Goal: Task Accomplishment & Management: Manage account settings

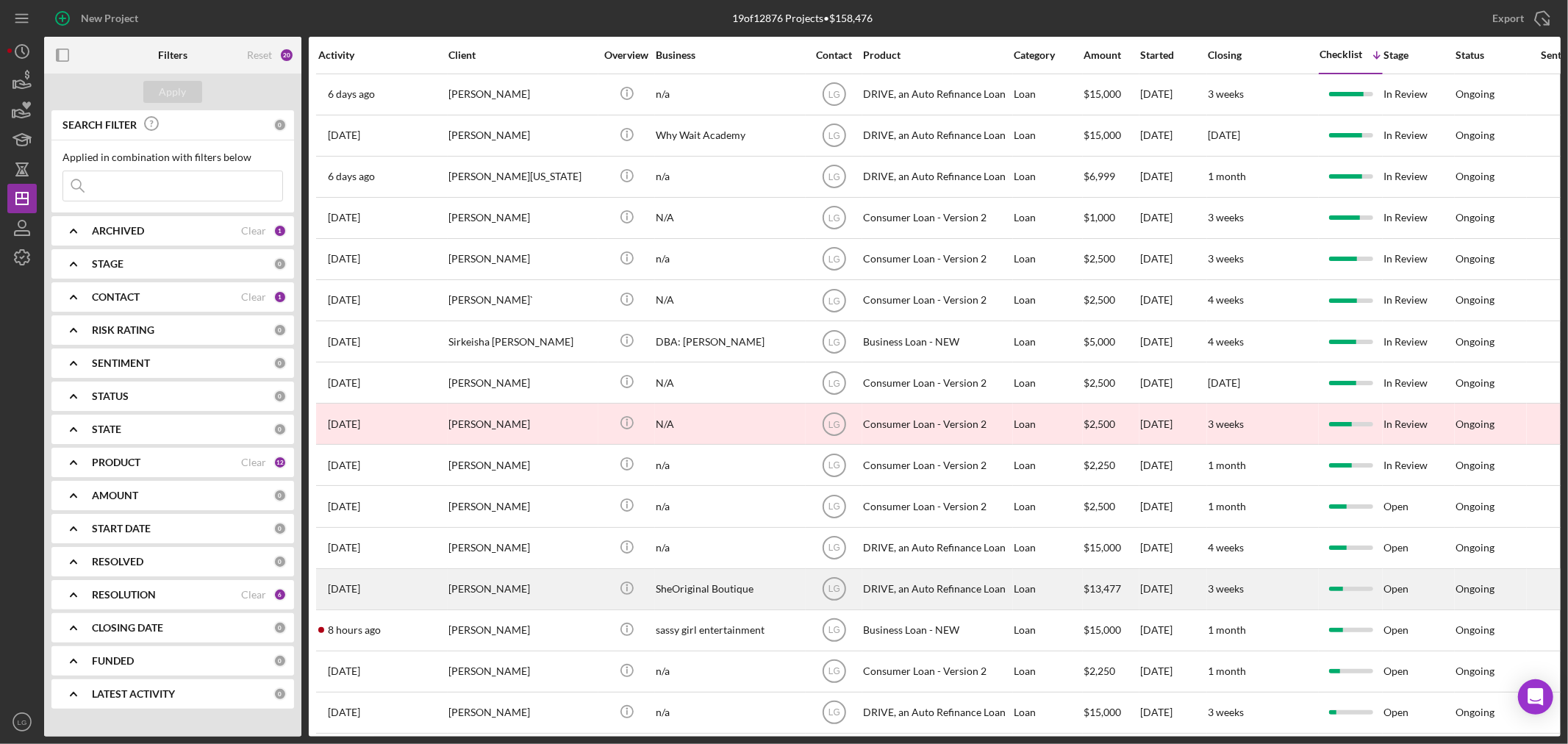
click at [488, 589] on div "[PERSON_NAME]" at bounding box center [521, 589] width 147 height 39
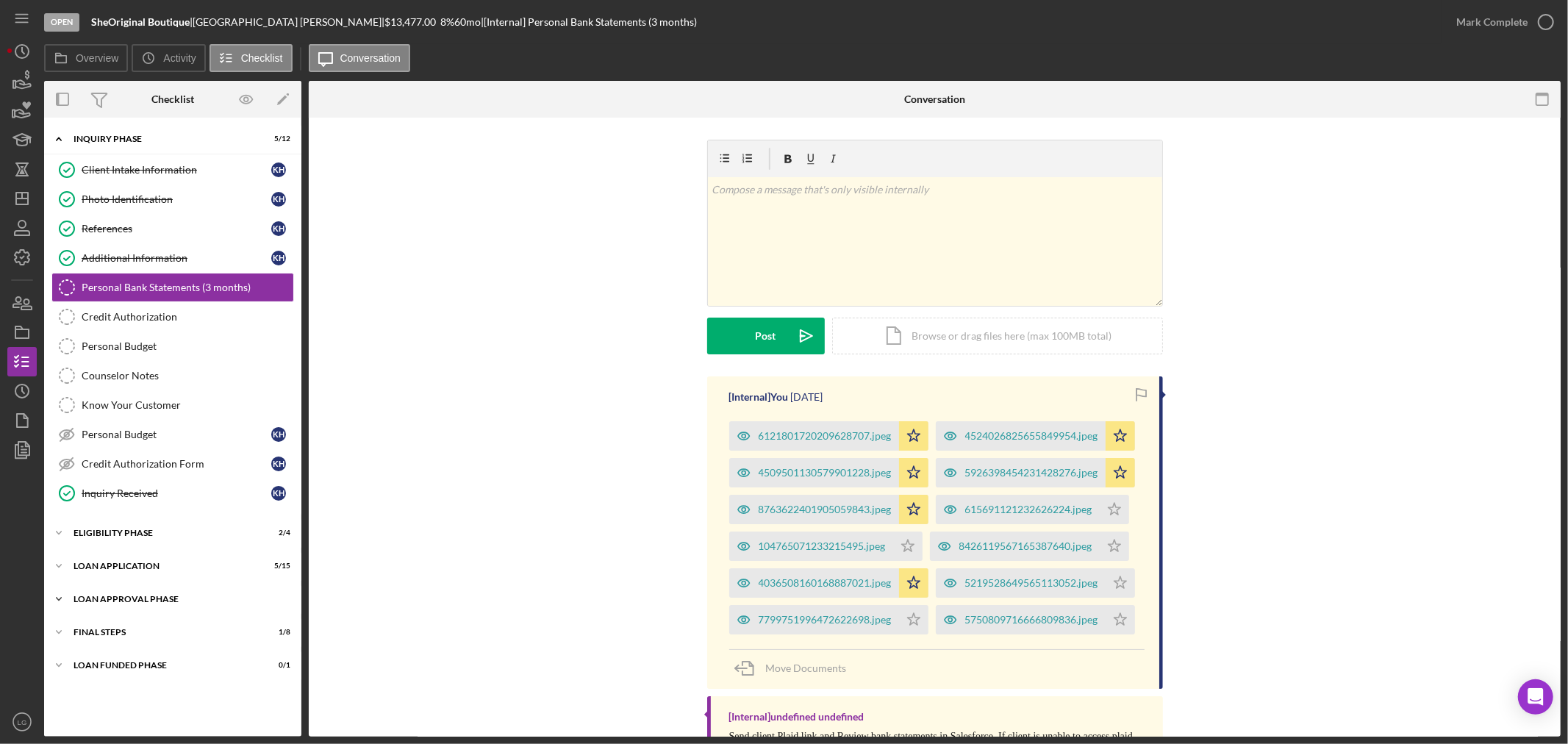
click at [192, 593] on div "Icon/Expander Loan Approval Phase 1 / 2" at bounding box center [172, 599] width 258 height 29
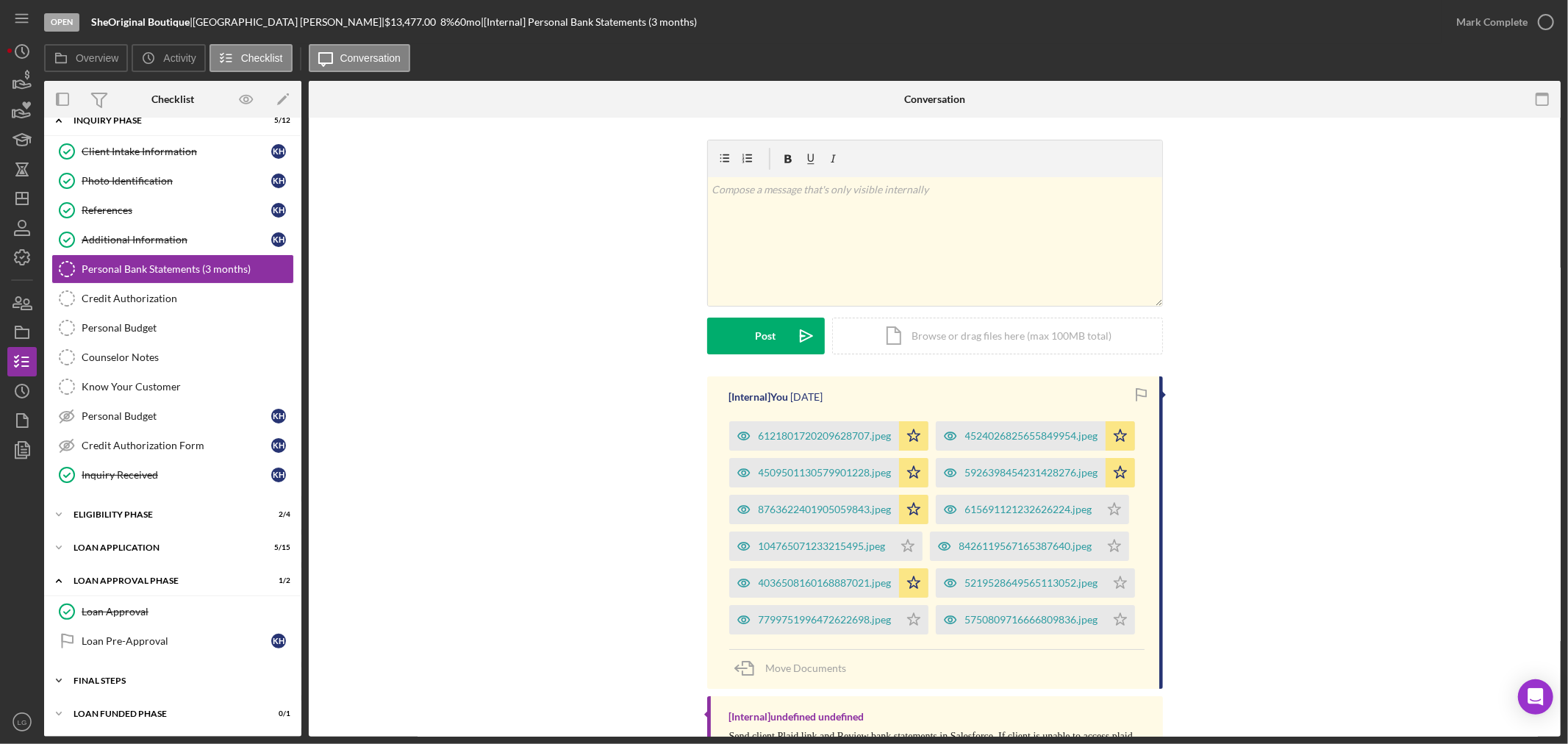
click at [167, 691] on div "Icon/Expander FINAL STEPS 1 / 8" at bounding box center [172, 680] width 258 height 29
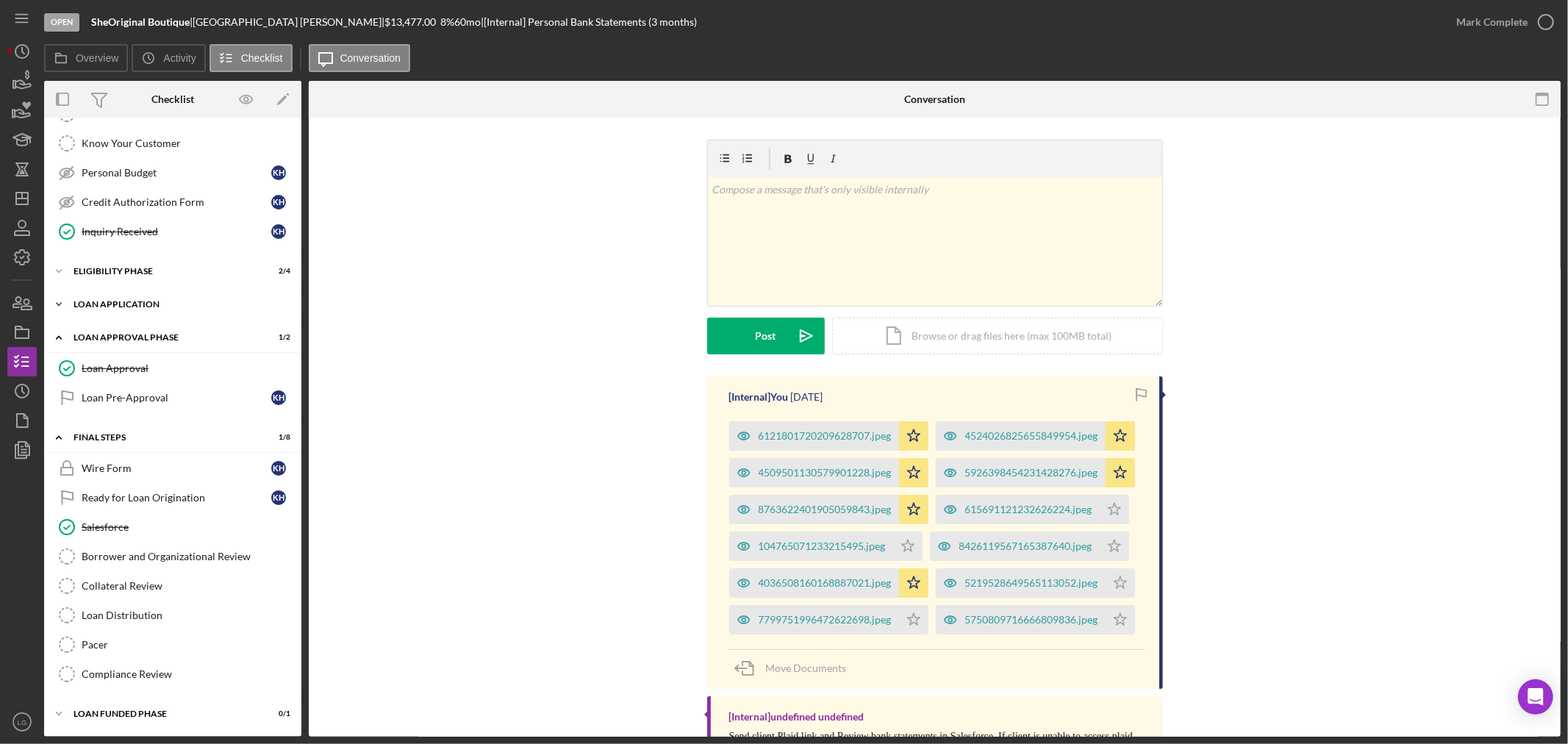
click at [199, 301] on div "Loan Application" at bounding box center [177, 305] width 209 height 9
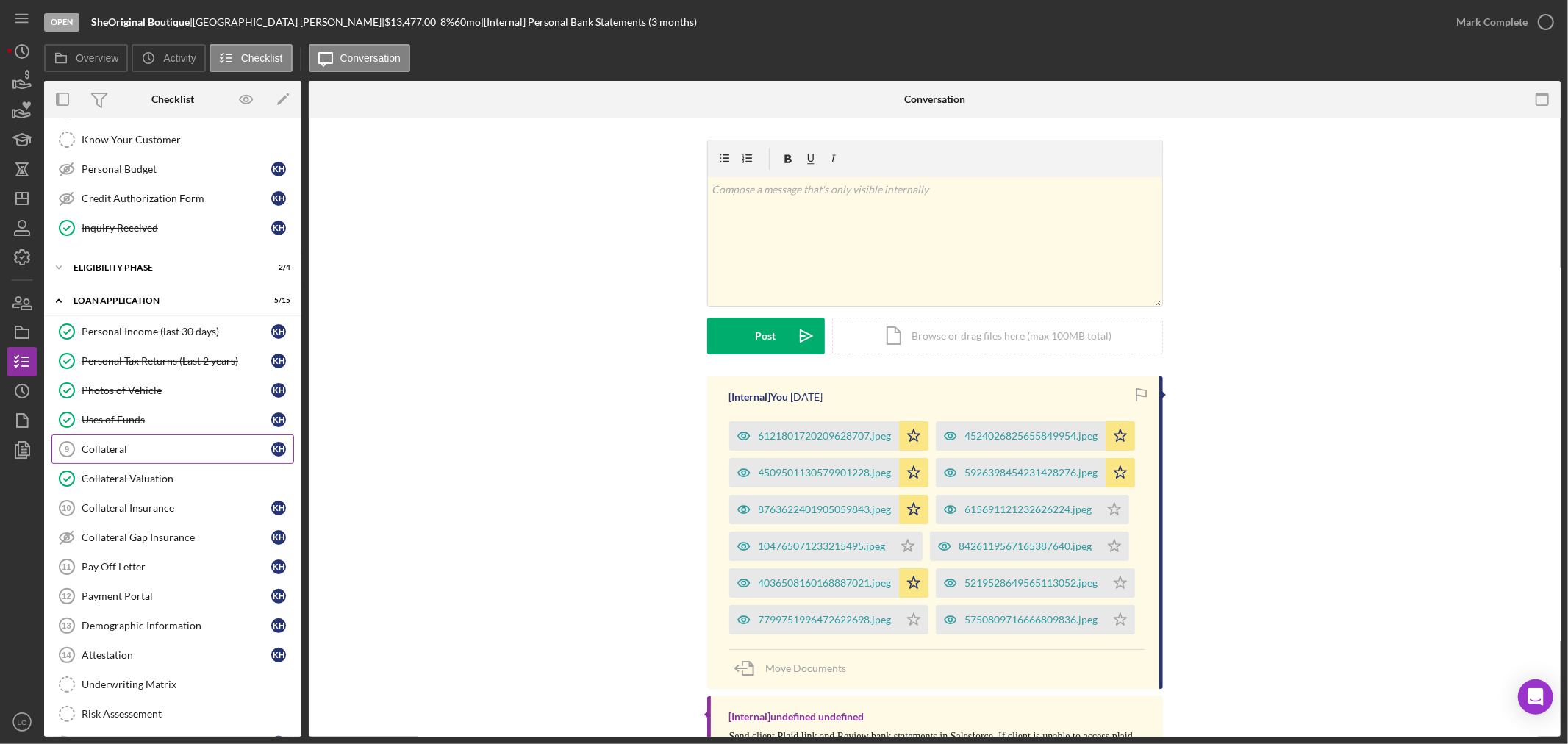
click at [169, 454] on div "Collateral" at bounding box center [177, 448] width 190 height 12
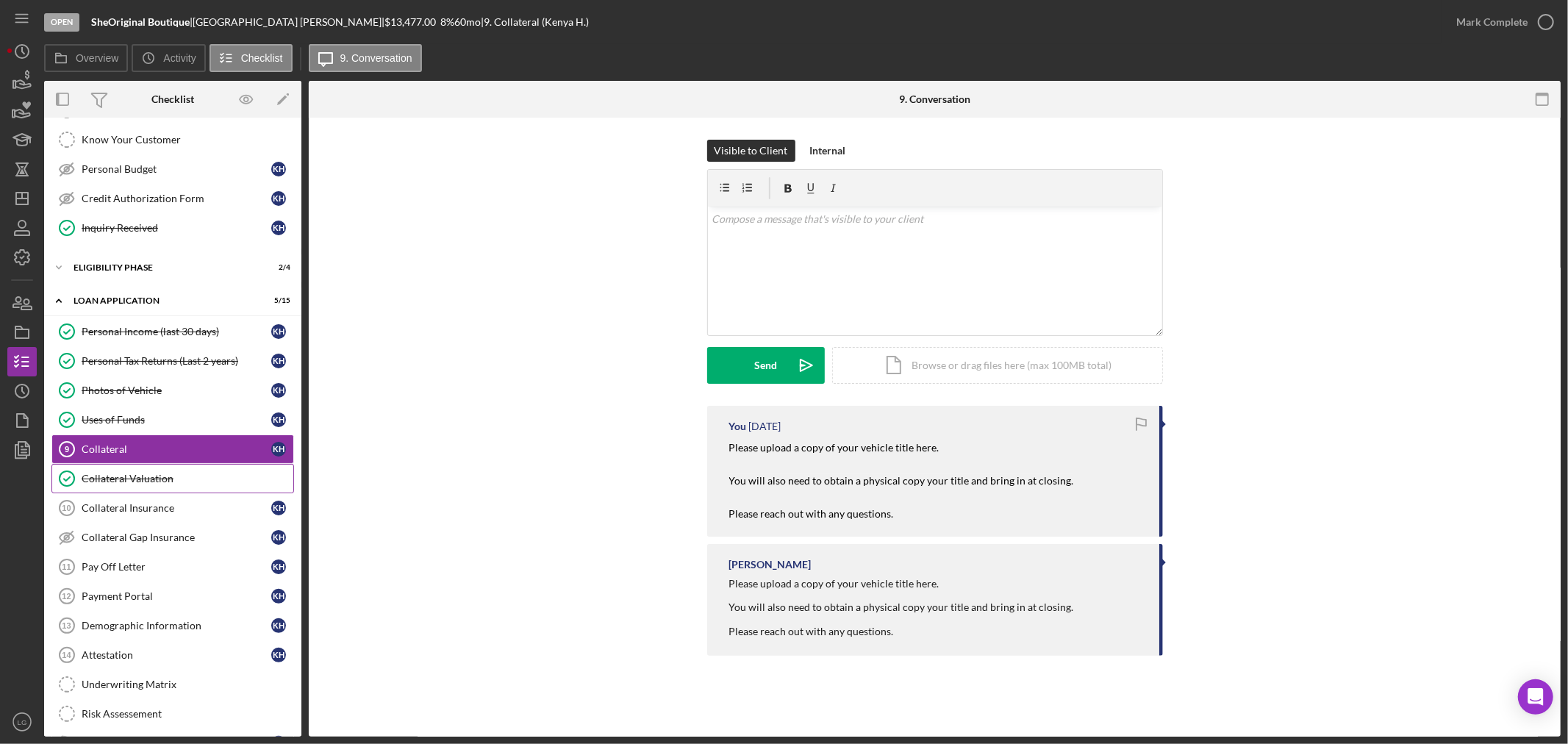
click at [167, 475] on div "Collateral Valuation" at bounding box center [188, 478] width 212 height 12
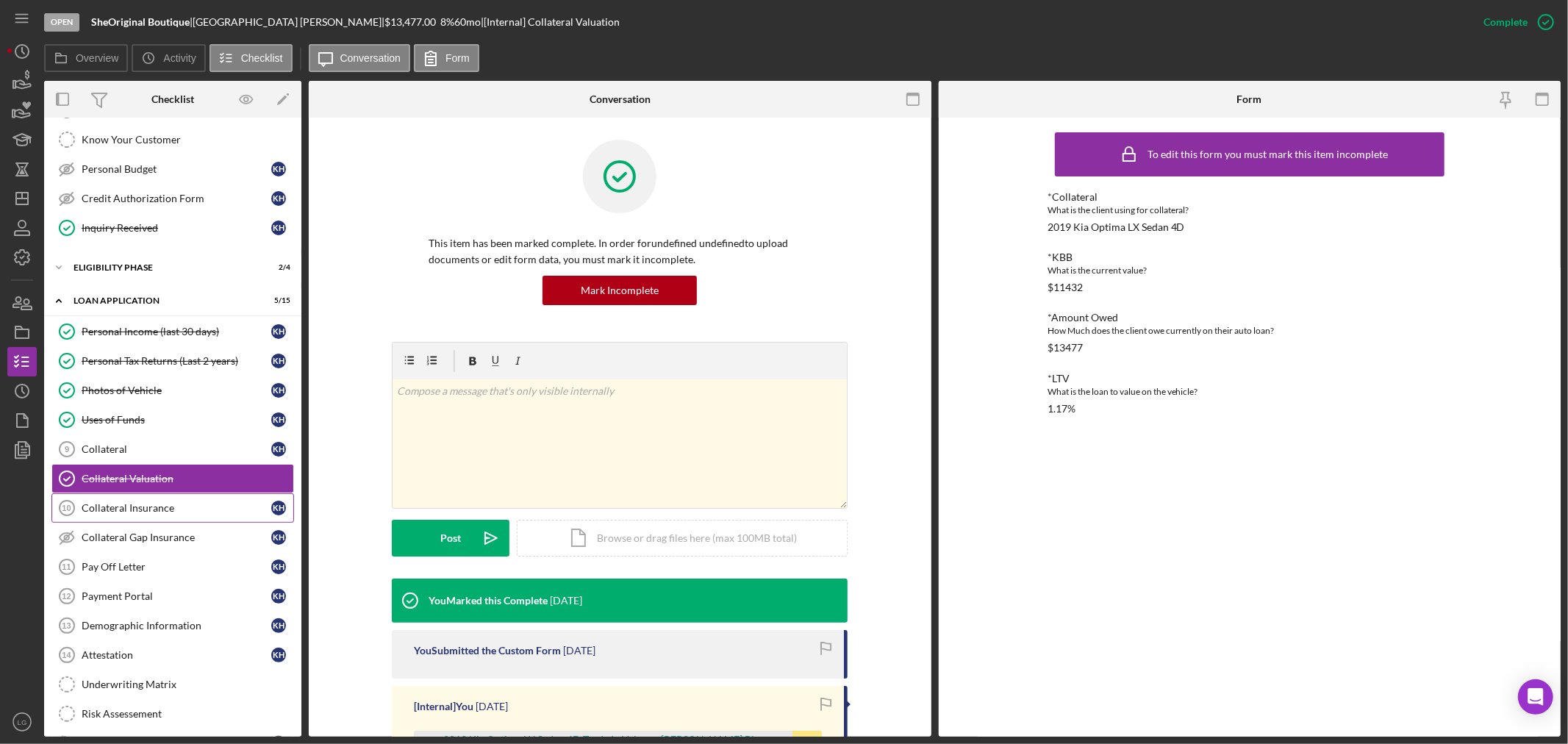
click at [174, 504] on div "Collateral Insurance" at bounding box center [177, 507] width 190 height 12
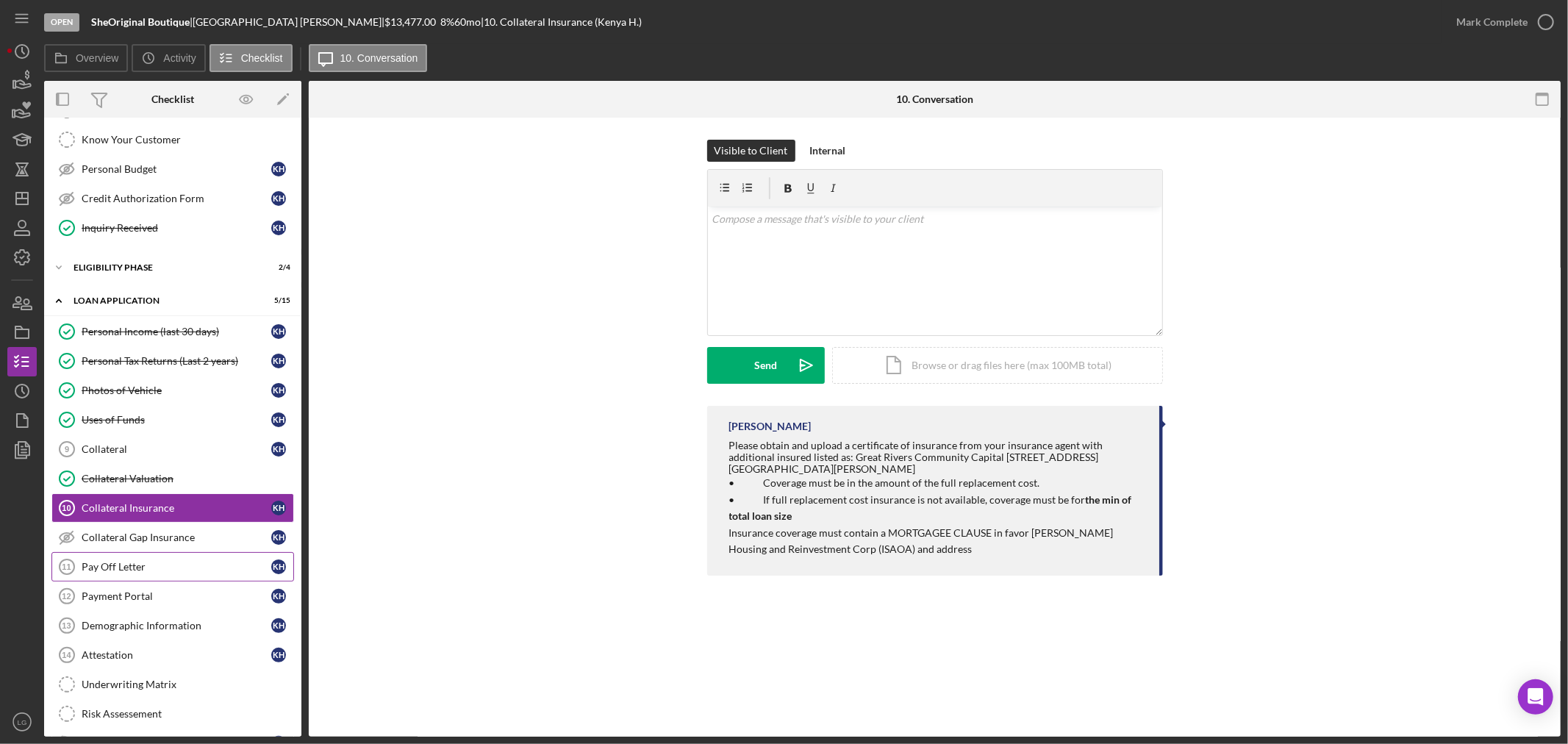
click at [206, 568] on div "Pay Off Letter" at bounding box center [177, 566] width 190 height 12
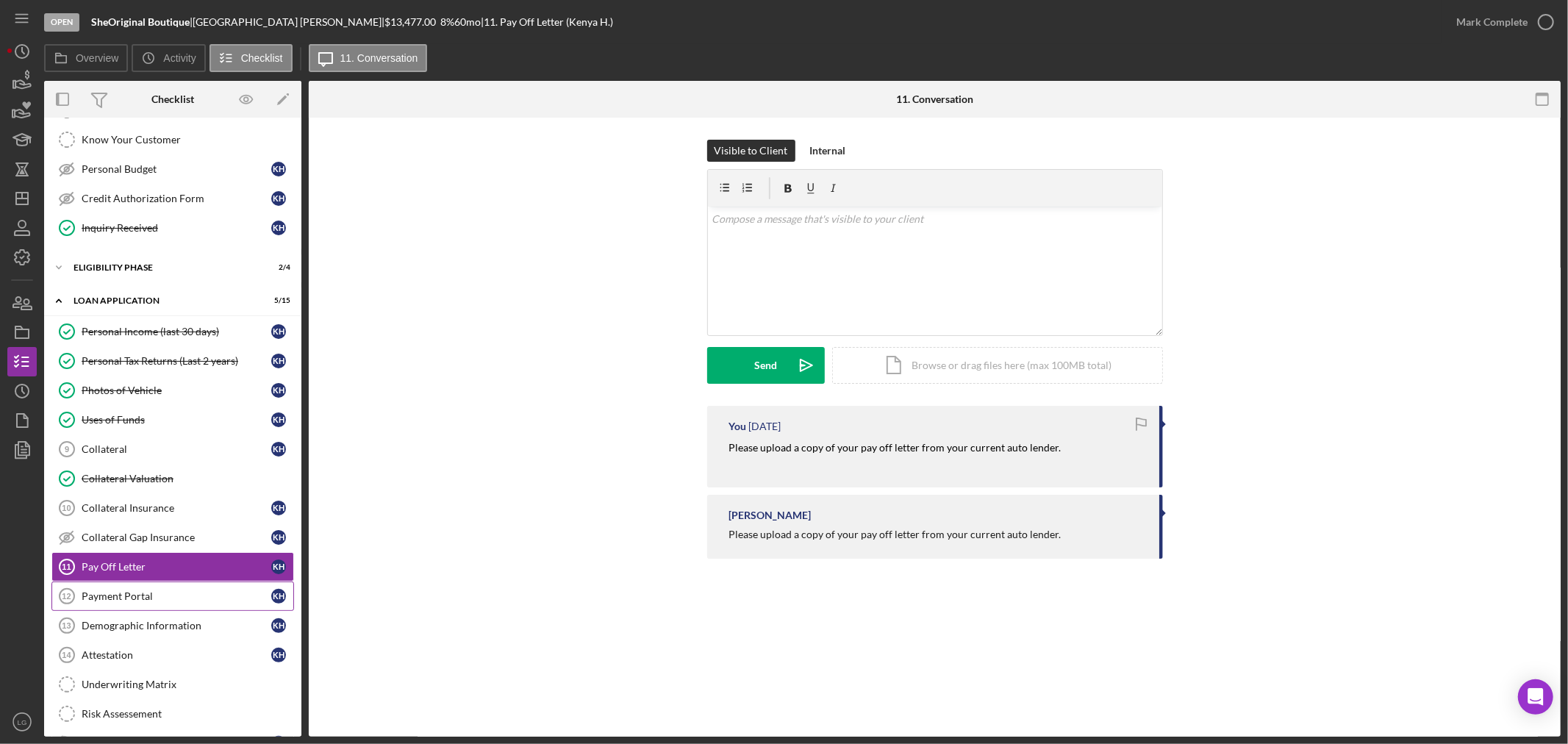
click at [201, 593] on div "Payment Portal" at bounding box center [177, 595] width 190 height 12
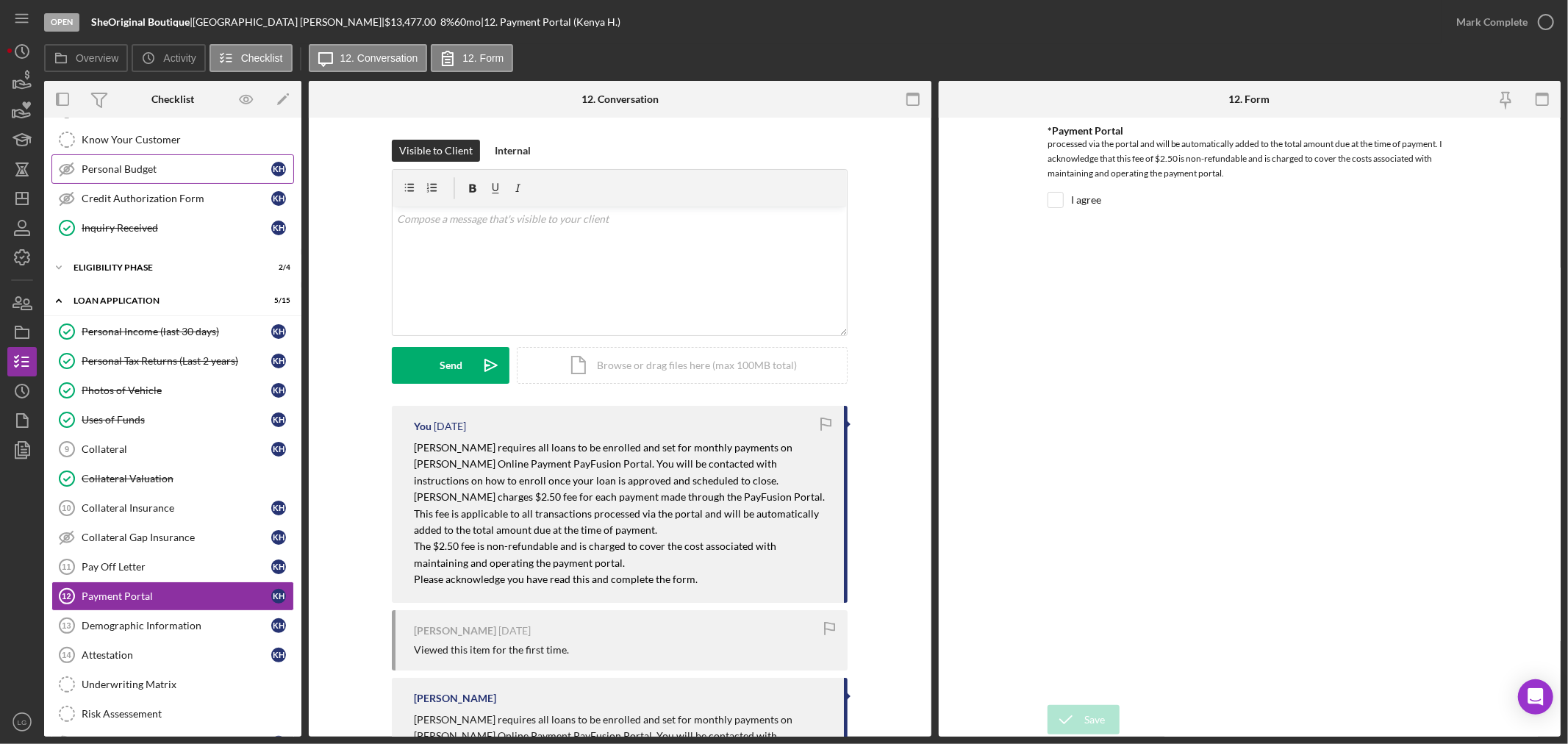
scroll to position [184, 0]
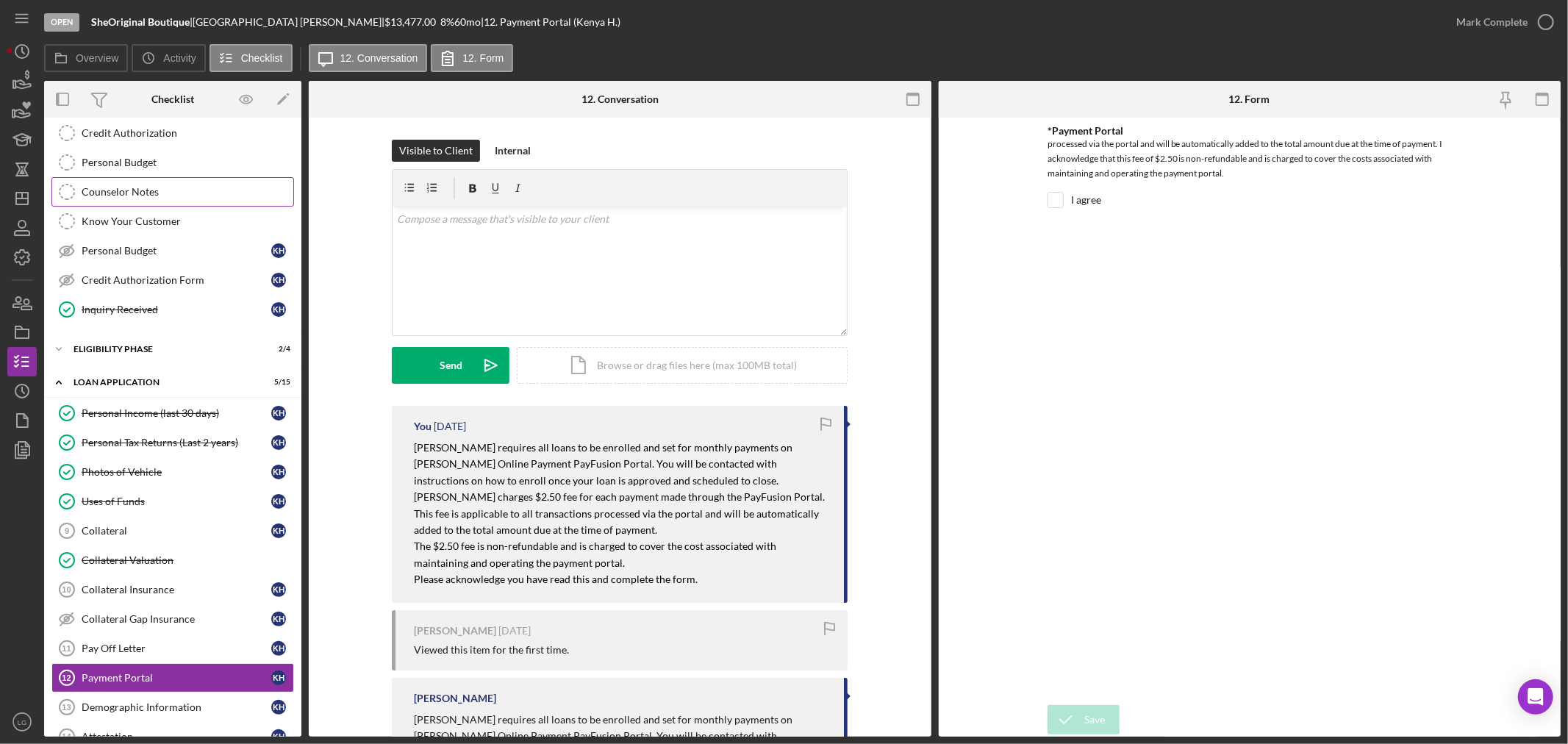
click at [135, 194] on div "Counselor Notes" at bounding box center [188, 192] width 212 height 12
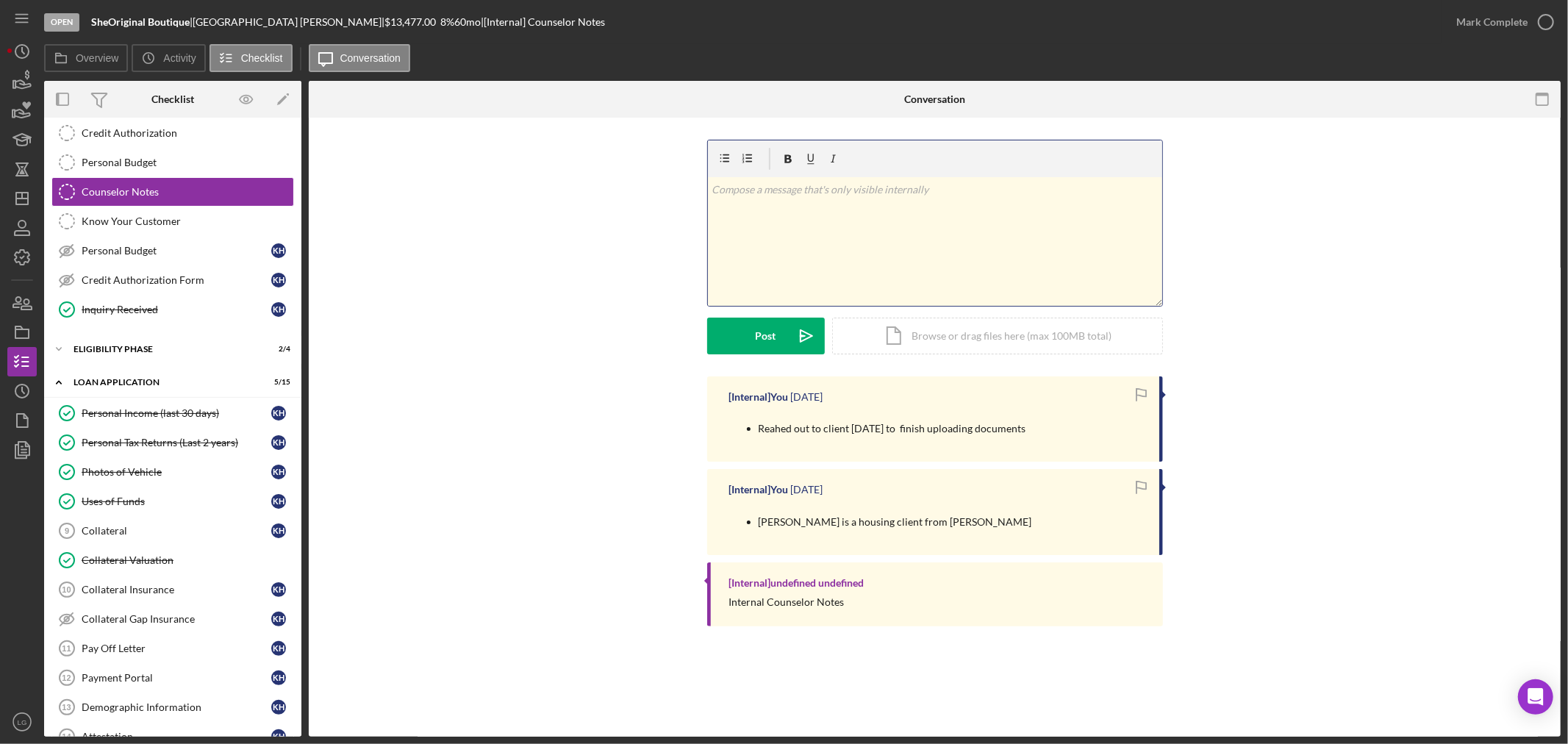
click at [752, 263] on div "v Color teal Color pink Remove color Add row above Add row below Add column bef…" at bounding box center [935, 241] width 455 height 128
click at [784, 331] on button "Post Icon/icon-invite-send" at bounding box center [766, 335] width 118 height 37
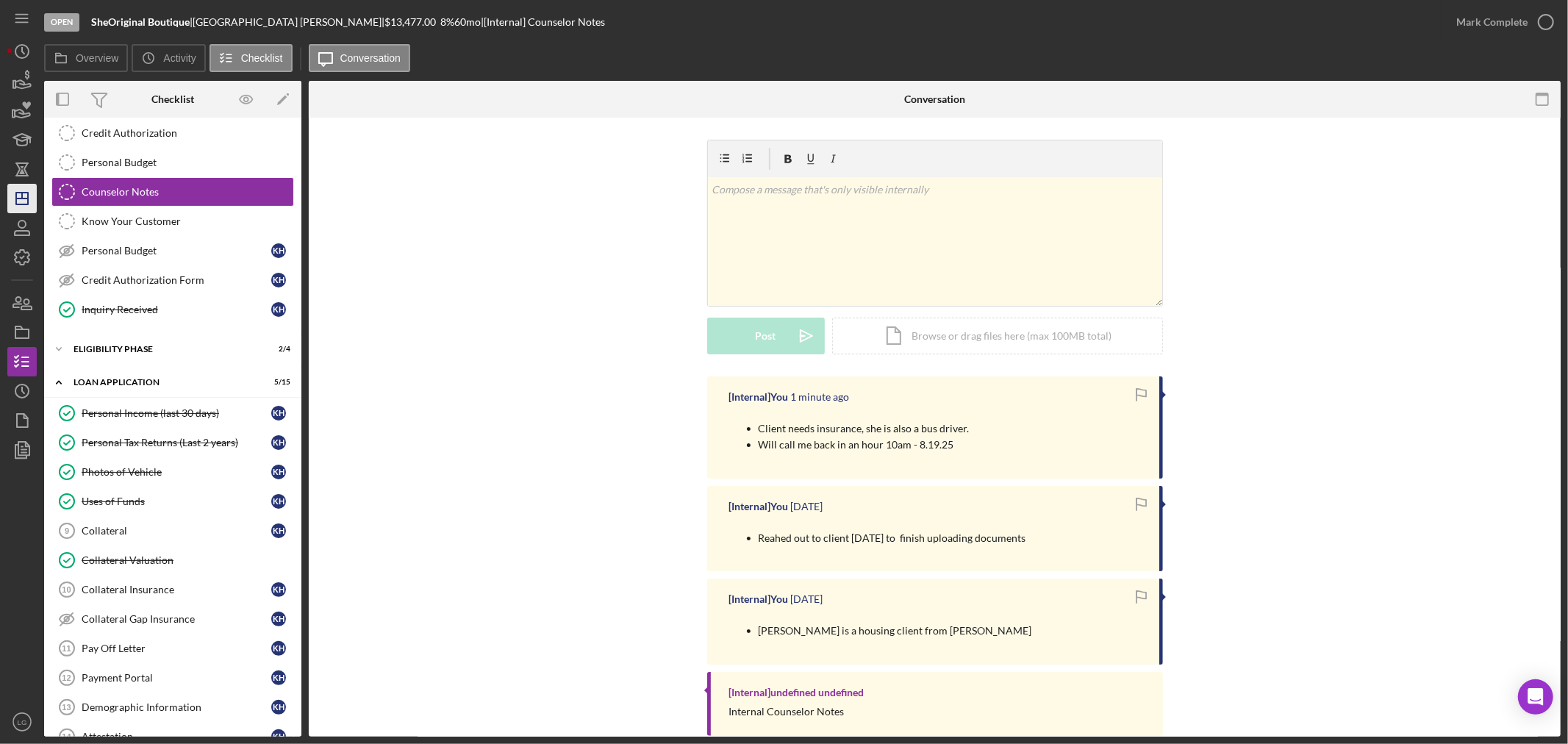
click at [24, 194] on icon "Icon/Dashboard" at bounding box center [21, 198] width 37 height 37
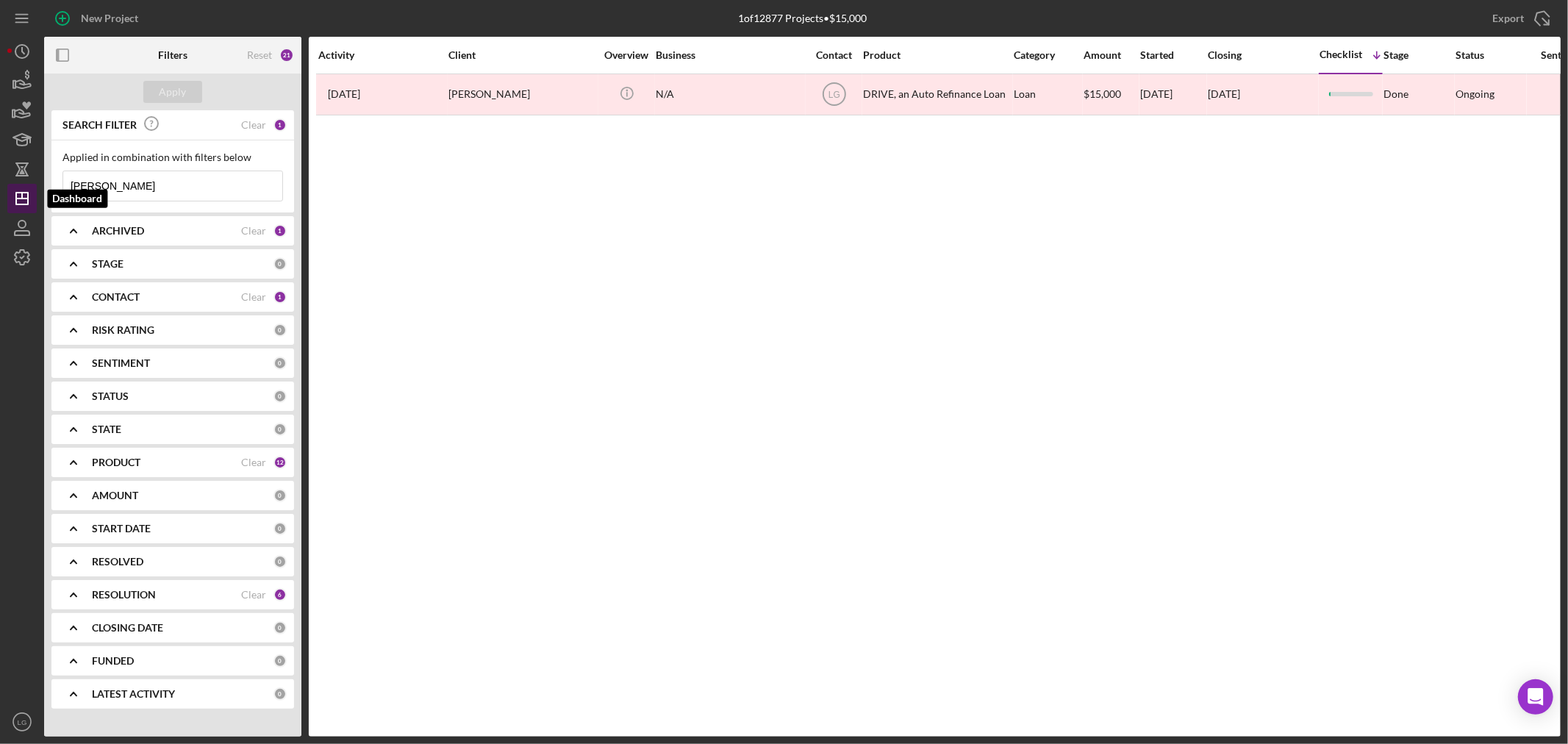
drag, startPoint x: 150, startPoint y: 188, endPoint x: 21, endPoint y: 201, distance: 129.7
click at [21, 201] on div "New Project 1 of 12877 Projects • $15,000 [PERSON_NAME] Export Icon/Export Filt…" at bounding box center [784, 368] width 1554 height 736
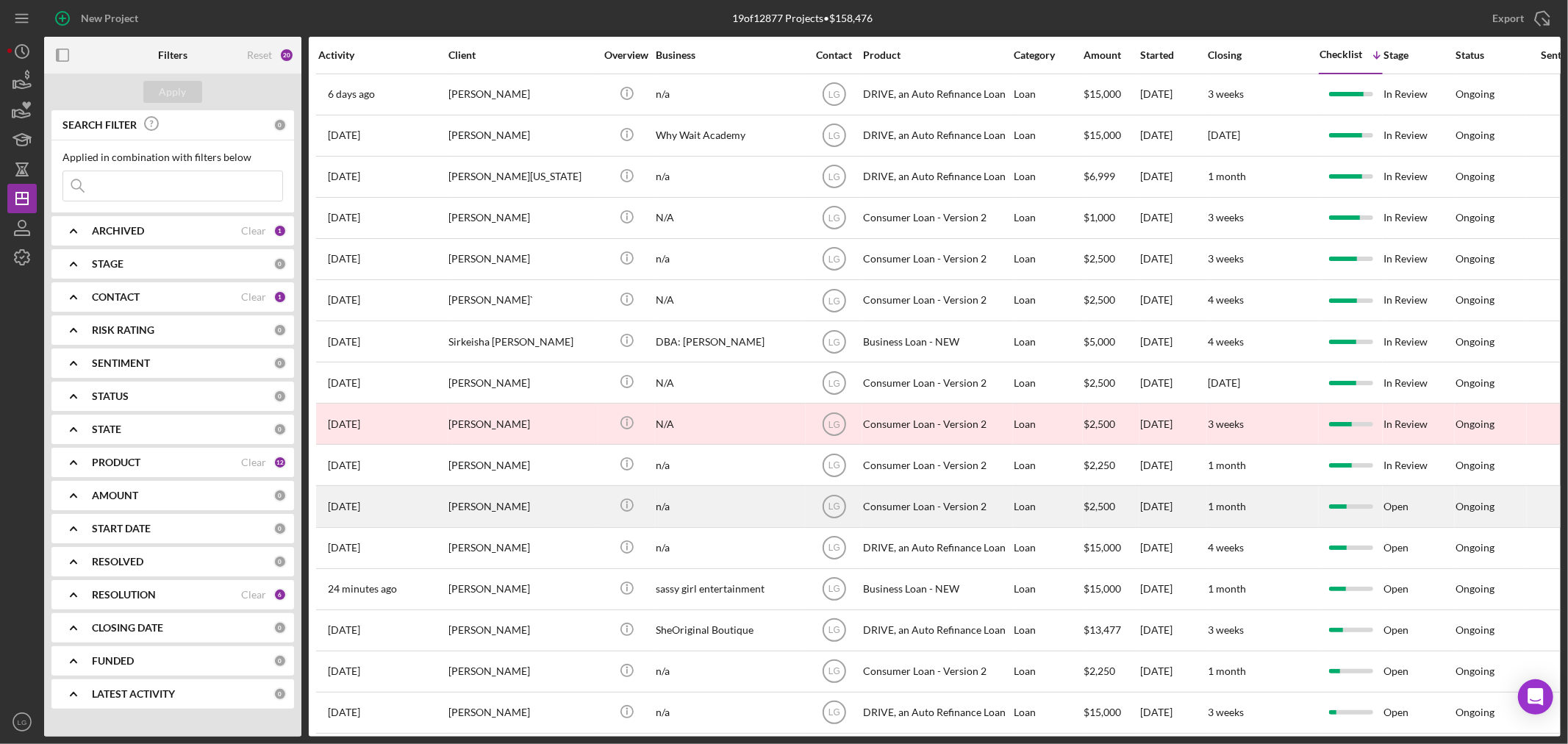
scroll to position [151, 0]
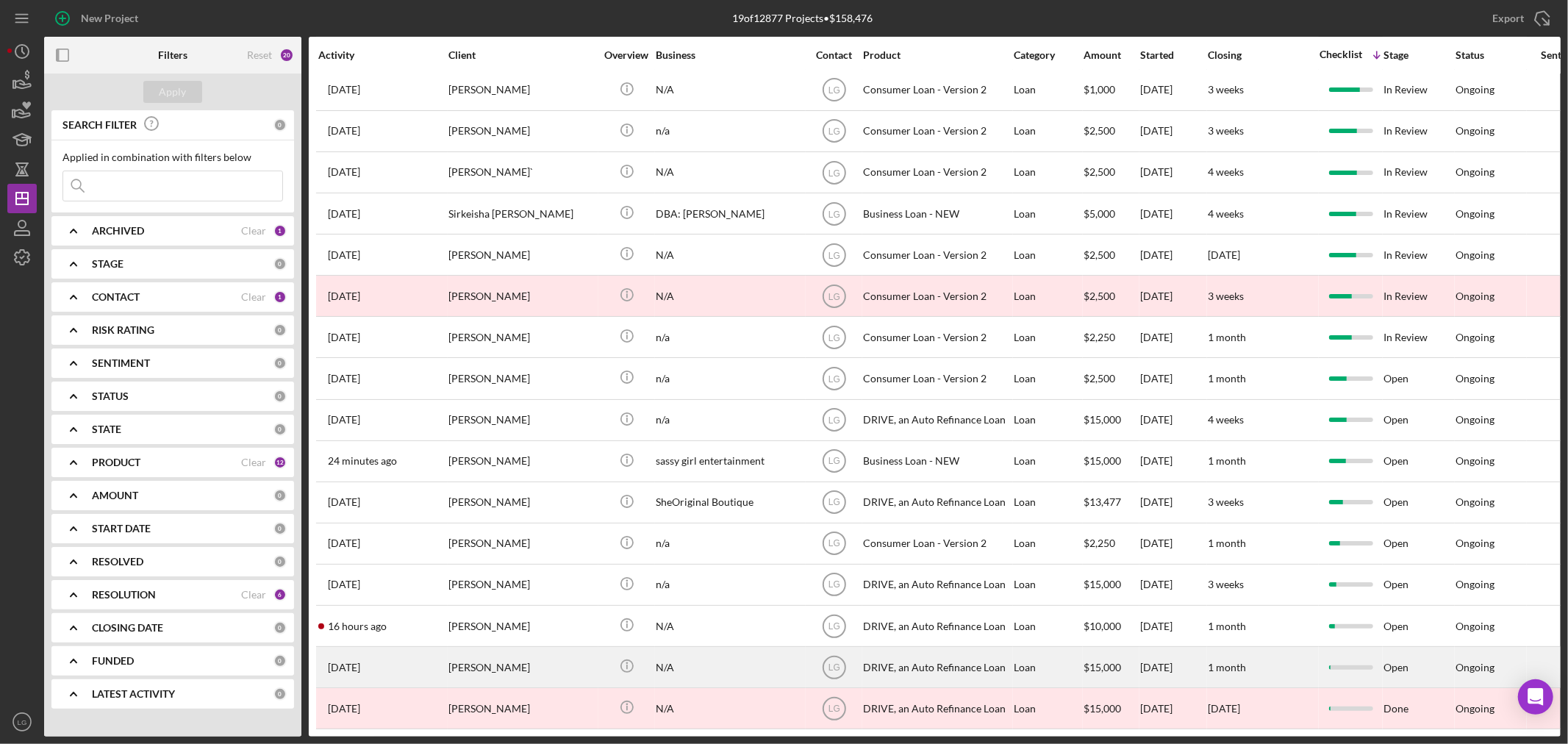
click at [540, 648] on div "[PERSON_NAME]" at bounding box center [521, 667] width 147 height 39
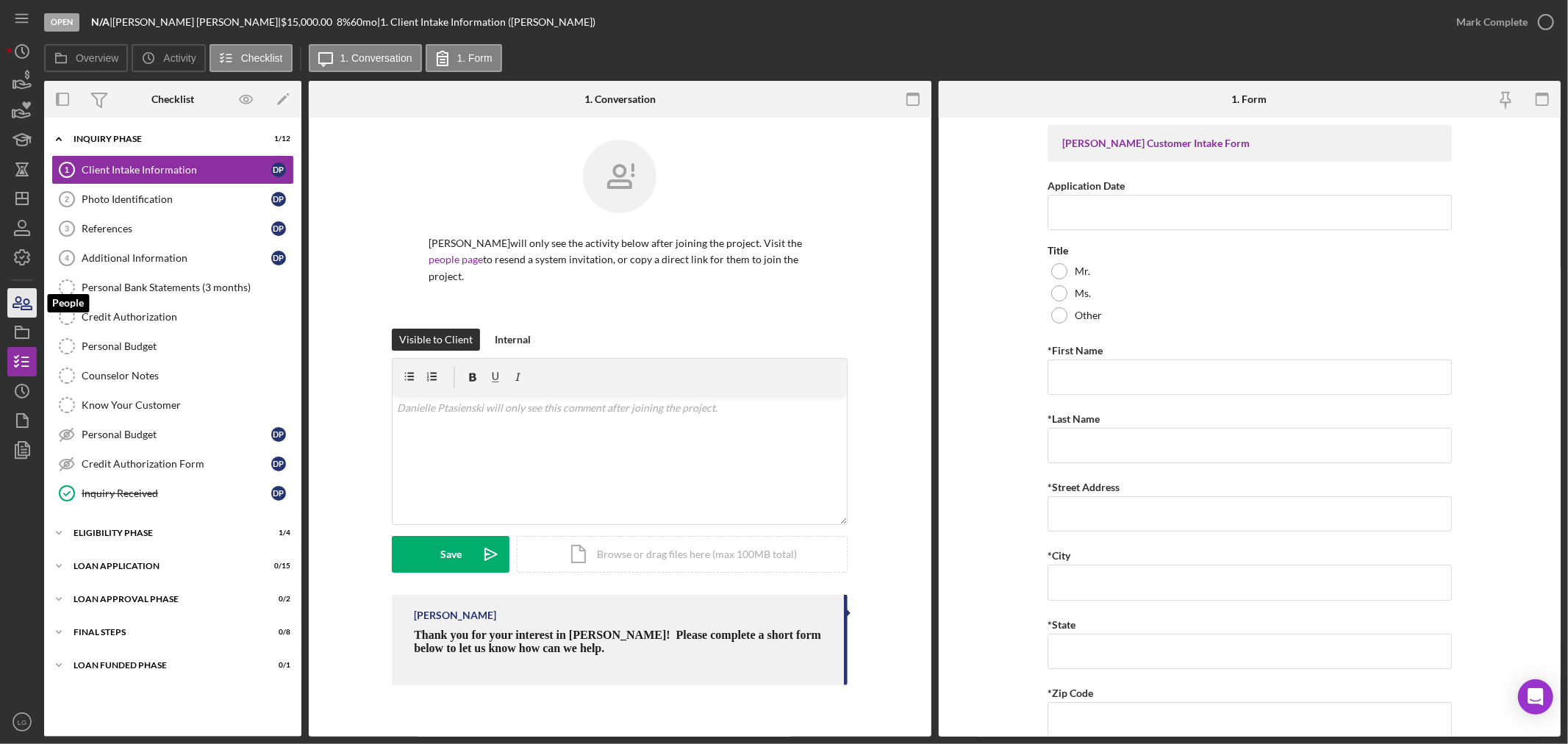
click at [23, 296] on icon "button" at bounding box center [21, 302] width 37 height 37
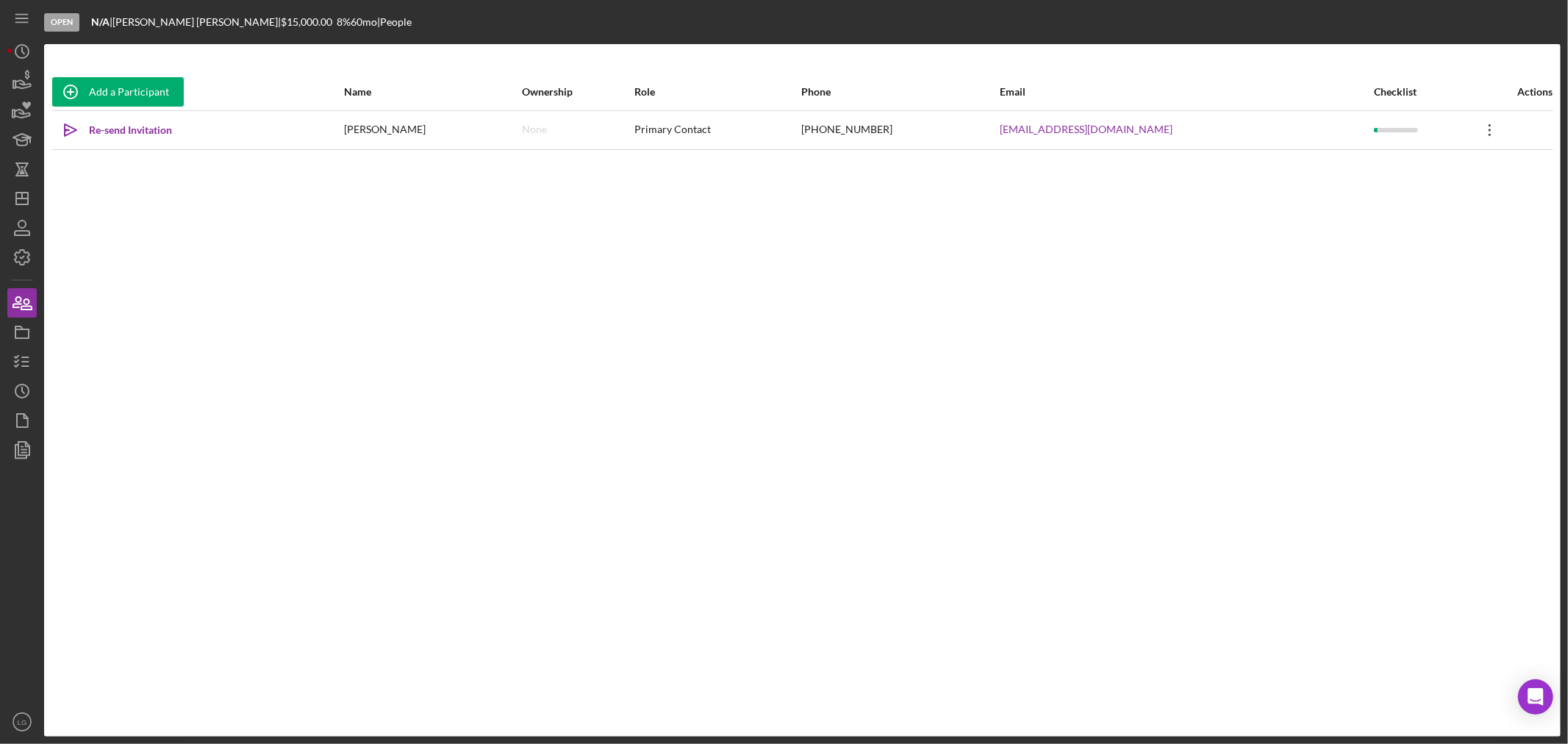
click at [1479, 131] on icon "Icon/Overflow" at bounding box center [1490, 129] width 37 height 37
click at [24, 364] on icon "button" at bounding box center [21, 361] width 37 height 37
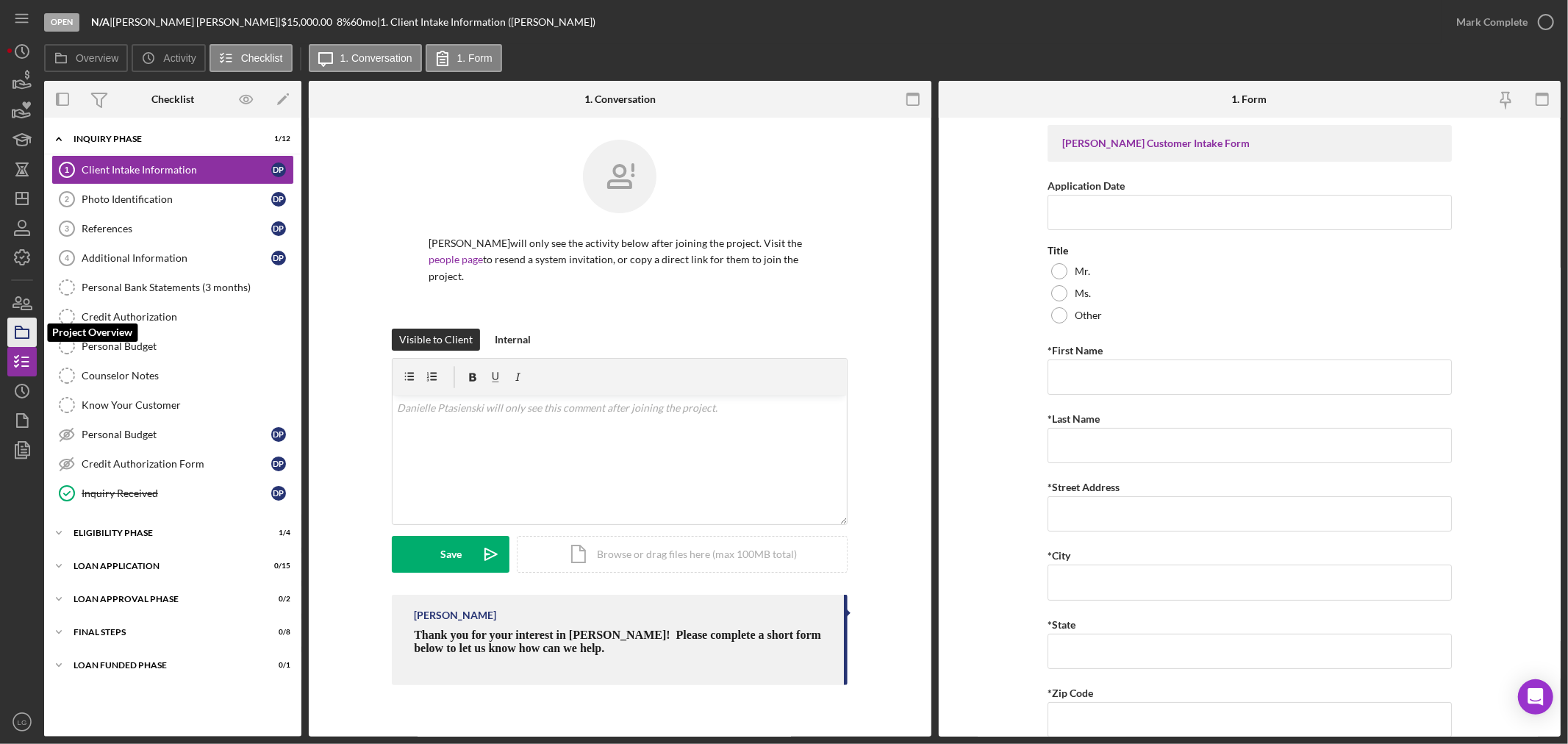
click at [18, 333] on icon "button" at bounding box center [21, 331] width 37 height 37
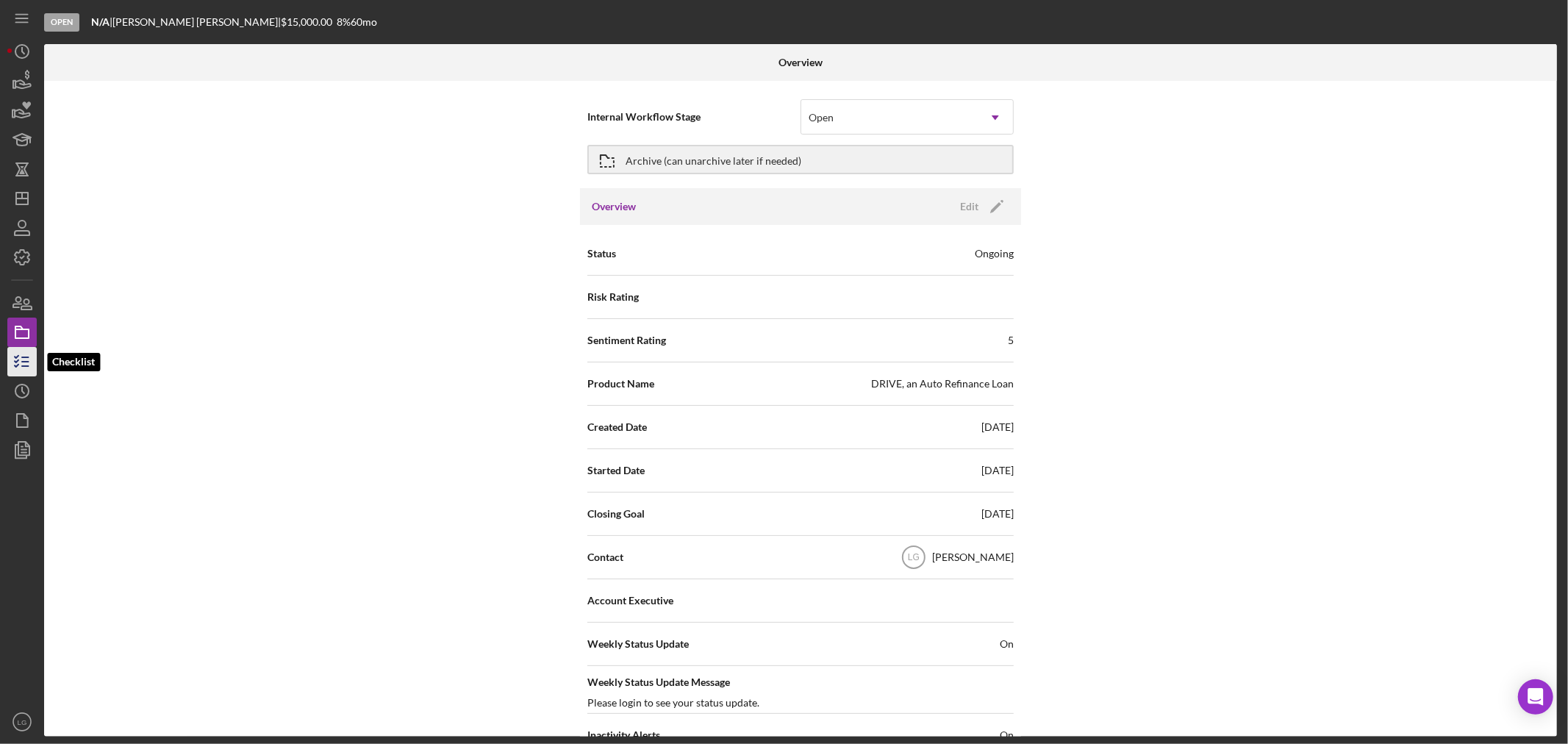
click at [11, 363] on icon "button" at bounding box center [21, 361] width 37 height 37
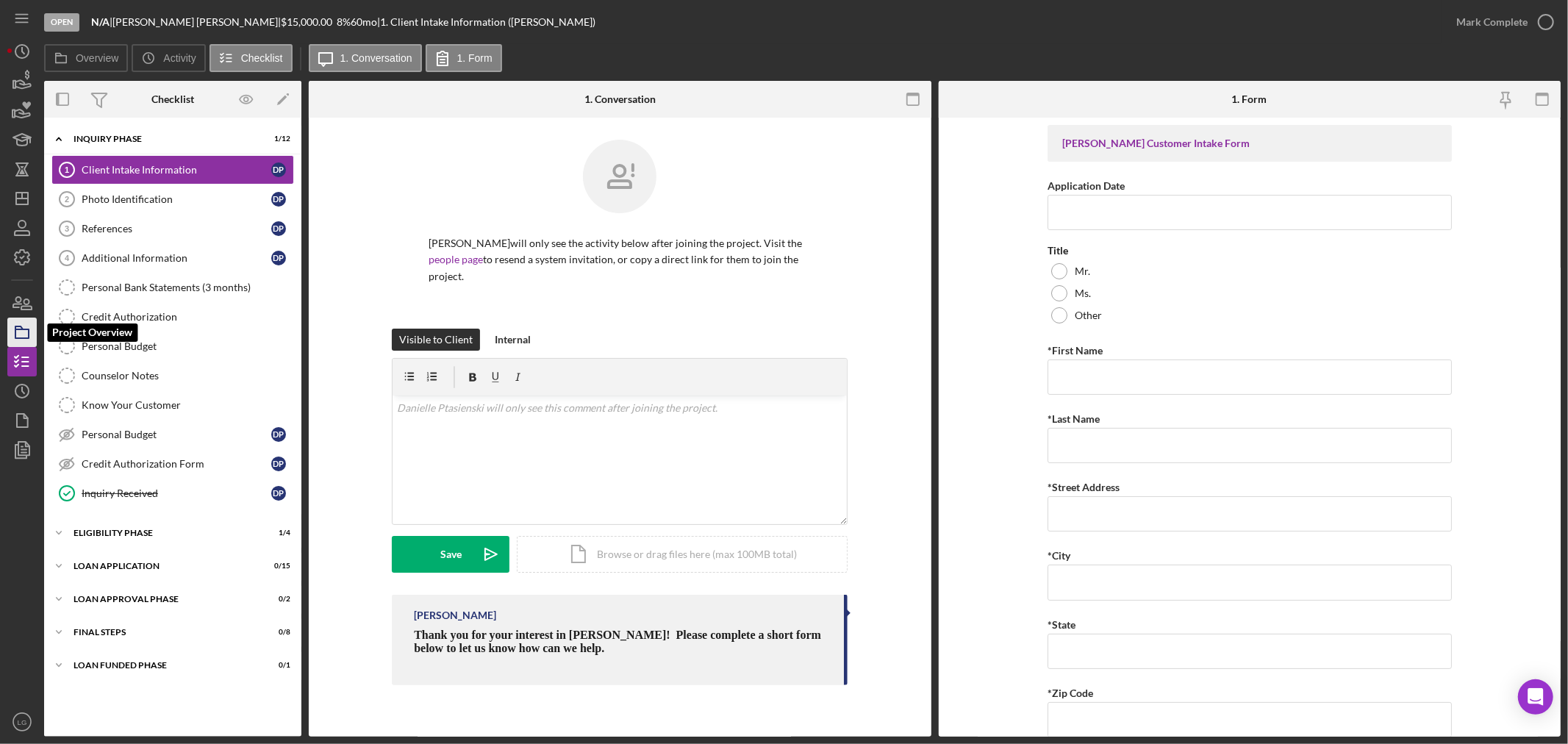
click at [19, 338] on rect "button" at bounding box center [21, 333] width 13 height 9
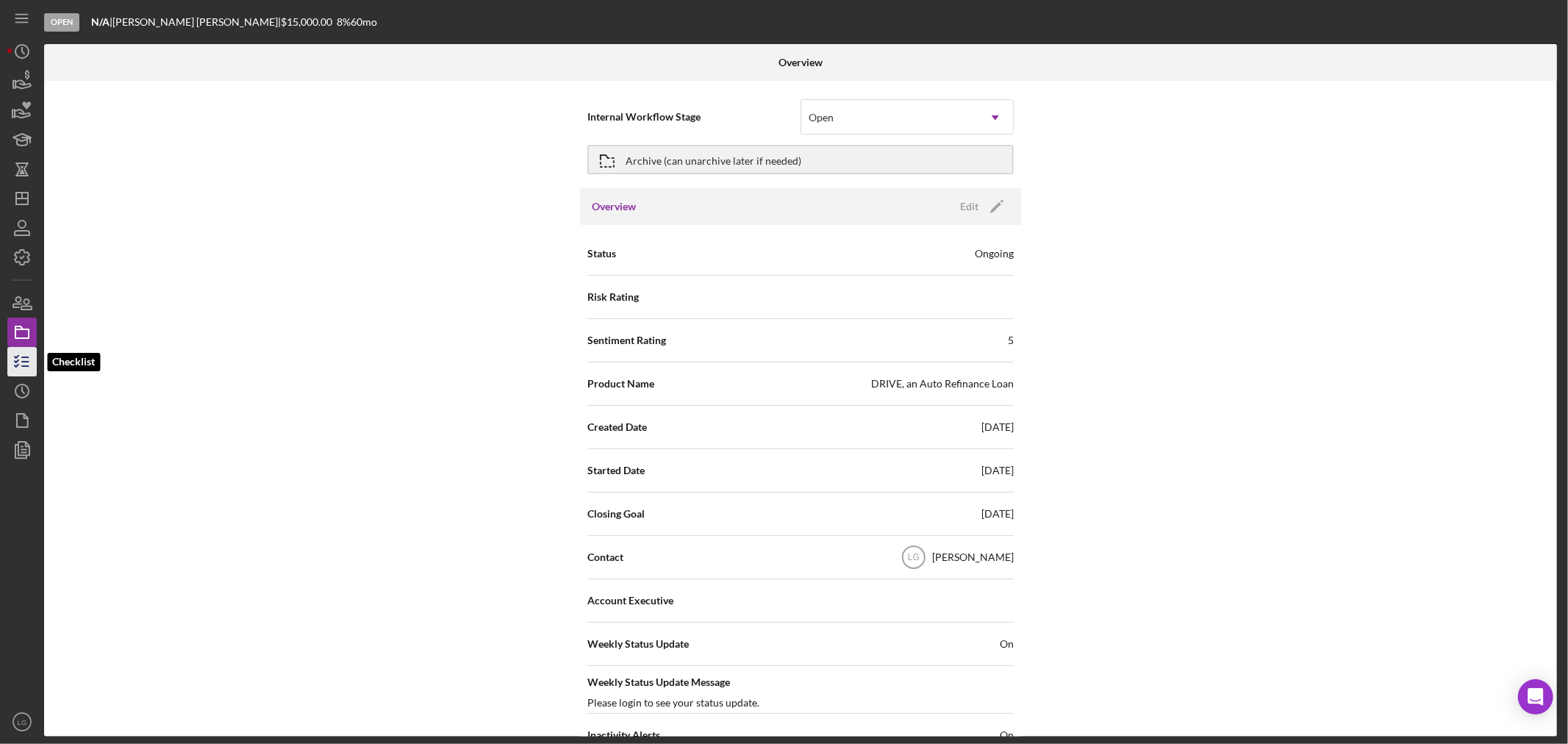
click at [23, 355] on icon "button" at bounding box center [21, 361] width 37 height 37
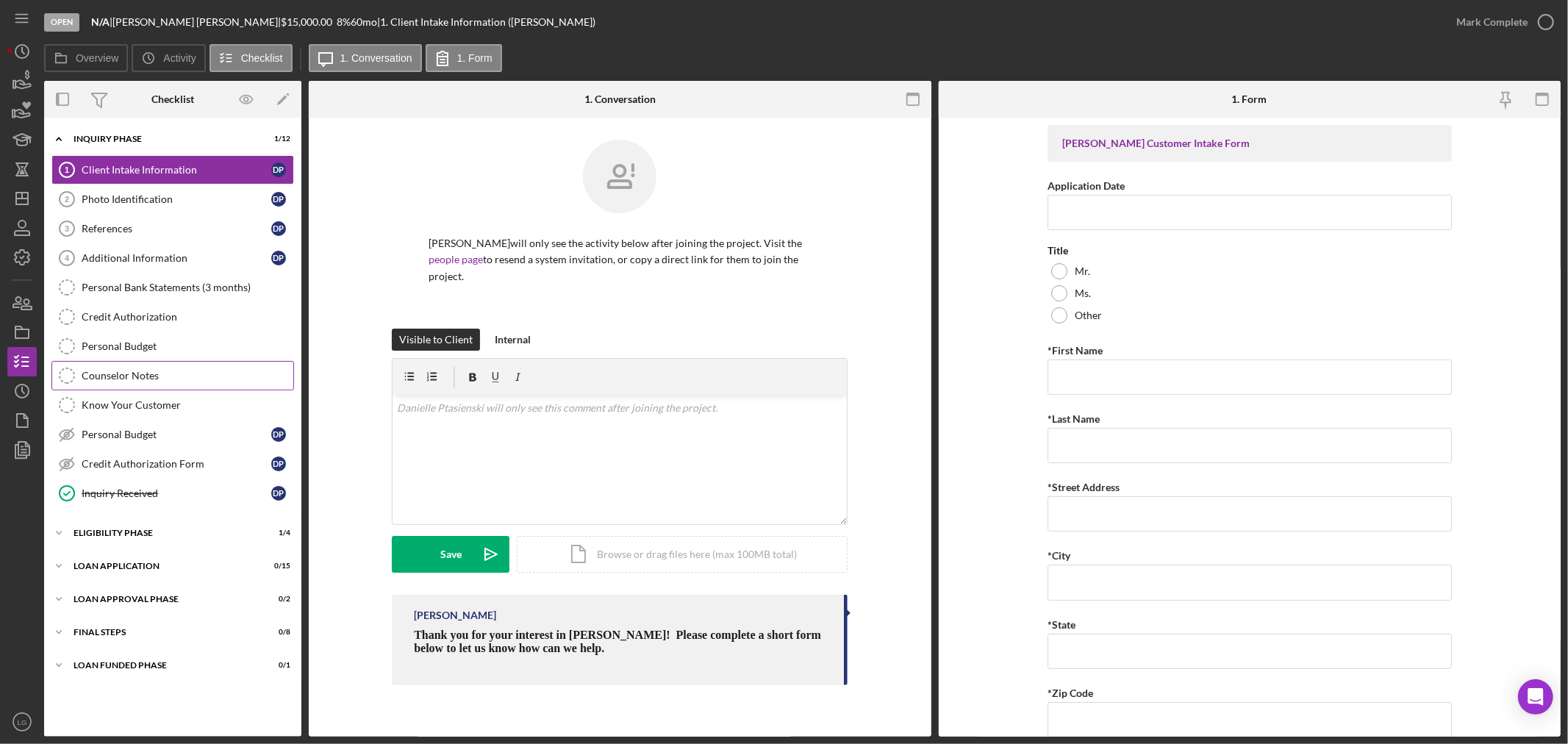
click at [128, 384] on link "Counselor Notes Counselor Notes" at bounding box center [173, 375] width 242 height 29
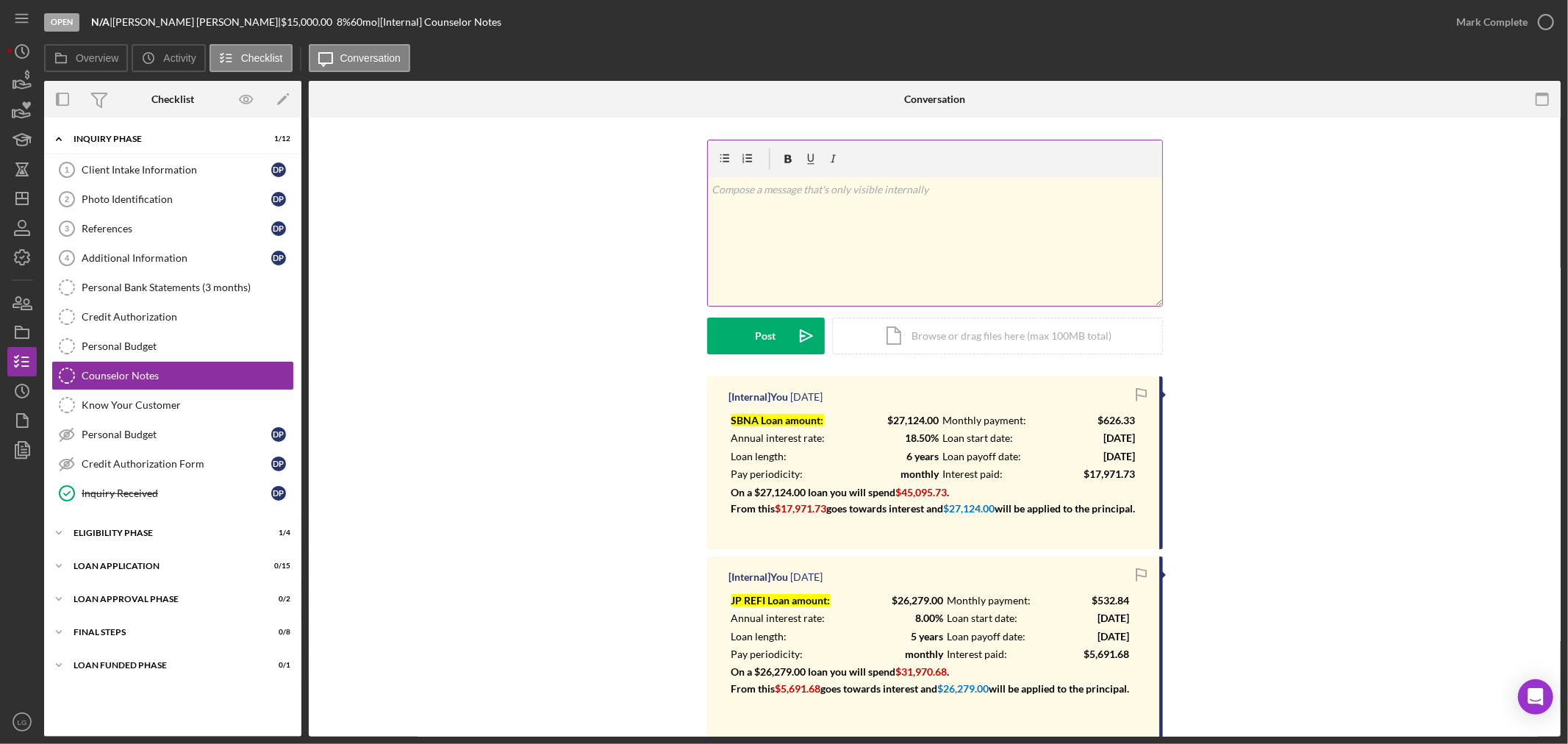
click at [870, 262] on div "v Color teal Color pink Remove color Add row above Add row below Add column bef…" at bounding box center [935, 241] width 455 height 128
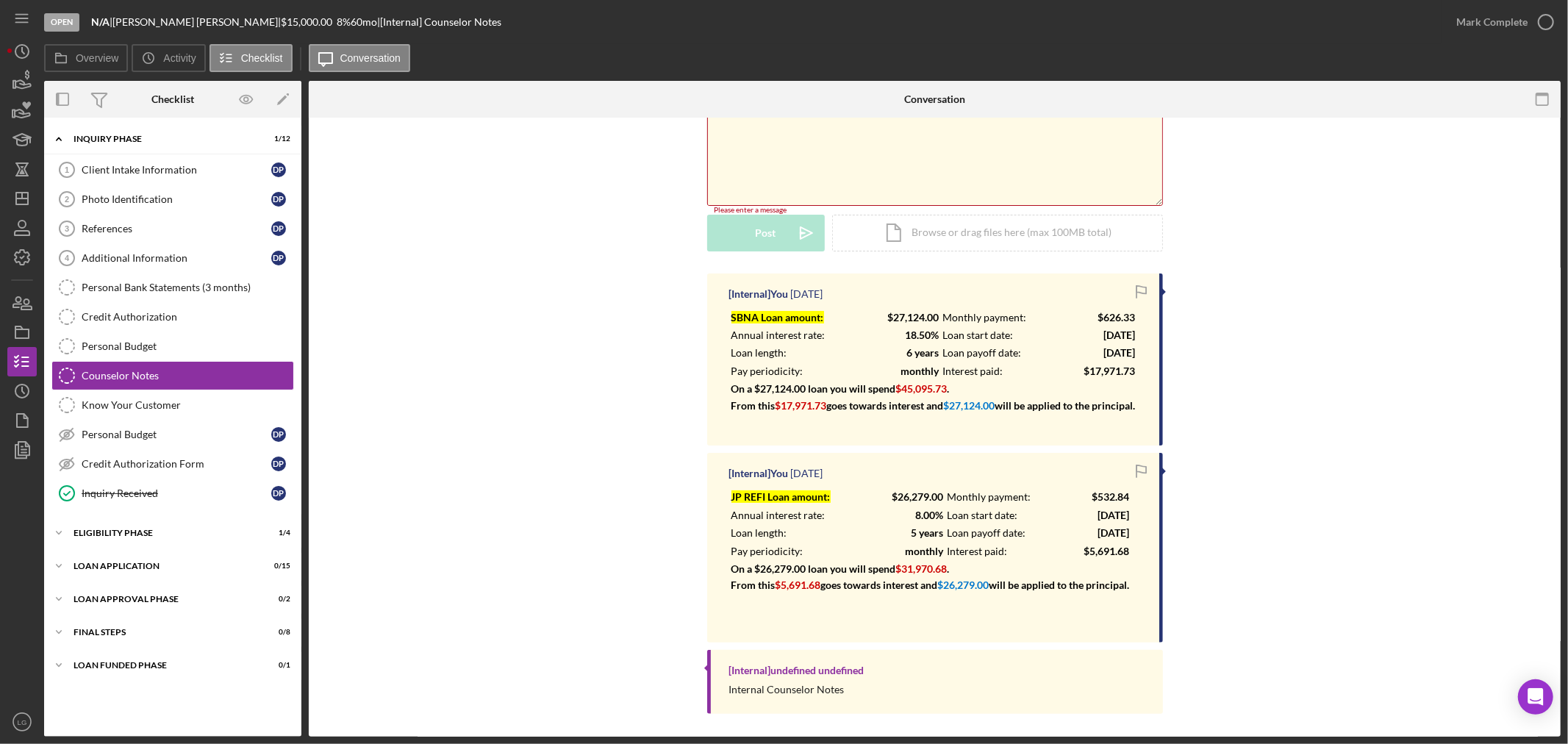
scroll to position [123, 0]
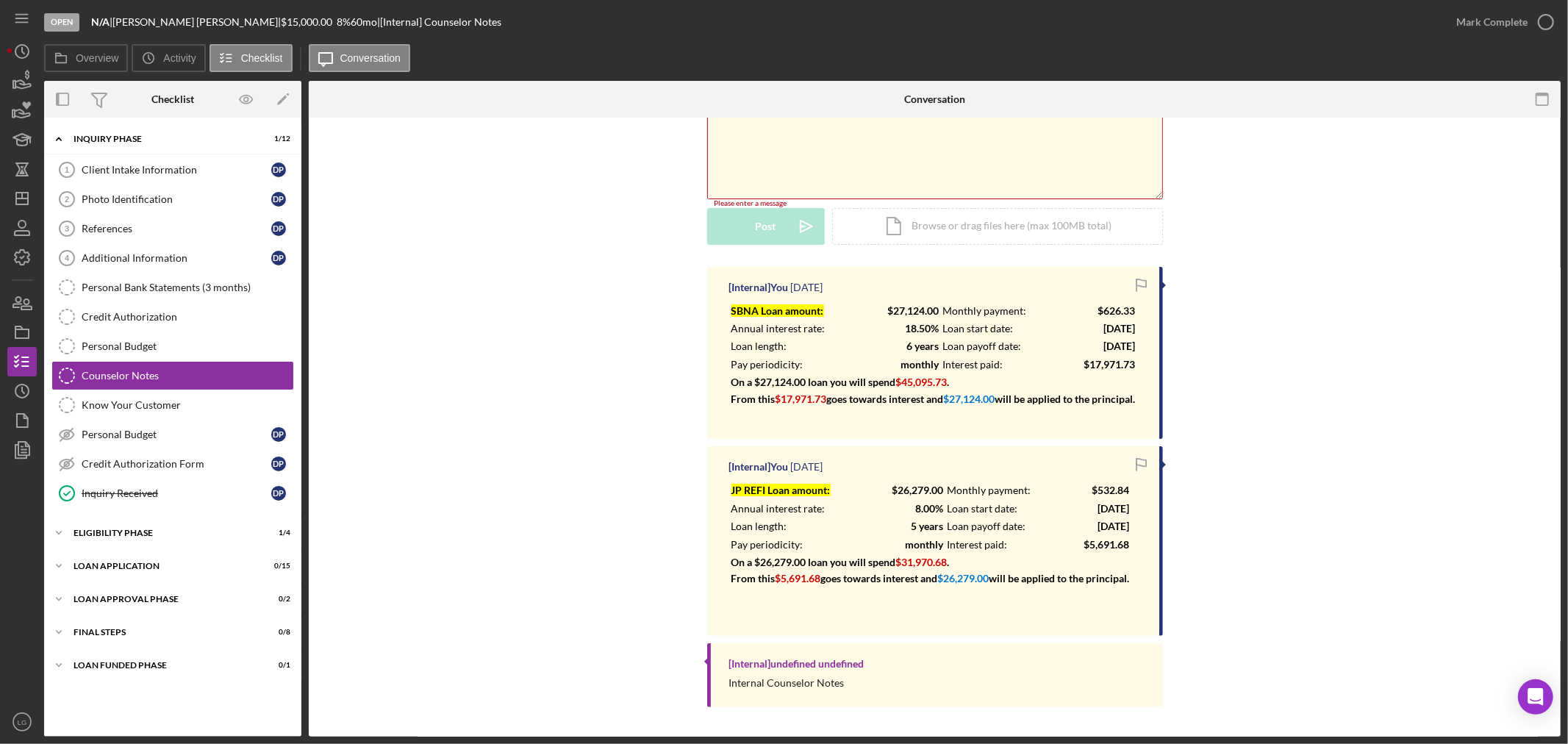
drag, startPoint x: 773, startPoint y: 448, endPoint x: 1051, endPoint y: 722, distance: 390.3
click at [1051, 722] on div "v Color teal Color pink Remove color Add row above Add row below Add column bef…" at bounding box center [934, 373] width 1252 height 726
click at [956, 610] on p at bounding box center [931, 611] width 398 height 16
click at [1010, 627] on div "[Internal] You [DATE] JP REFI Loan amount: $26,279.00 Monthly payment: $532.84 …" at bounding box center [934, 541] width 456 height 189
click at [1104, 623] on div "[Internal] You [DATE] JP REFI Loan amount: $26,279.00 Monthly payment: $532.84 …" at bounding box center [934, 541] width 456 height 189
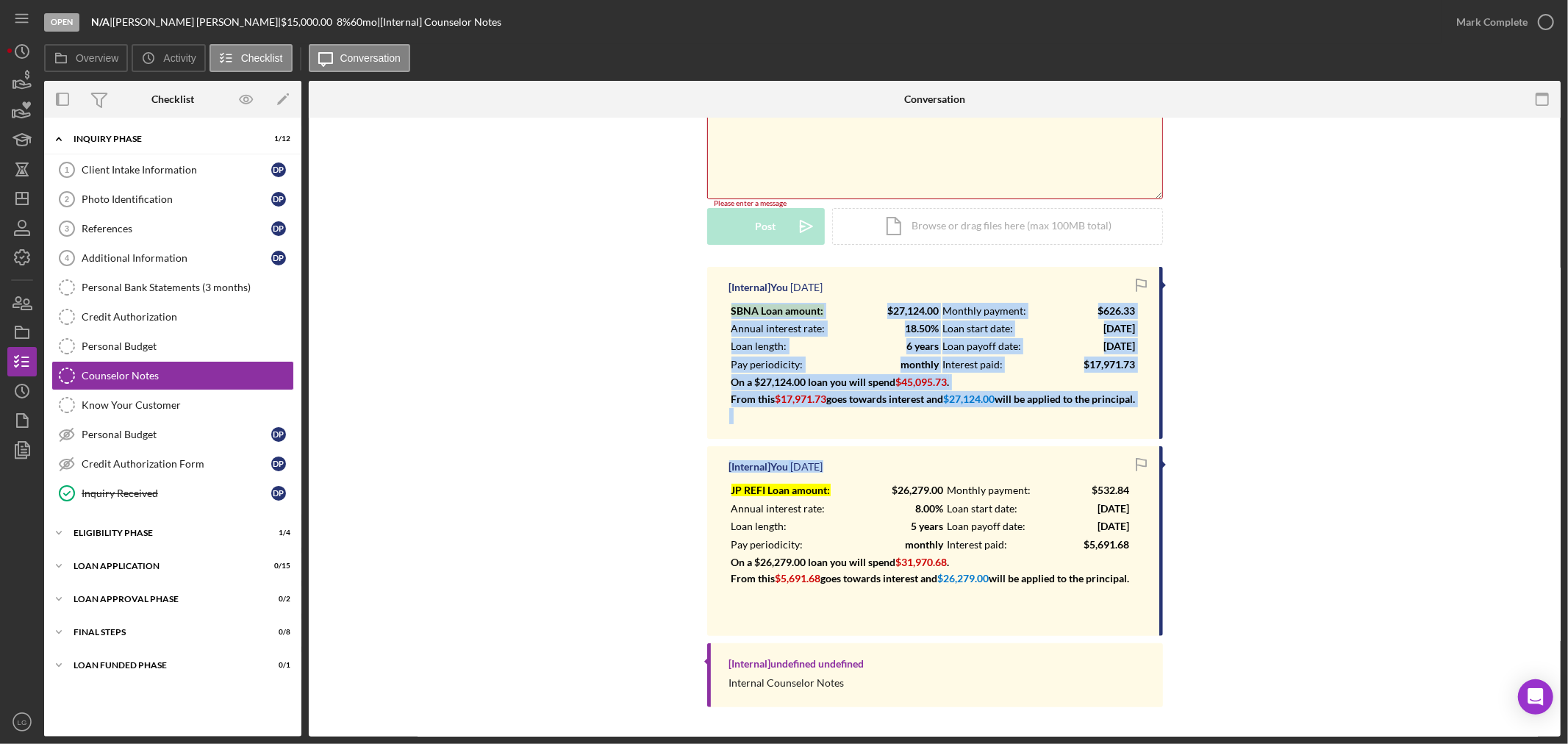
drag, startPoint x: 1138, startPoint y: 585, endPoint x: 702, endPoint y: 296, distance: 523.1
click at [702, 296] on div "[Internal] You [DATE] SBNA Loan amount: $27,124.00 Monthly payment: $626.33 Ann…" at bounding box center [934, 490] width 1208 height 447
copy div "SBNA Loan amount: $27,124.00 Monthly payment: $626.33 Annual interest rate: 18.…"
drag, startPoint x: 787, startPoint y: 405, endPoint x: 774, endPoint y: 421, distance: 20.6
click at [787, 405] on p "On a $27,124.00 loan you will spend $45,095.73 . From this $17,971.73 goes towa…" at bounding box center [934, 390] width 405 height 33
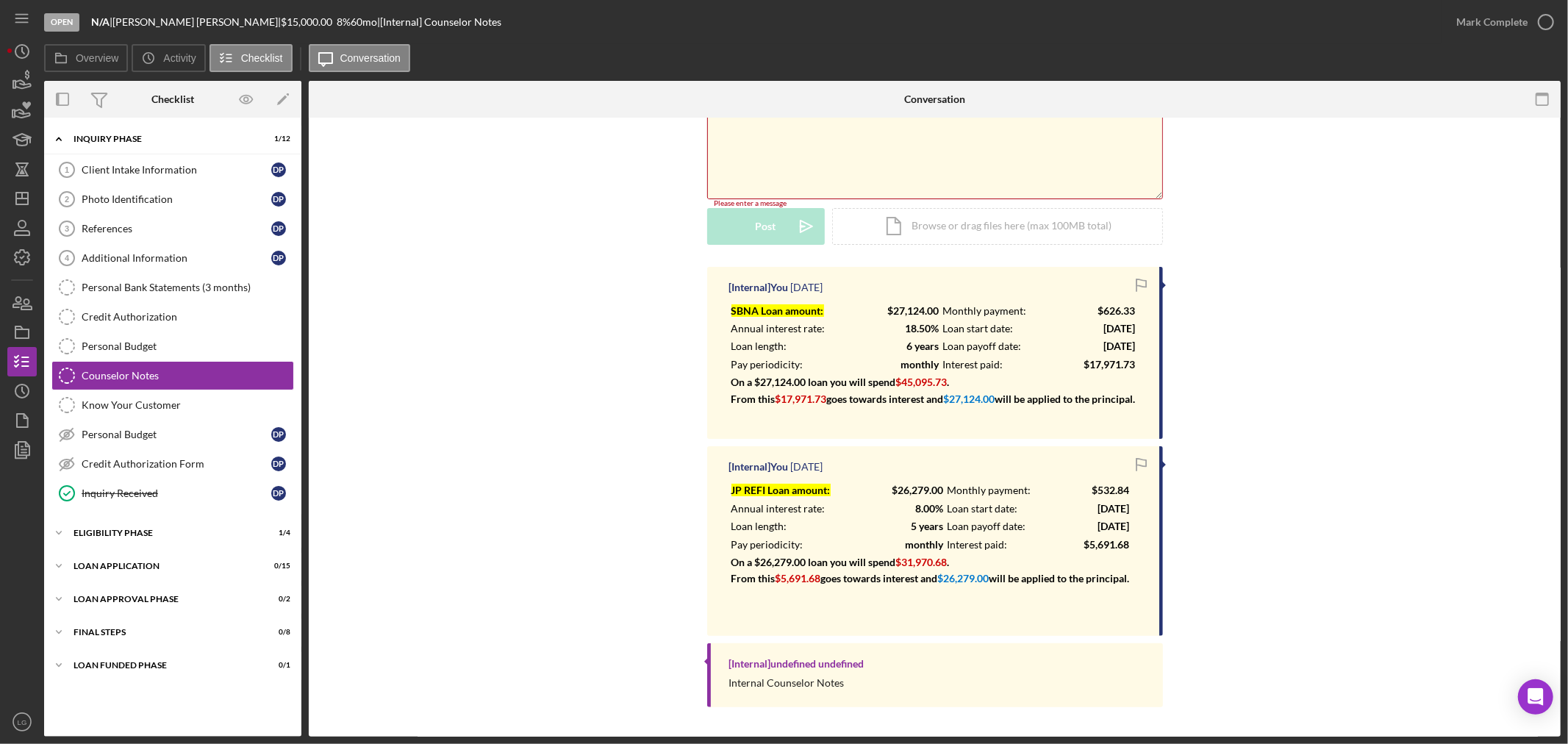
drag, startPoint x: 724, startPoint y: 291, endPoint x: 1020, endPoint y: 397, distance: 314.4
click at [1020, 397] on div "[Internal] You [DATE] SBNA Loan amount: $27,124.00 Monthly payment: $626.33 Ann…" at bounding box center [934, 353] width 456 height 173
click at [753, 375] on span "On a $27,124.00 loan you will spend" at bounding box center [814, 381] width 165 height 12
drag, startPoint x: 778, startPoint y: 405, endPoint x: 720, endPoint y: 326, distance: 98.0
click at [720, 326] on div "[Internal] You [DATE] SBNA Loan amount: $27,124.00 Monthly payment: $626.33 Ann…" at bounding box center [934, 353] width 456 height 173
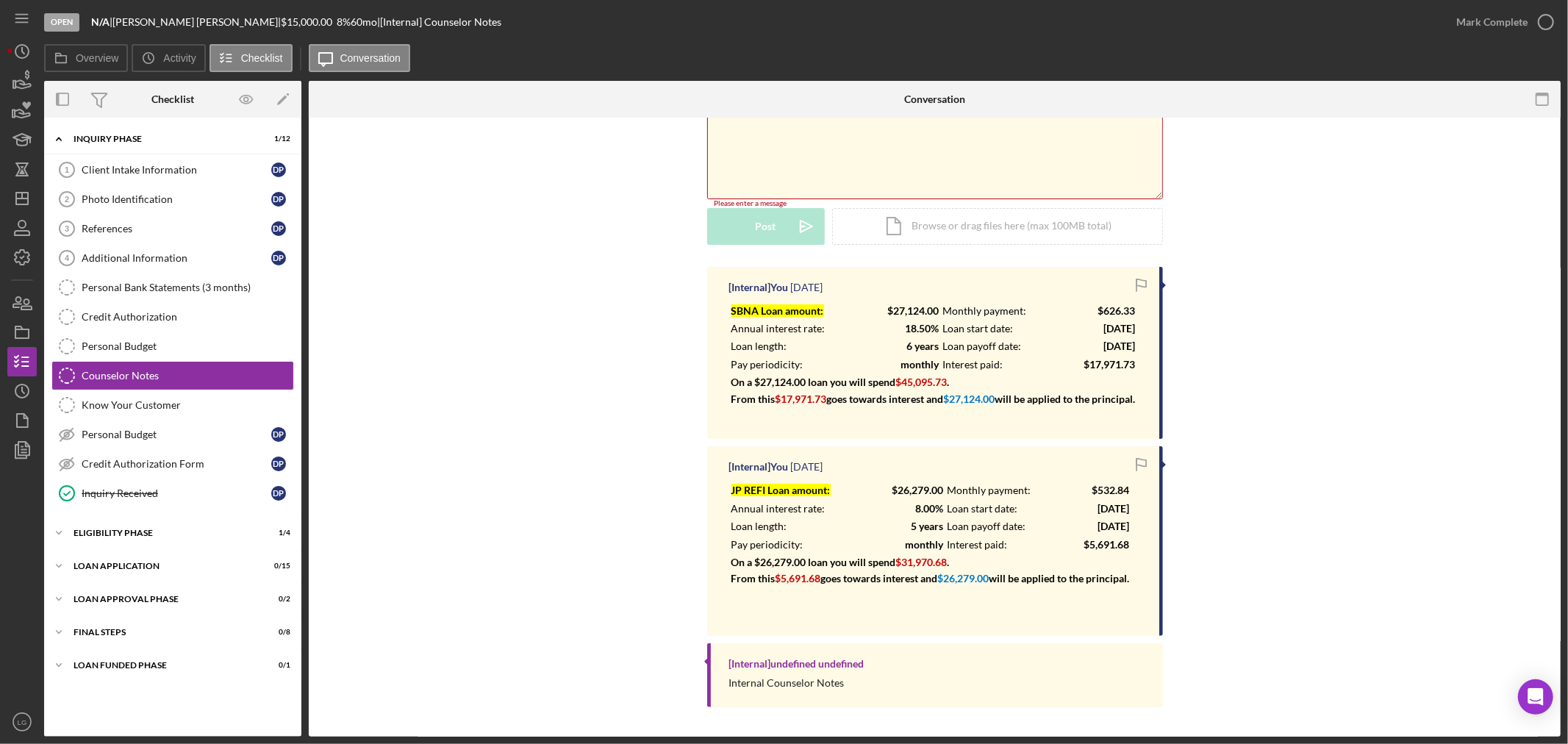
copy tbody "SBNA Loan amount: $27,124.00 Monthly payment: $626.33 Annual interest rate: 18.…"
drag, startPoint x: 728, startPoint y: 493, endPoint x: 1138, endPoint y: 578, distance: 418.7
click at [1138, 578] on div "JP REFI Loan amount: $26,279.00 Monthly payment: $532.84 Annual interest rate: …" at bounding box center [937, 551] width 415 height 141
copy tbody
click at [25, 203] on polygon "button" at bounding box center [21, 198] width 12 height 12
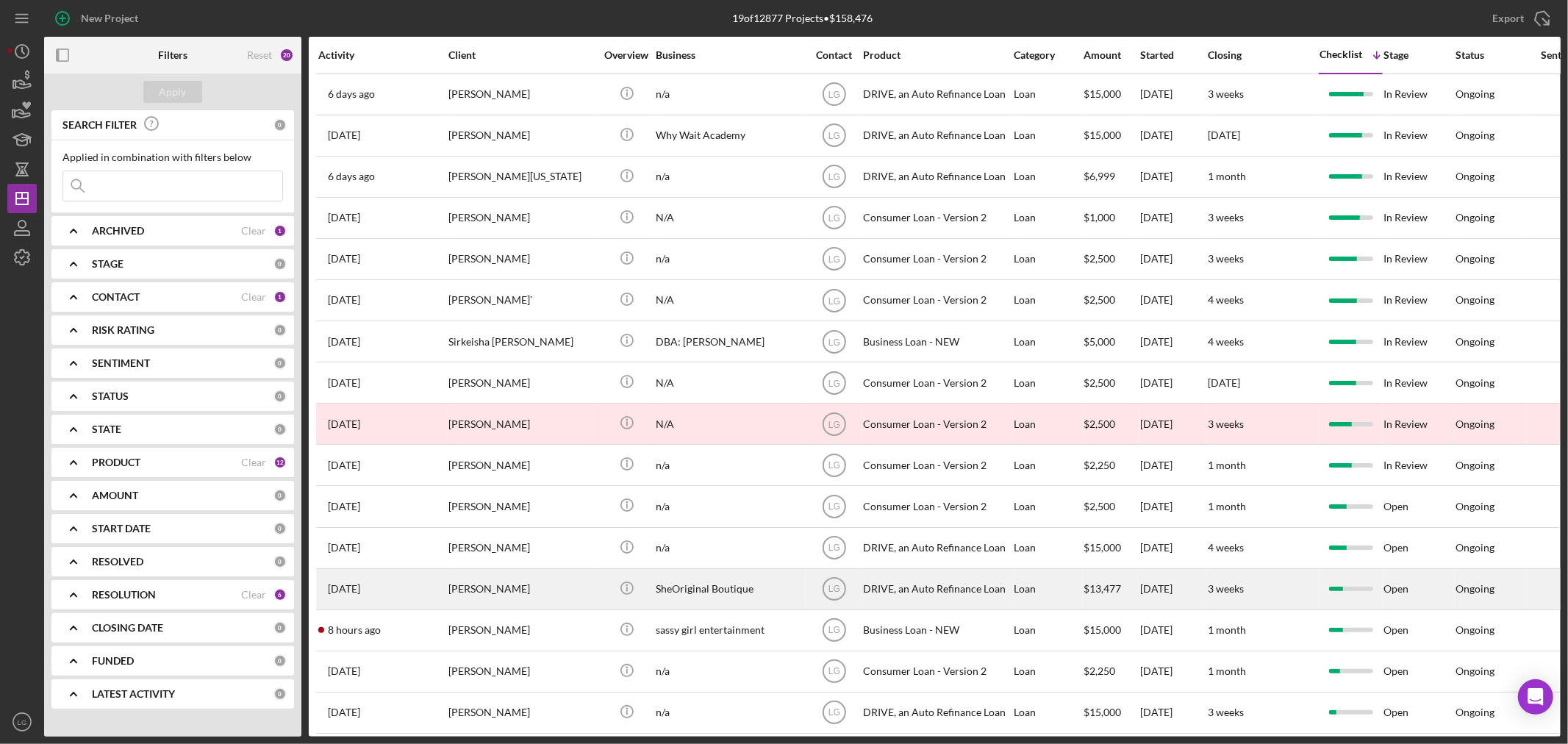
click at [442, 598] on div "3 weeks ago Kenya Haywood" at bounding box center [382, 589] width 128 height 39
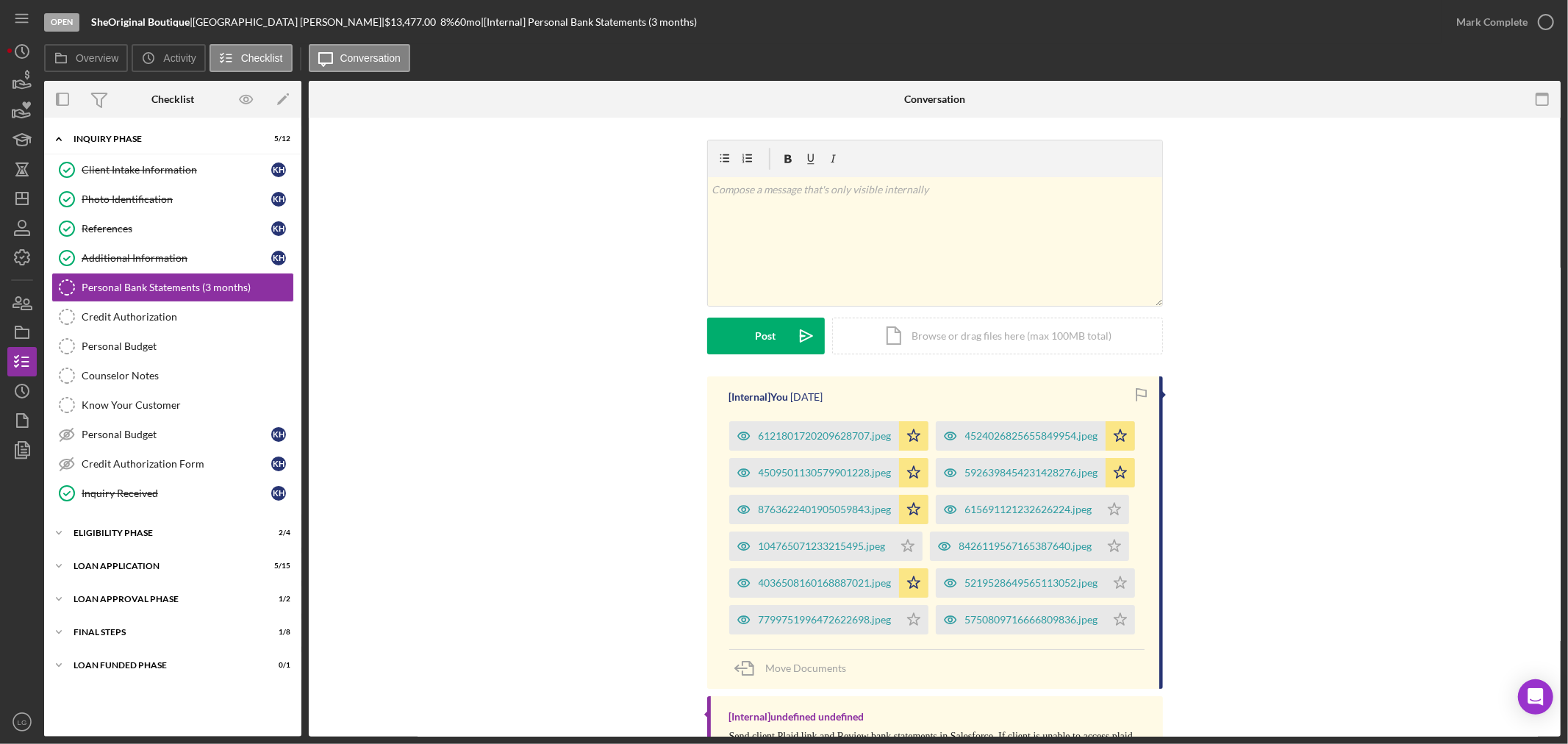
click at [209, 552] on div "Icon/Expander Inquiry Phase 5 / 12 Client Intake Information Client Intake Info…" at bounding box center [172, 427] width 258 height 604
click at [202, 539] on div "Icon/Expander Eligibility Phase 2 / 4" at bounding box center [172, 532] width 258 height 29
click at [170, 685] on div "Icon/Expander Loan Application 5 / 15" at bounding box center [172, 691] width 258 height 29
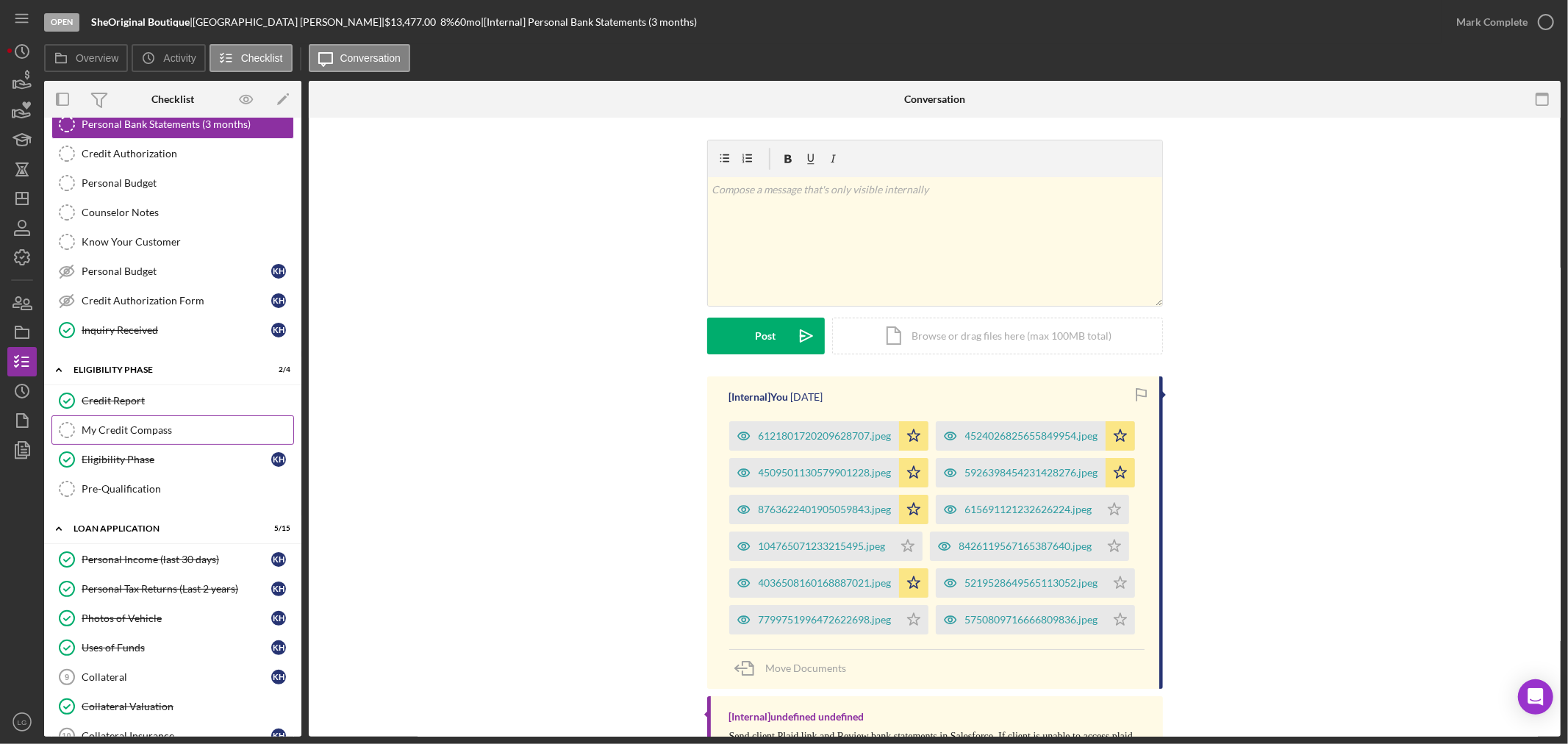
scroll to position [82, 0]
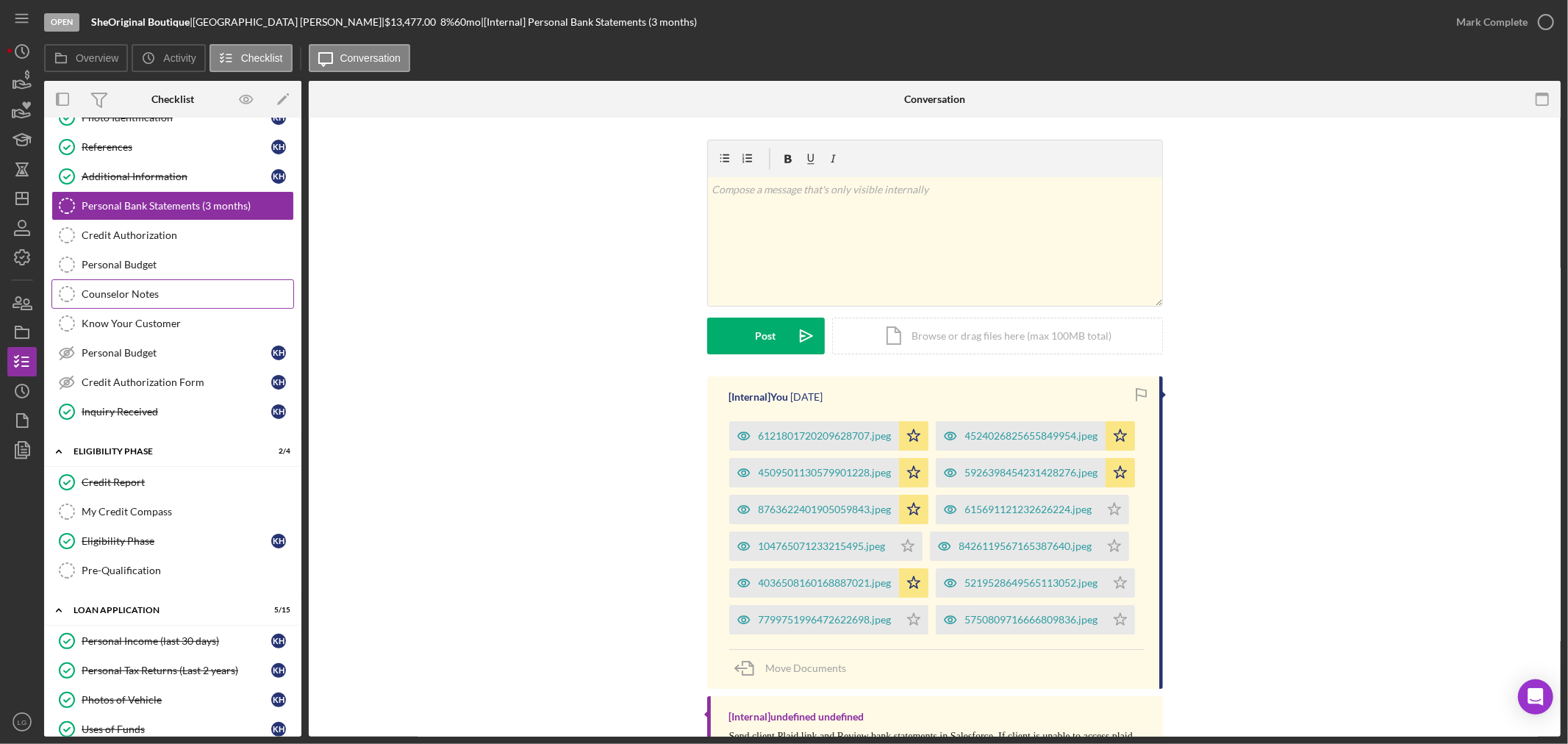
click at [135, 291] on div "Counselor Notes" at bounding box center [188, 293] width 212 height 12
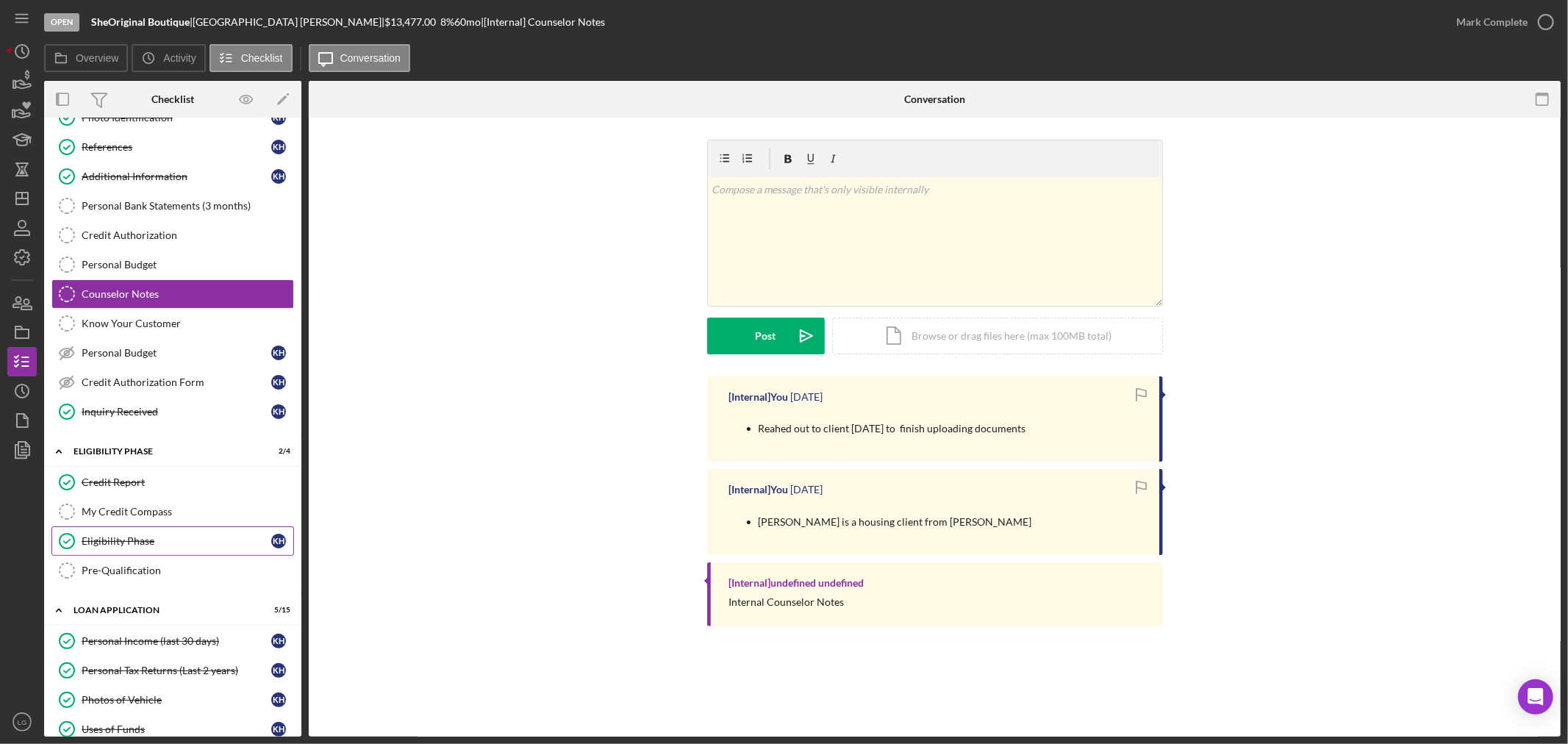
scroll to position [408, 0]
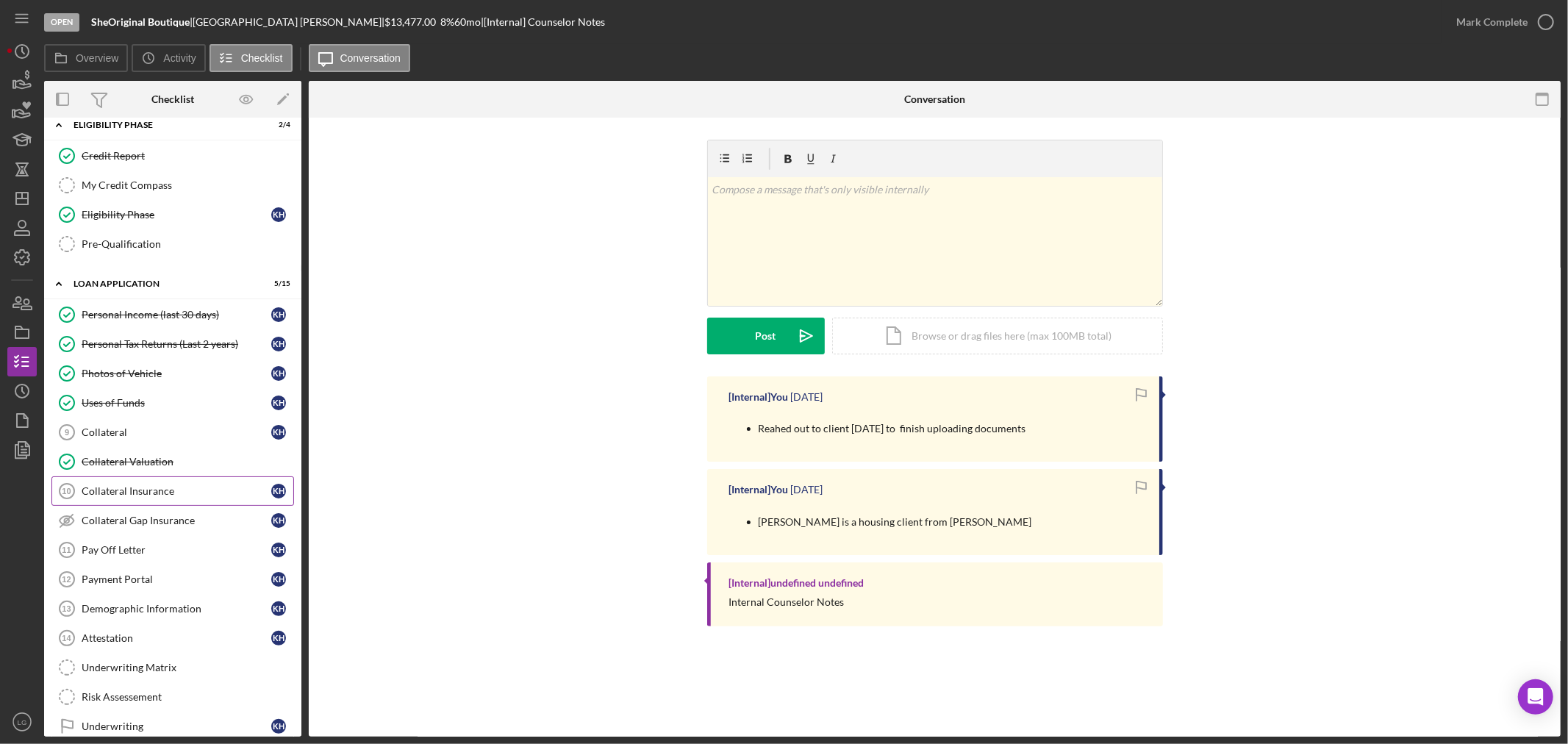
drag, startPoint x: 163, startPoint y: 486, endPoint x: 163, endPoint y: 446, distance: 40.0
click at [163, 486] on link "Collateral Insurance 10 Collateral Insurance K H" at bounding box center [173, 490] width 242 height 29
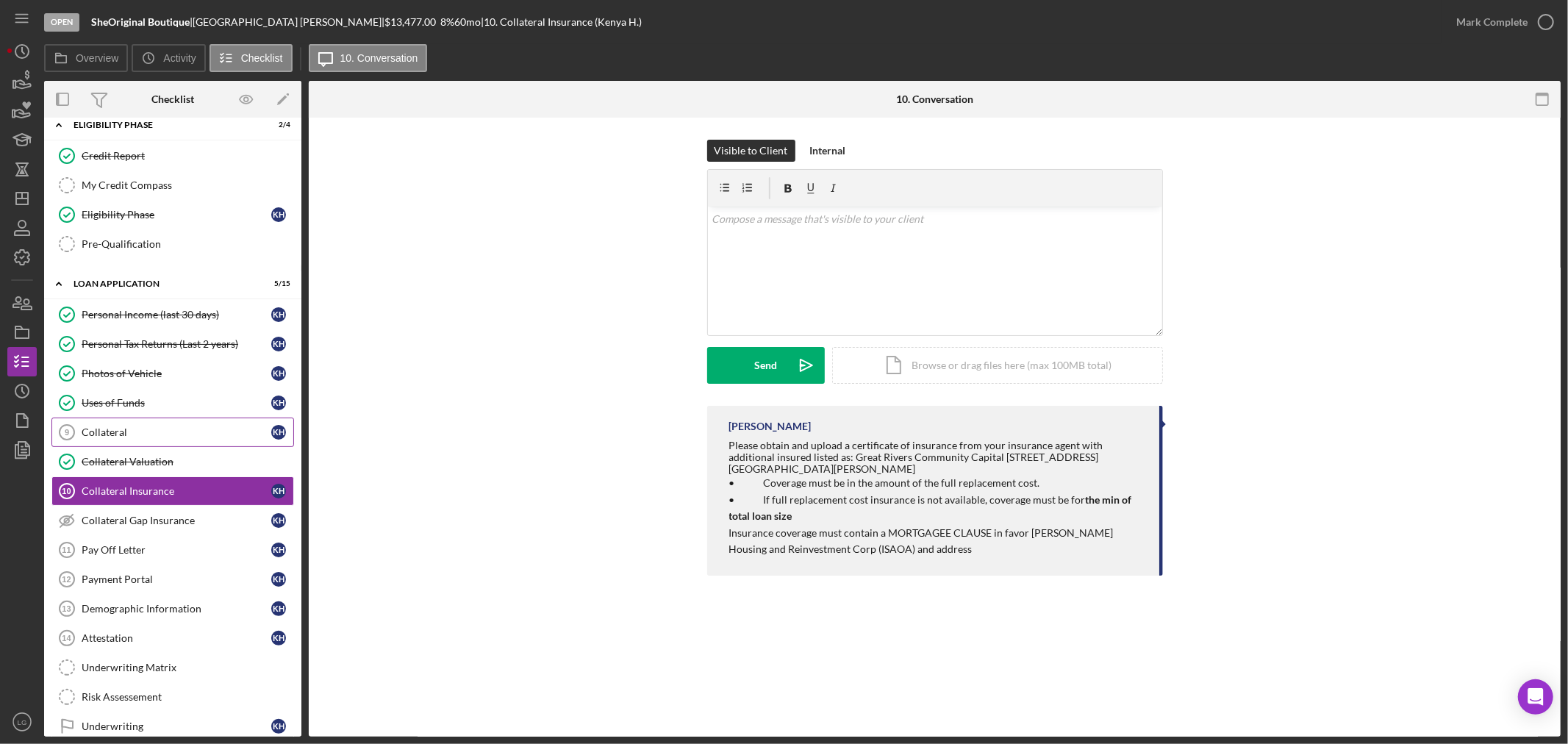
click at [163, 437] on div "Collateral" at bounding box center [177, 431] width 190 height 12
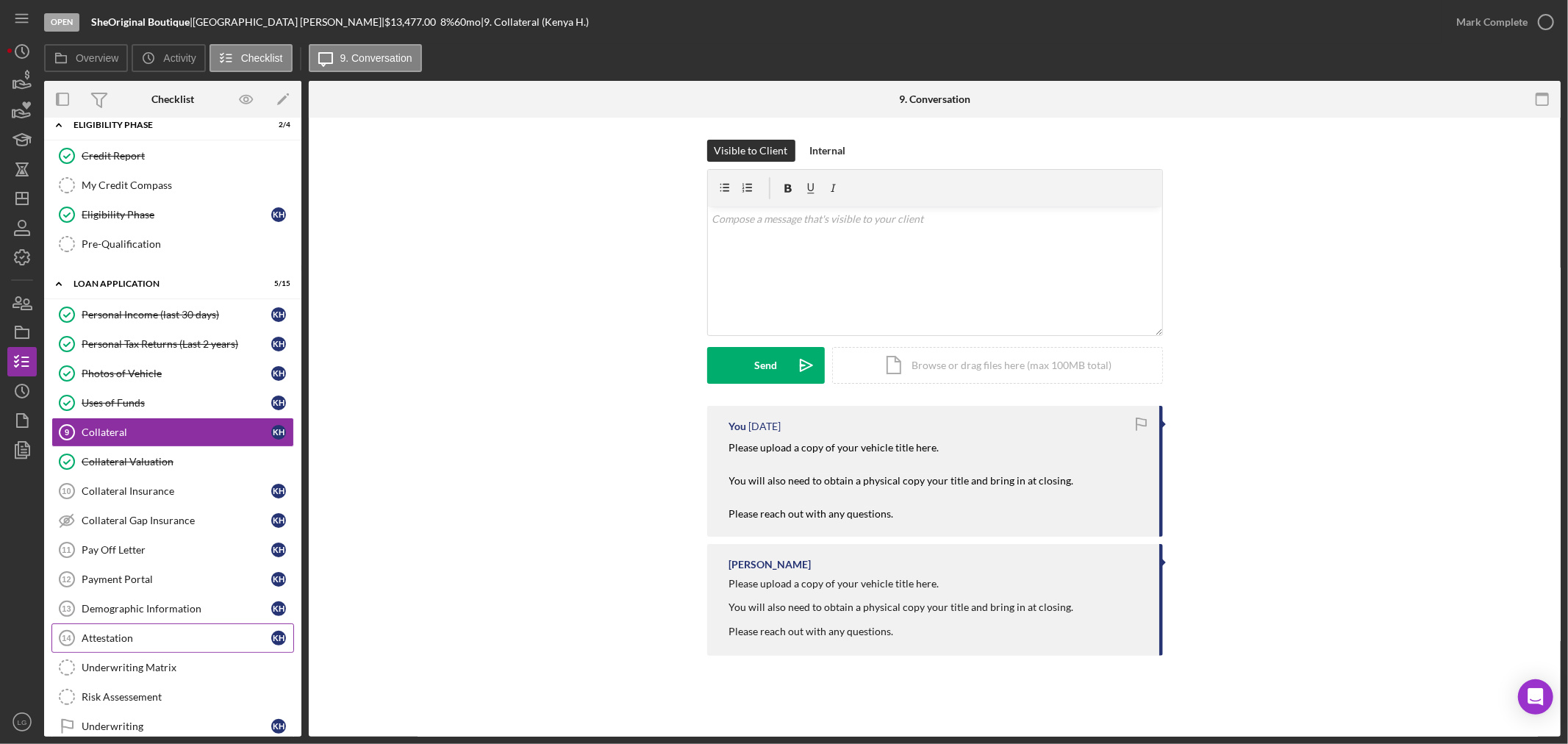
scroll to position [530, 0]
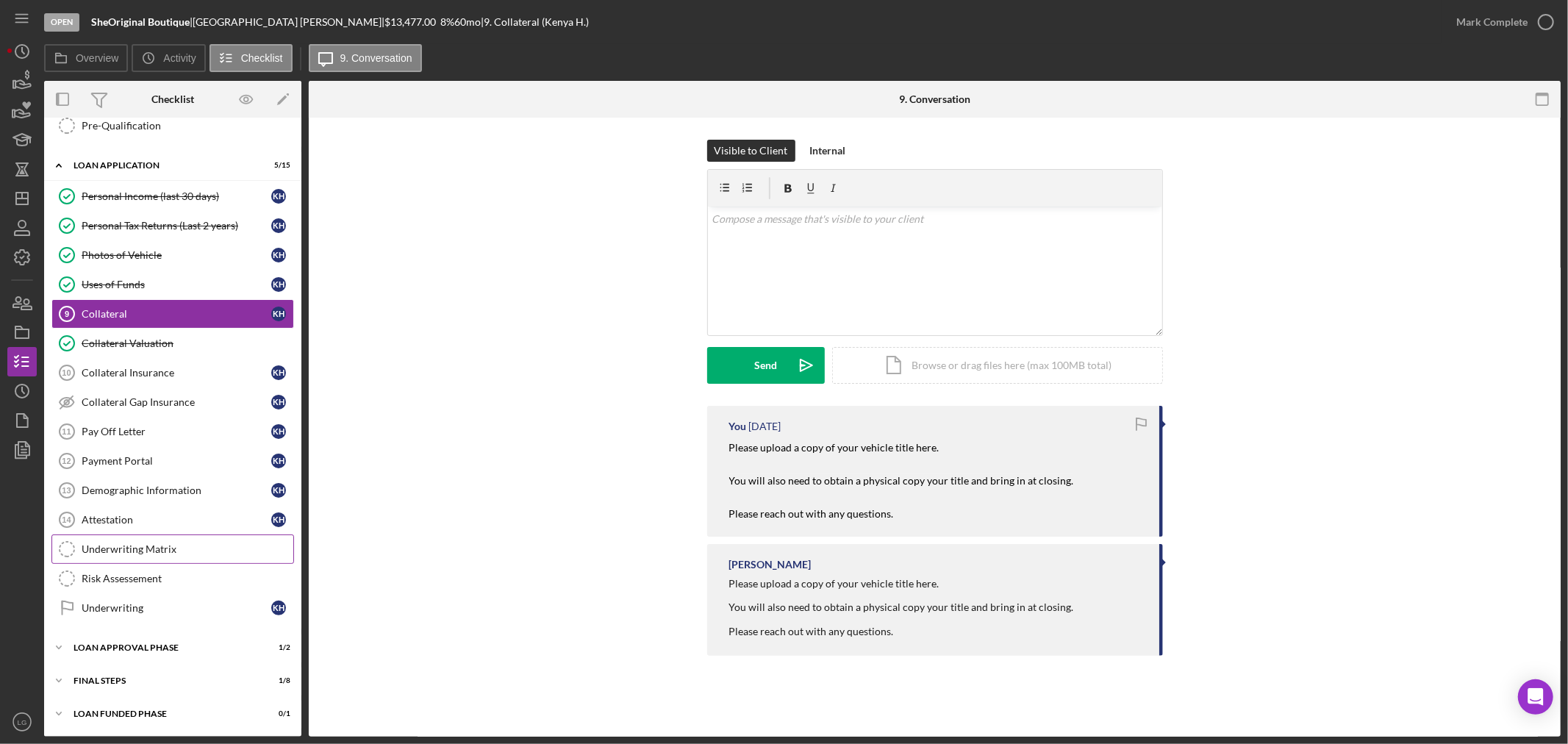
drag, startPoint x: 149, startPoint y: 552, endPoint x: 160, endPoint y: 548, distance: 11.7
click at [149, 552] on div "Underwriting Matrix" at bounding box center [188, 549] width 212 height 12
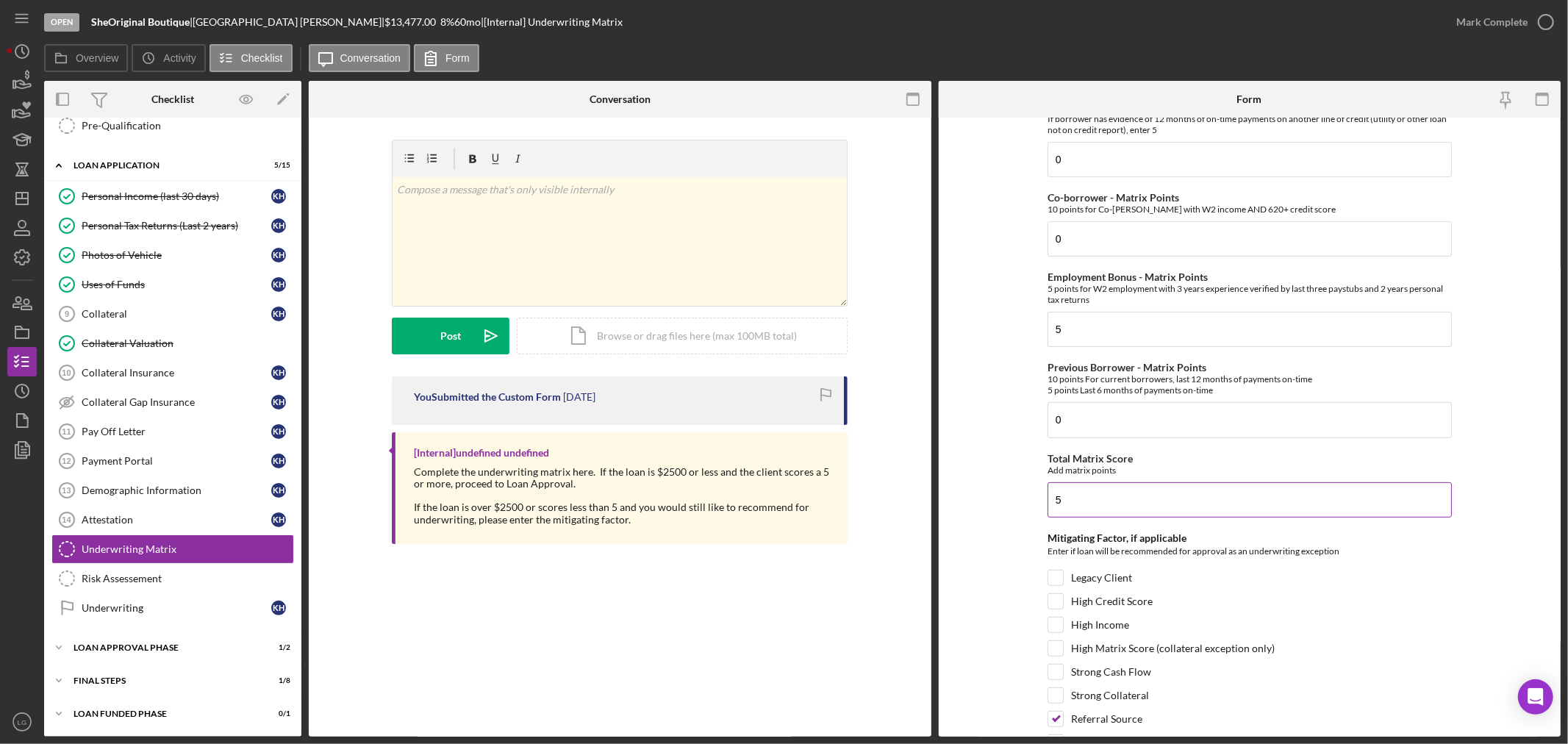
scroll to position [486, 0]
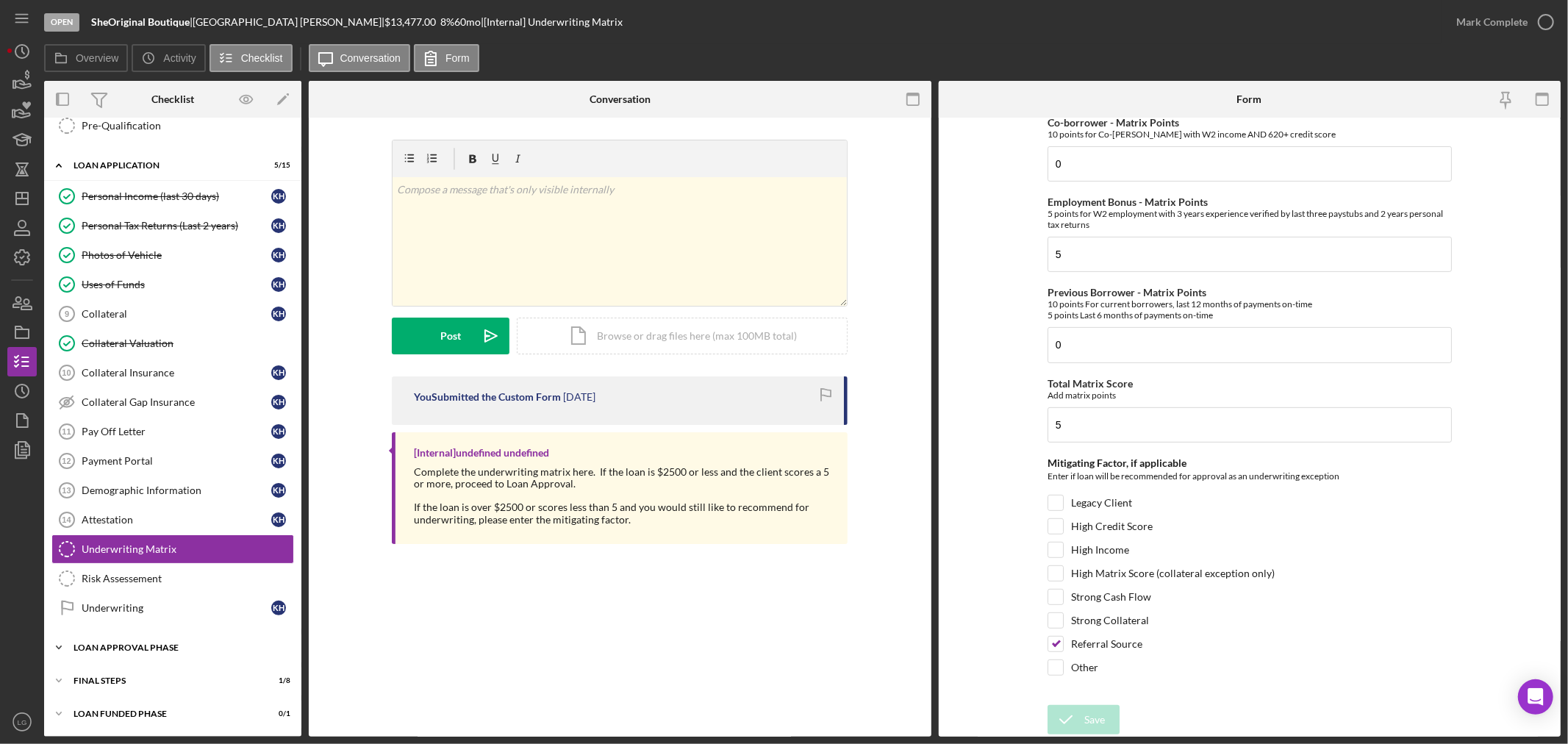
click at [167, 640] on div "Icon/Expander Loan Approval Phase 1 / 2" at bounding box center [172, 647] width 258 height 29
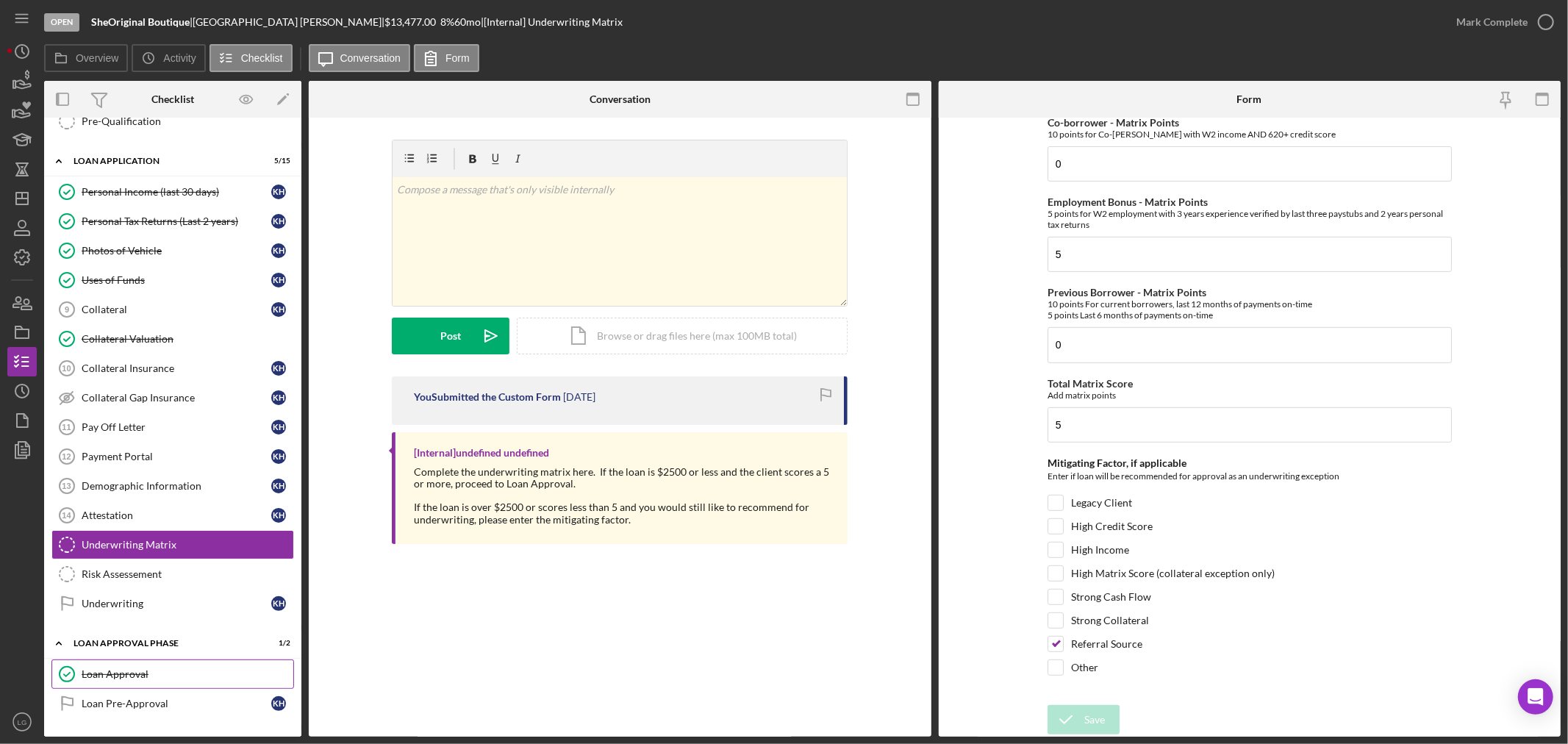
click at [152, 686] on link "Loan Approval Loan Approval" at bounding box center [173, 674] width 242 height 29
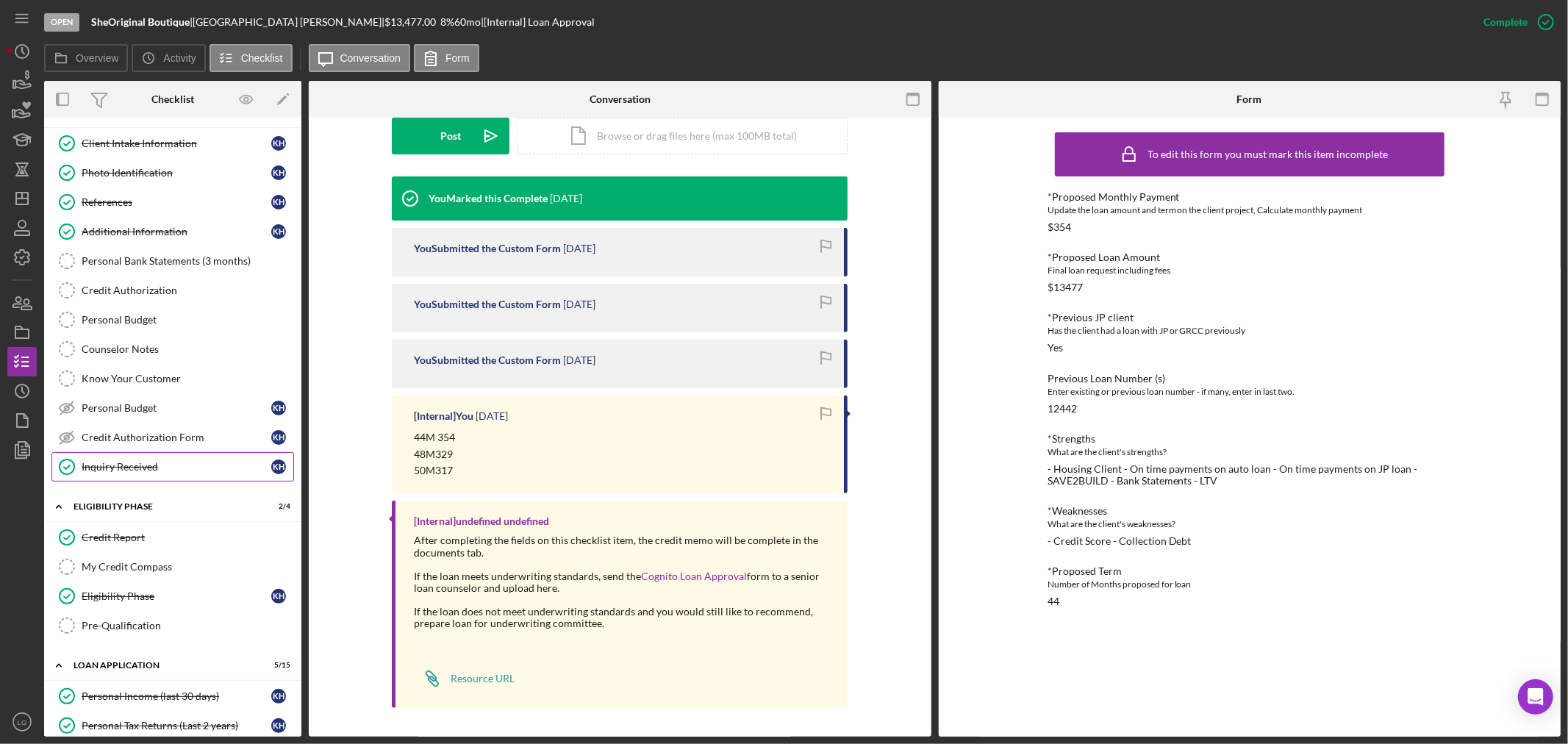
scroll to position [354, 0]
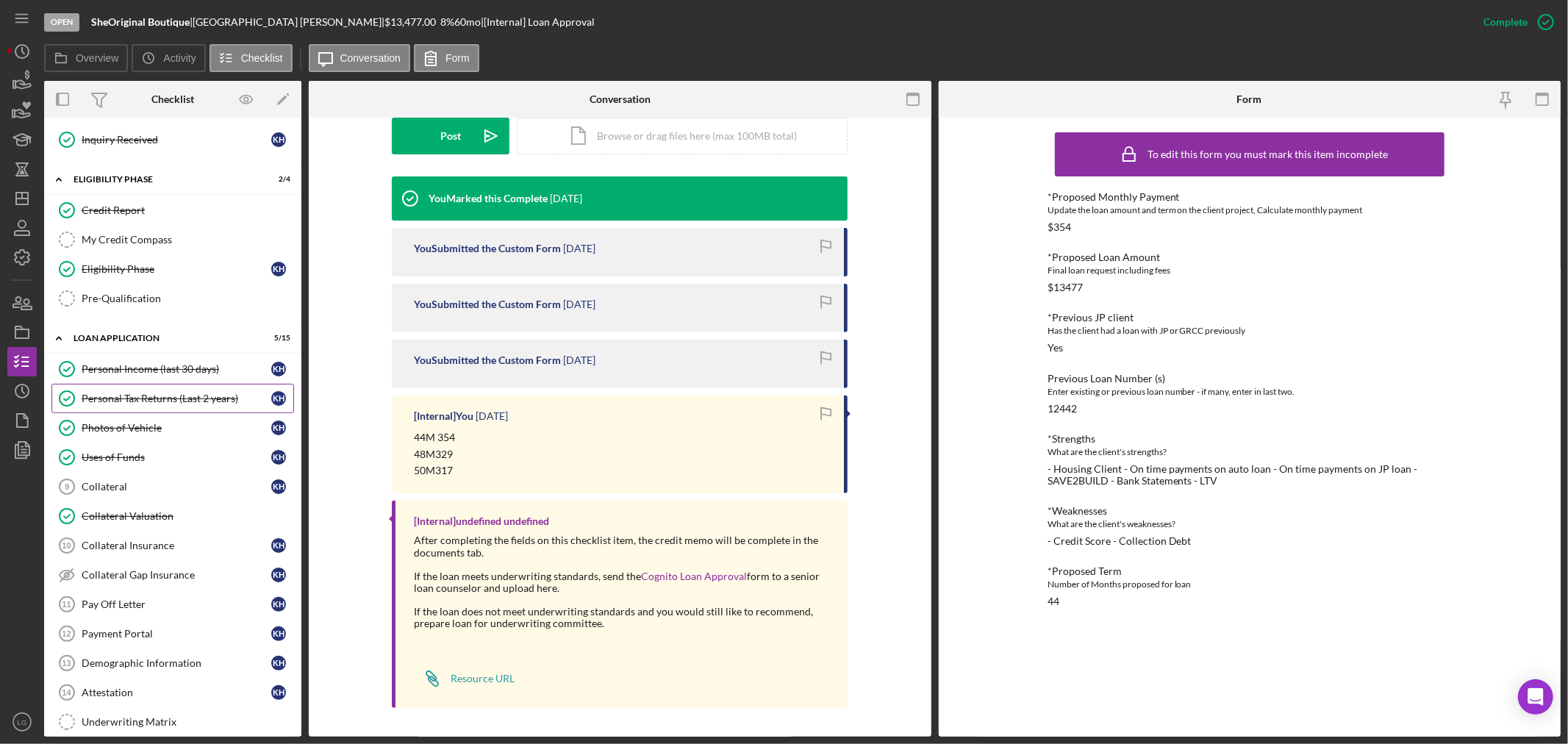
click at [151, 391] on link "Personal Tax Returns (Last 2 years) Personal Tax Returns (Last 2 years) K H" at bounding box center [173, 398] width 242 height 29
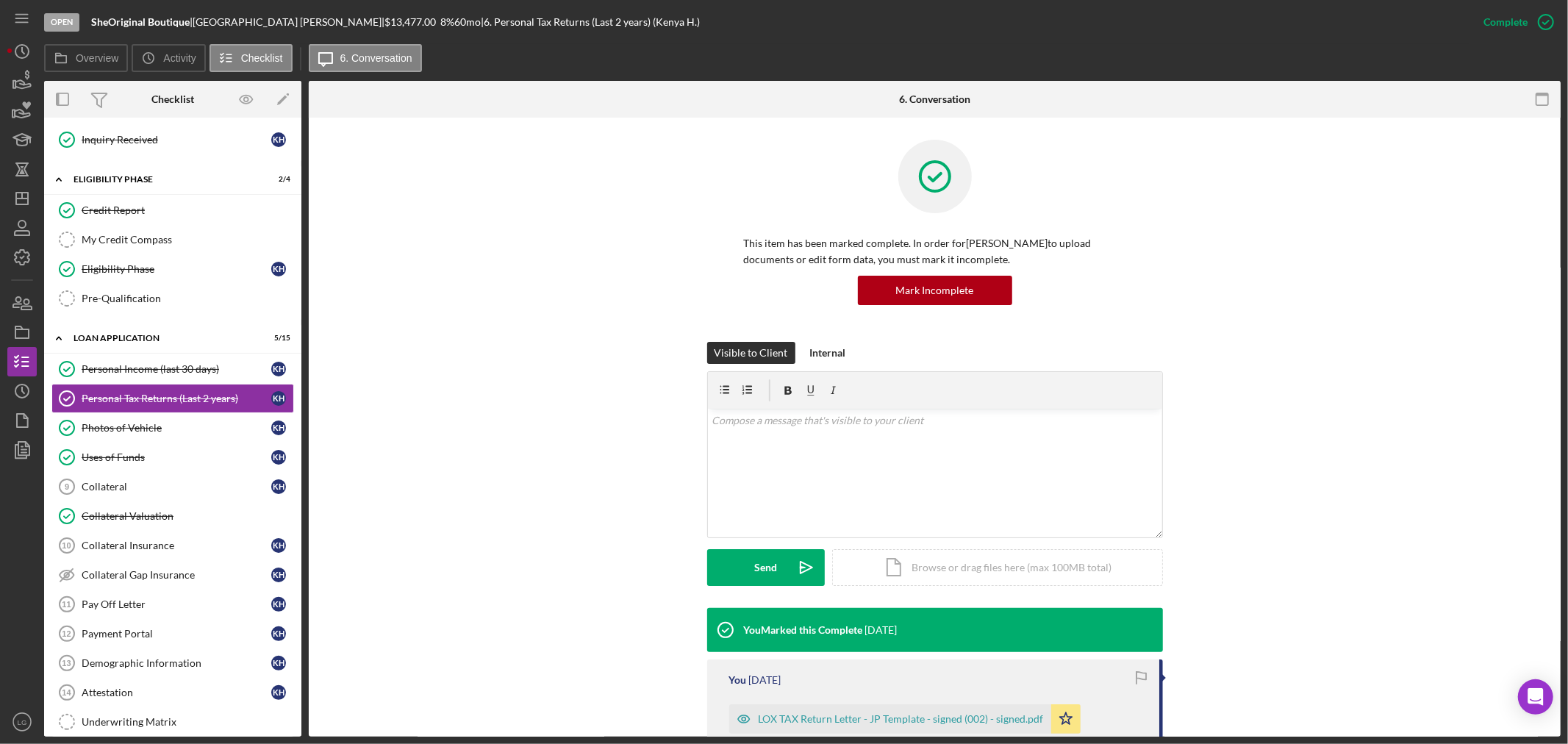
scroll to position [292, 0]
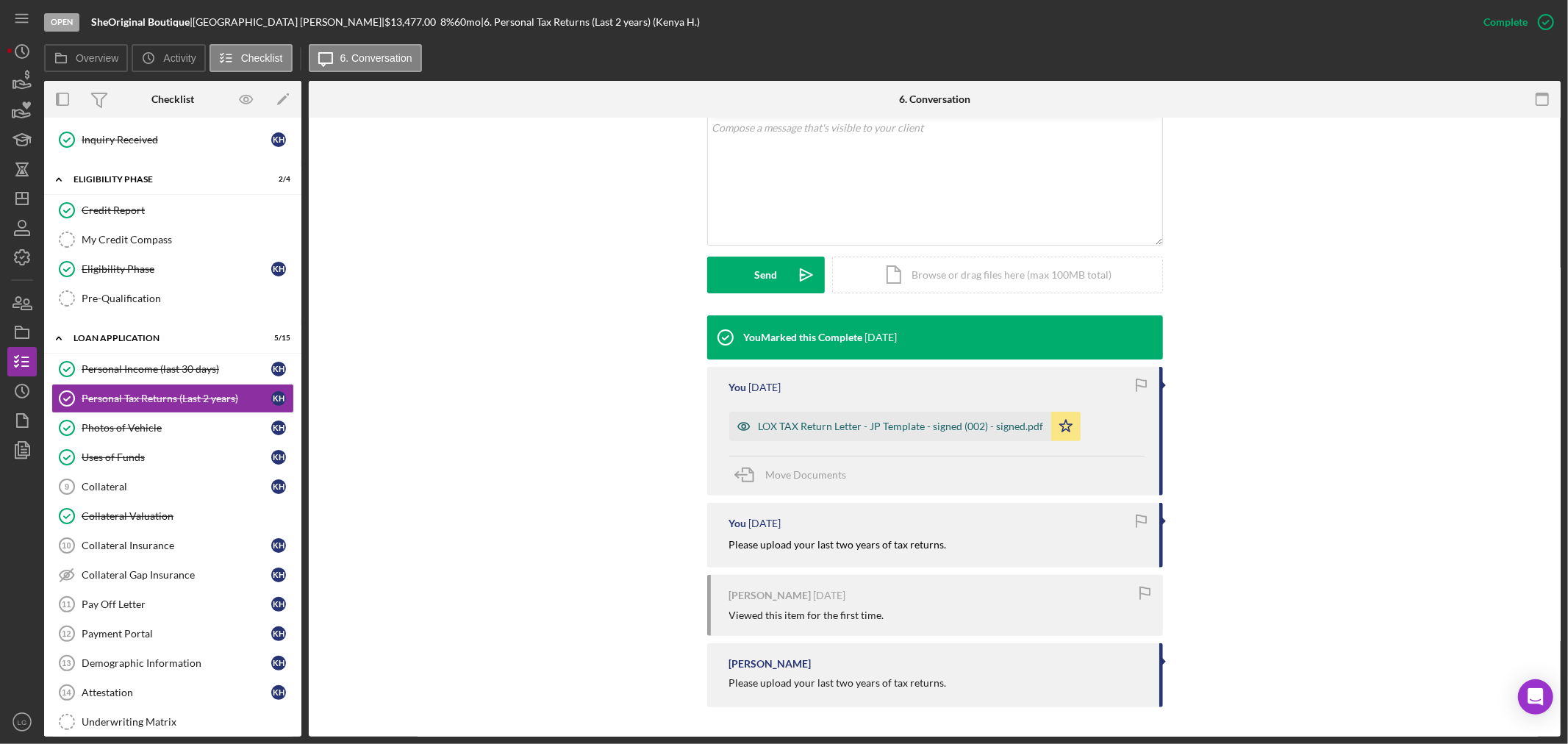
click at [783, 422] on div "LOX TAX Return Letter - JP Template - signed (002) - signed.pdf" at bounding box center [901, 426] width 285 height 12
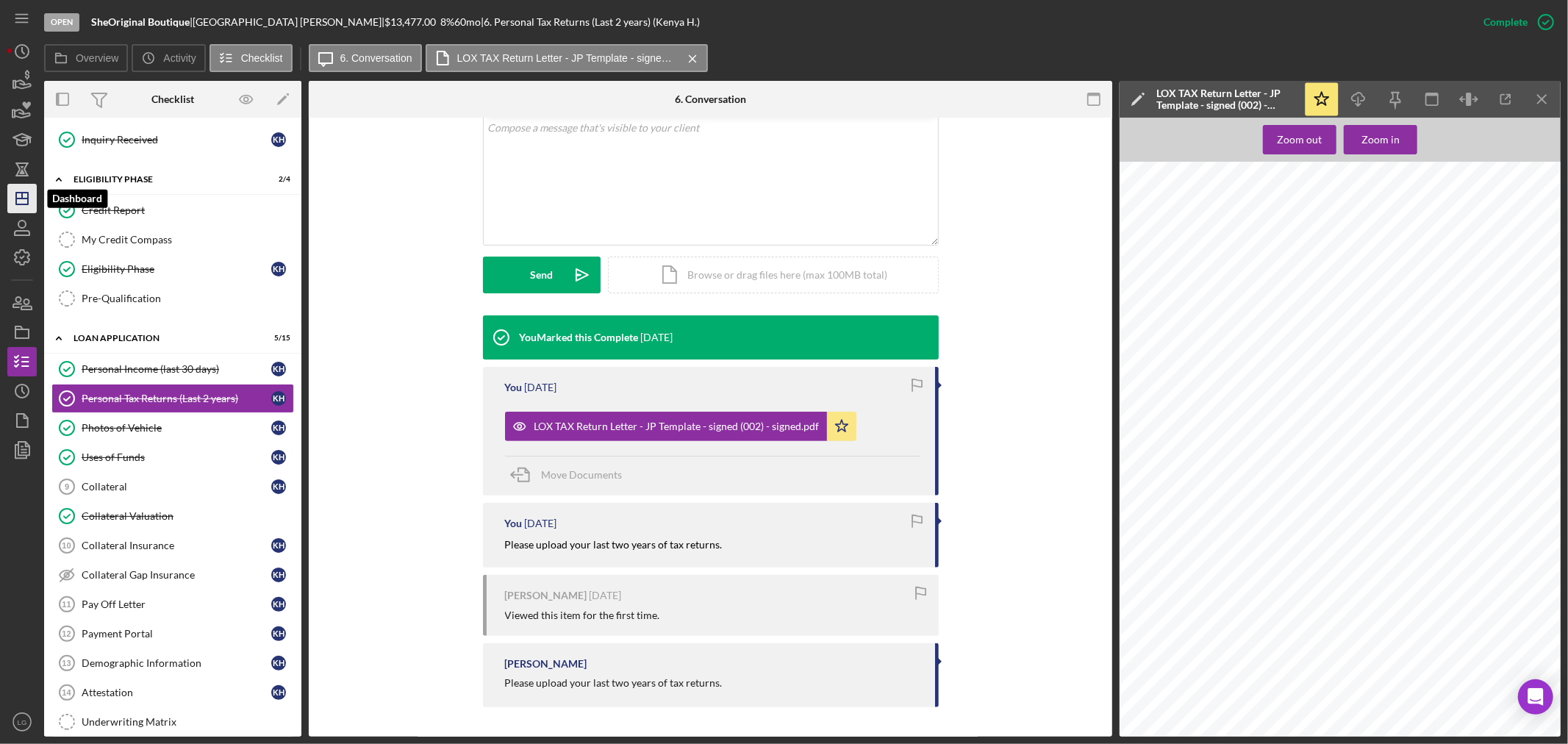
click at [23, 192] on polygon "button" at bounding box center [21, 198] width 12 height 12
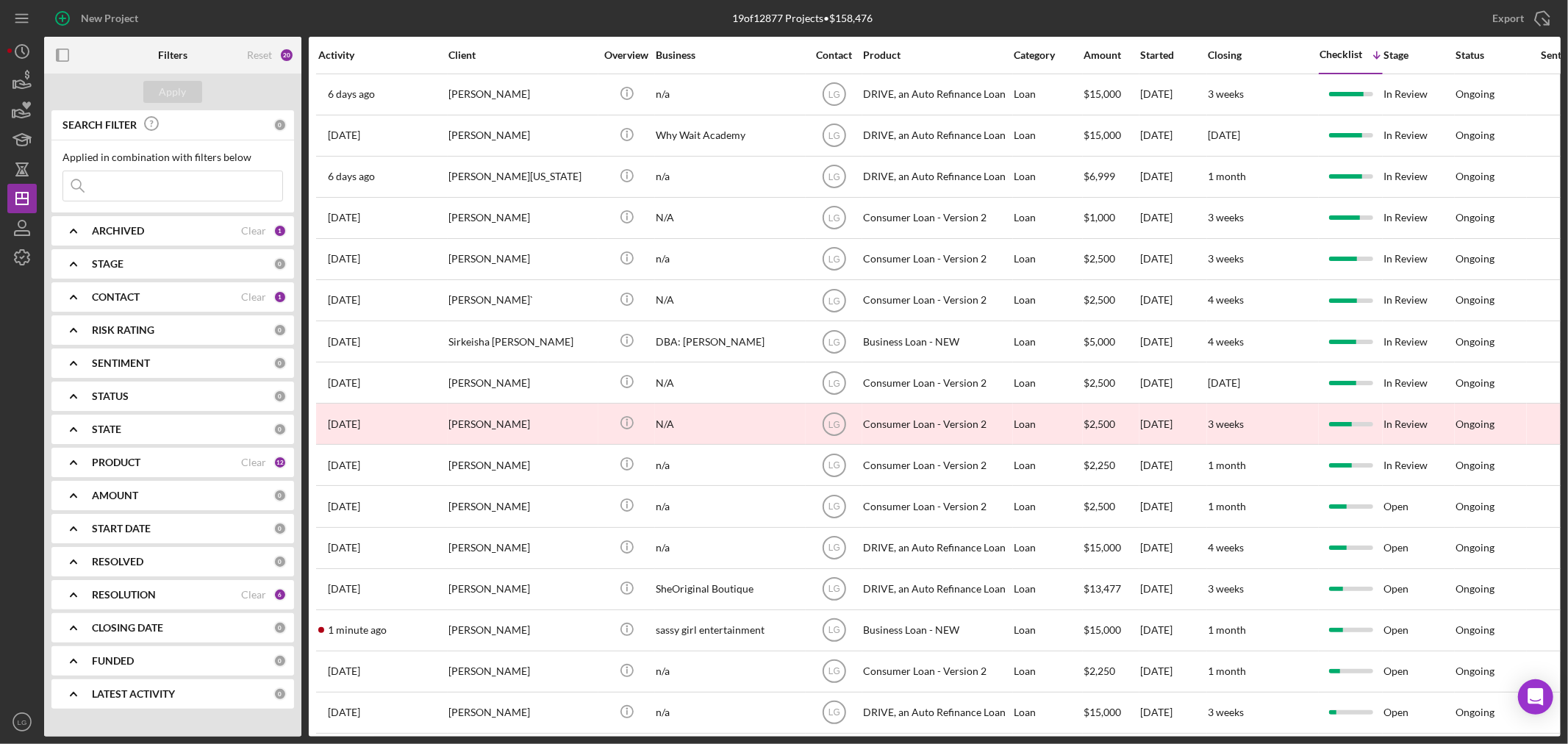
click at [170, 189] on input at bounding box center [173, 185] width 219 height 29
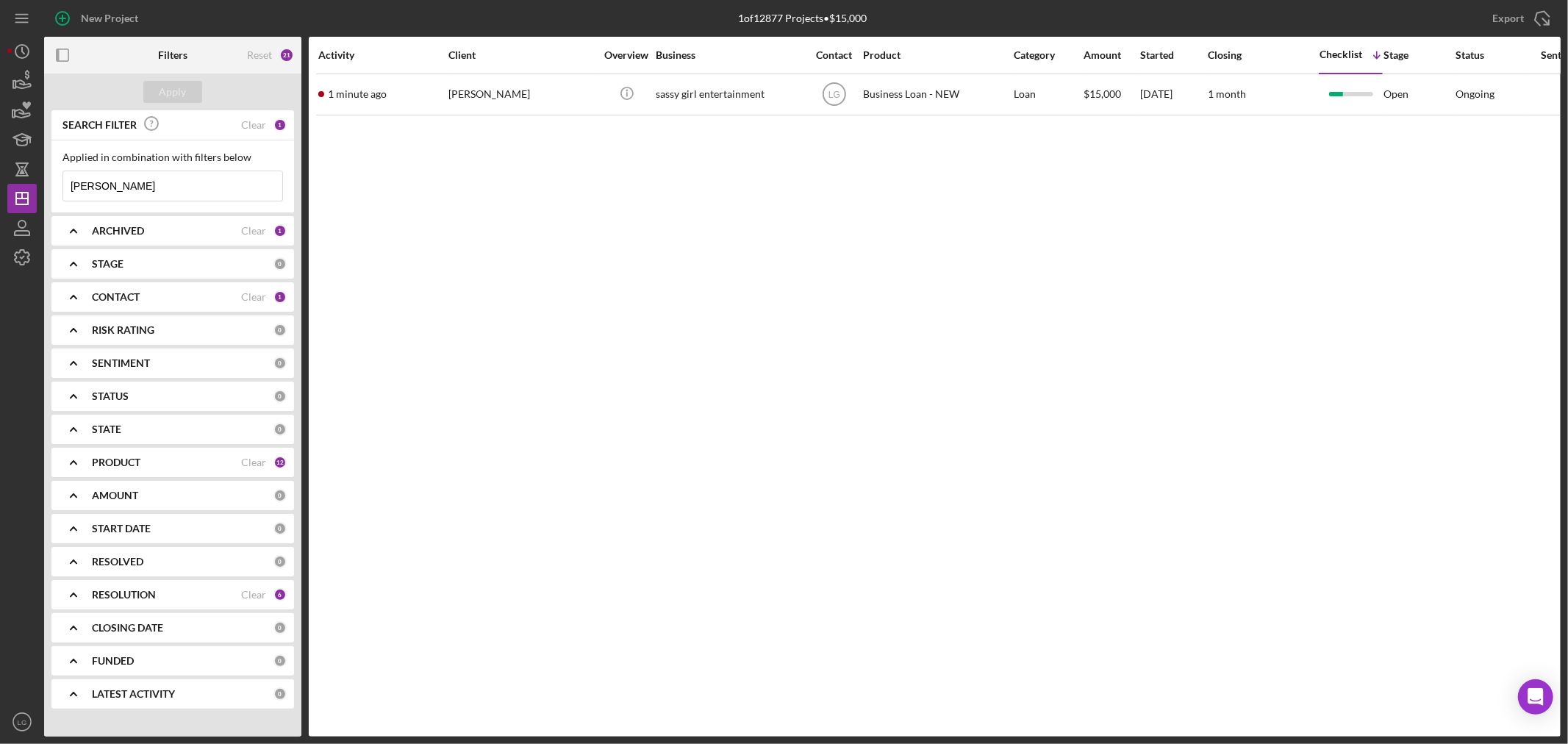
type input "moore"
click at [423, 93] on div "1 minute ago flavia moore" at bounding box center [382, 94] width 128 height 39
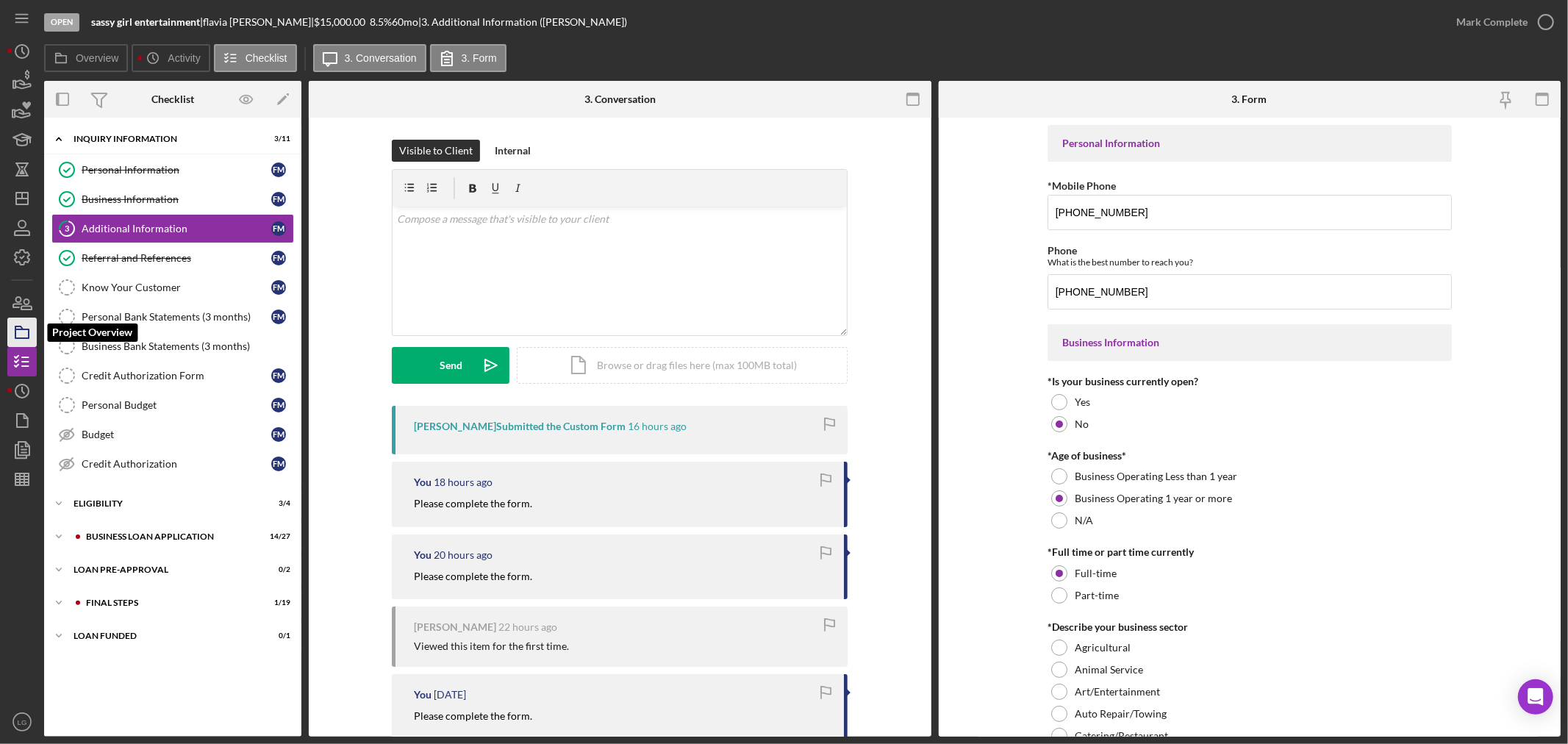
click at [24, 316] on icon "button" at bounding box center [21, 331] width 37 height 37
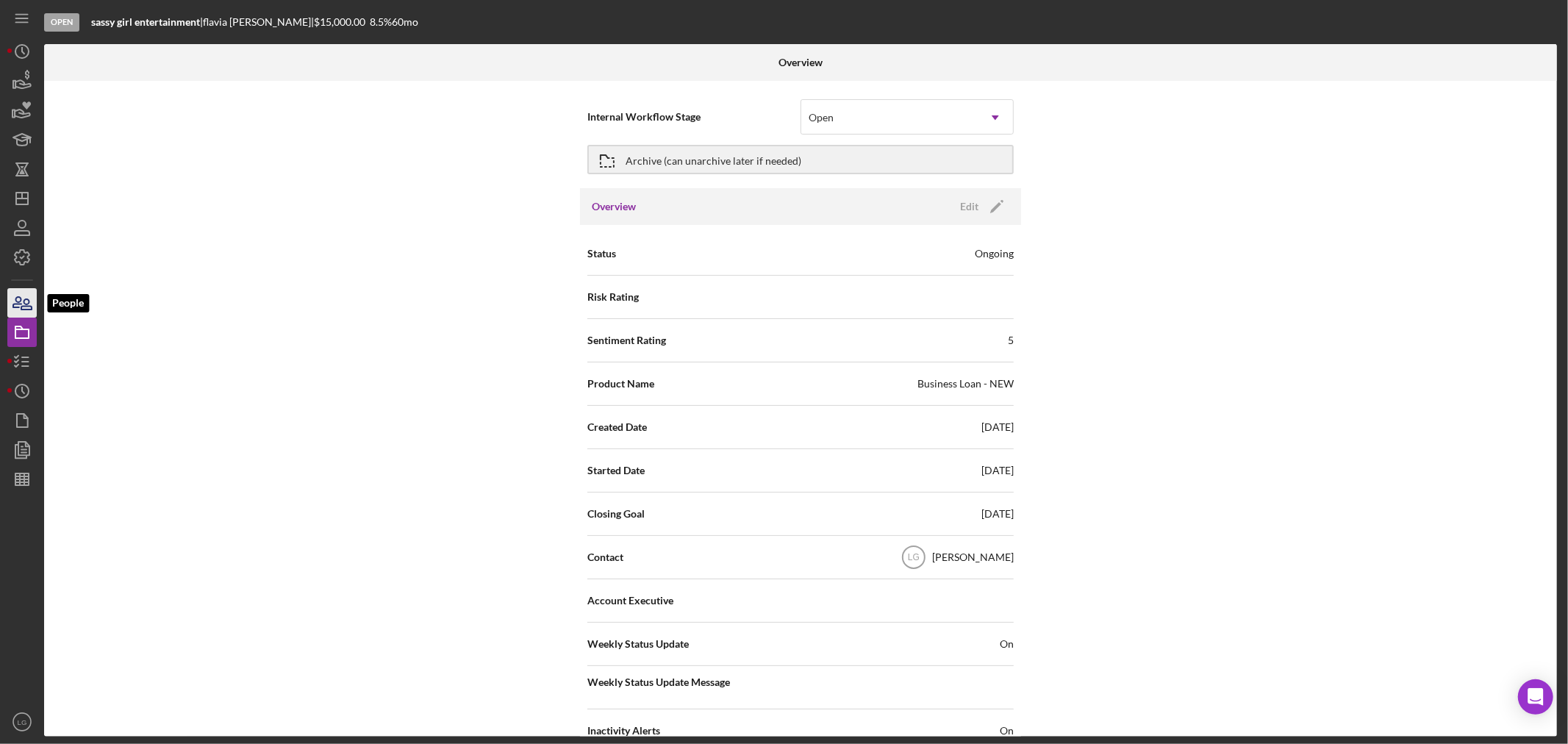
click at [22, 305] on icon "button" at bounding box center [21, 302] width 37 height 37
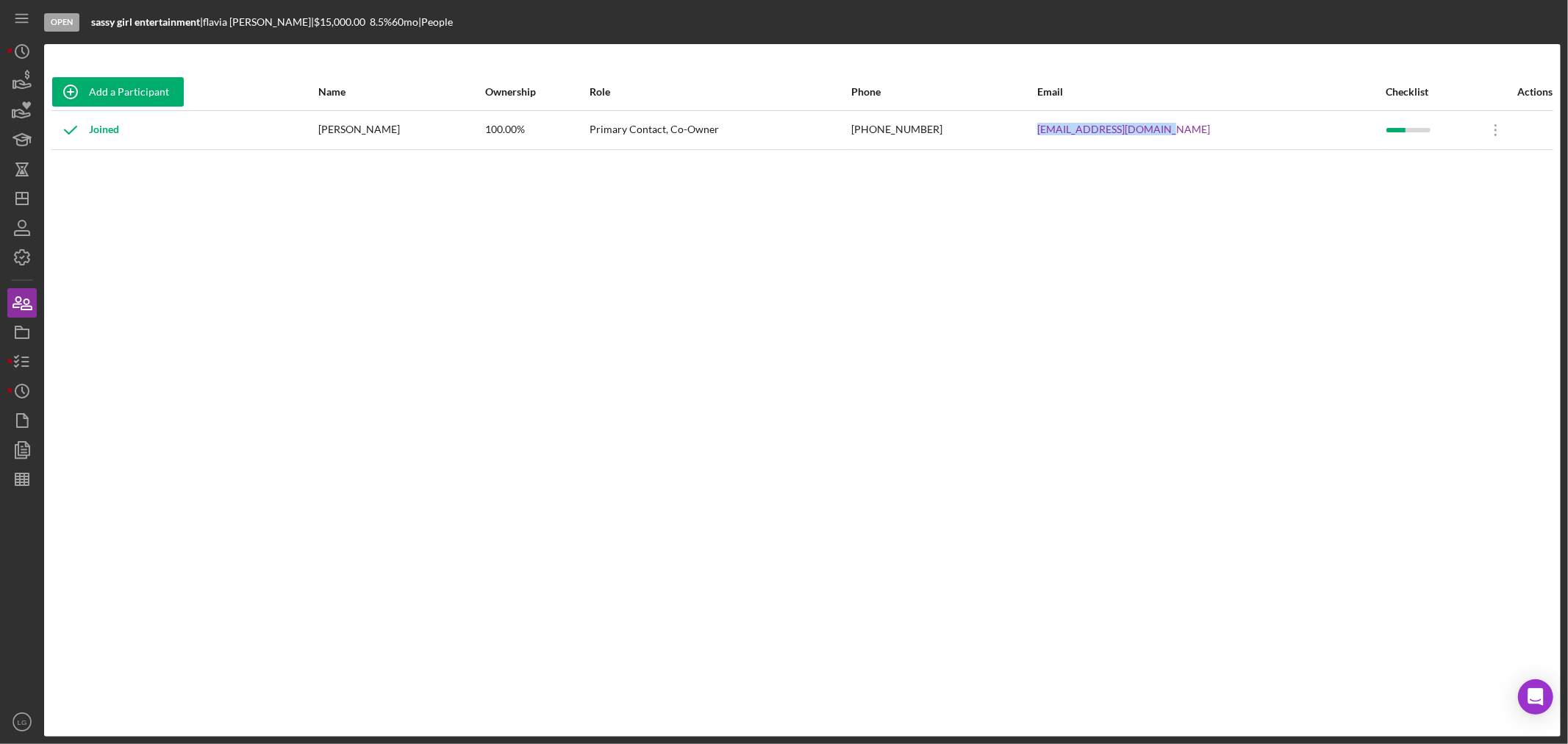
drag, startPoint x: 1214, startPoint y: 122, endPoint x: 1063, endPoint y: 128, distance: 151.1
click at [1063, 128] on tr "Joined flavia moore 100.00% Primary Contact, Co-Owner (314) 496-7245 flaviamoor…" at bounding box center [802, 130] width 1502 height 39
copy tr "flaviamoore44@gmail.com"
click at [24, 195] on icon "Icon/Dashboard" at bounding box center [21, 198] width 37 height 37
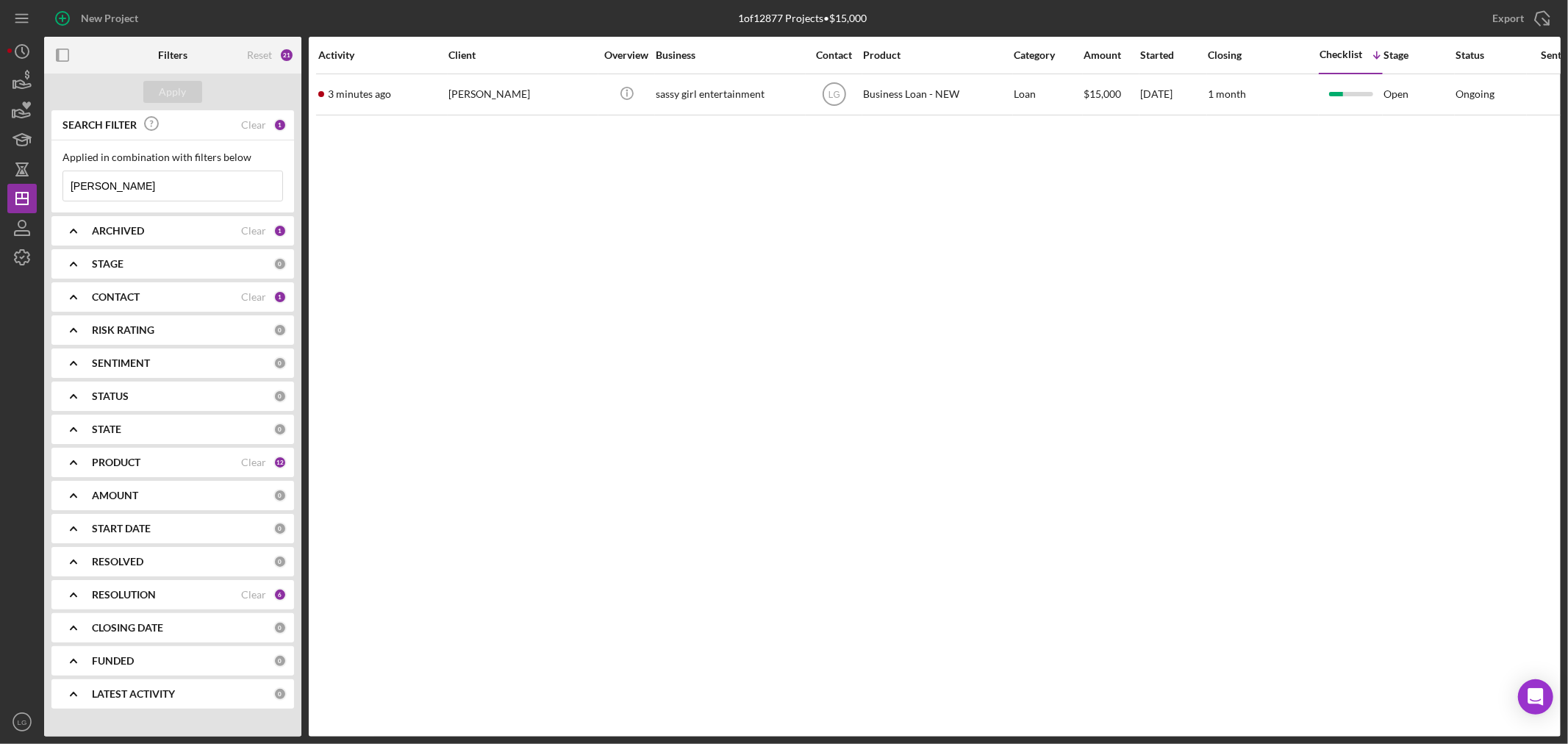
click at [170, 193] on input "moore" at bounding box center [173, 185] width 219 height 29
click at [186, 189] on input "moore" at bounding box center [173, 185] width 219 height 29
click at [191, 94] on button "Apply" at bounding box center [173, 92] width 59 height 22
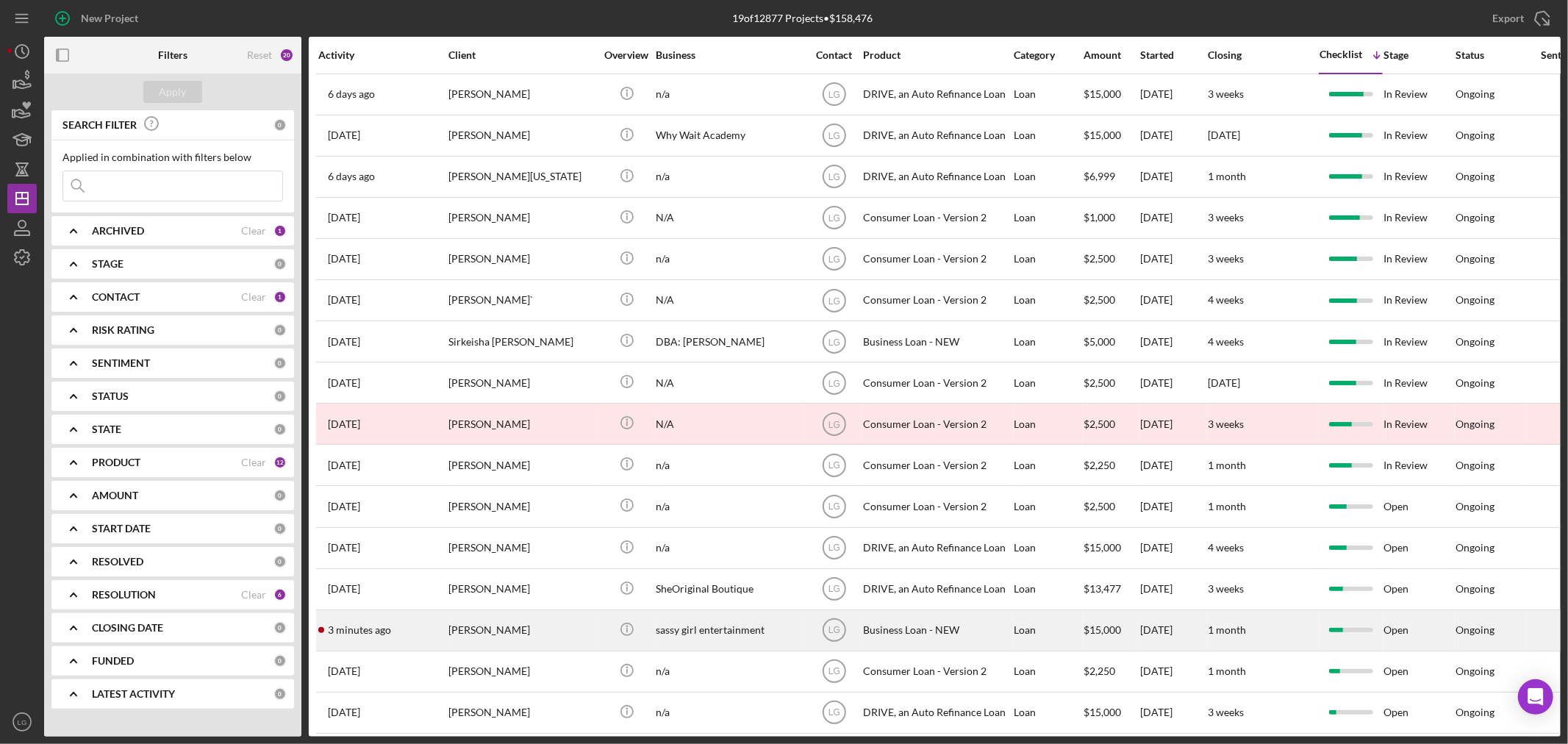
click at [490, 636] on div "[PERSON_NAME]" at bounding box center [521, 630] width 147 height 39
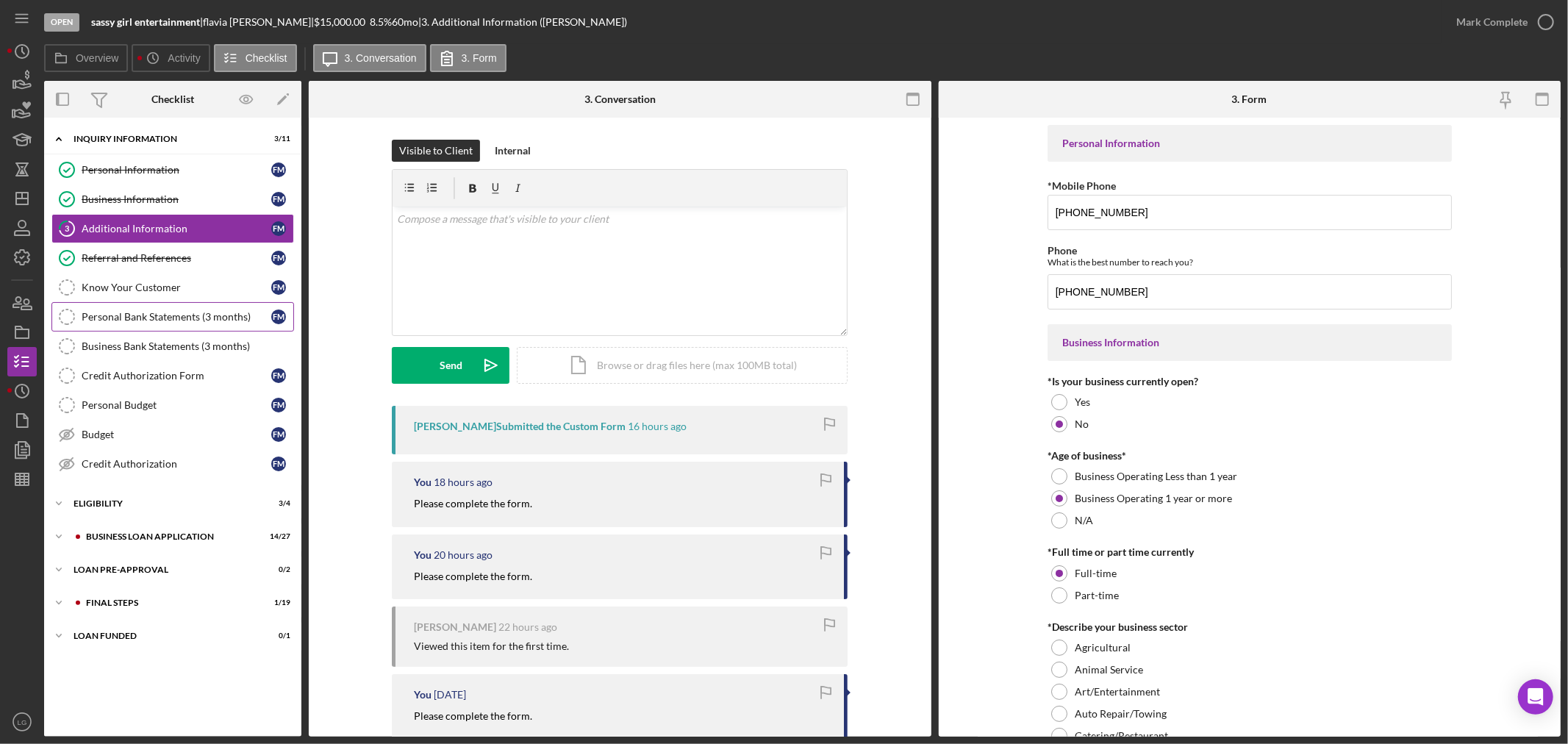
drag, startPoint x: 201, startPoint y: 326, endPoint x: 239, endPoint y: 325, distance: 38.0
click at [201, 326] on link "Personal Bank Statements (3 months) Personal Bank Statements (3 months) f m" at bounding box center [173, 316] width 242 height 29
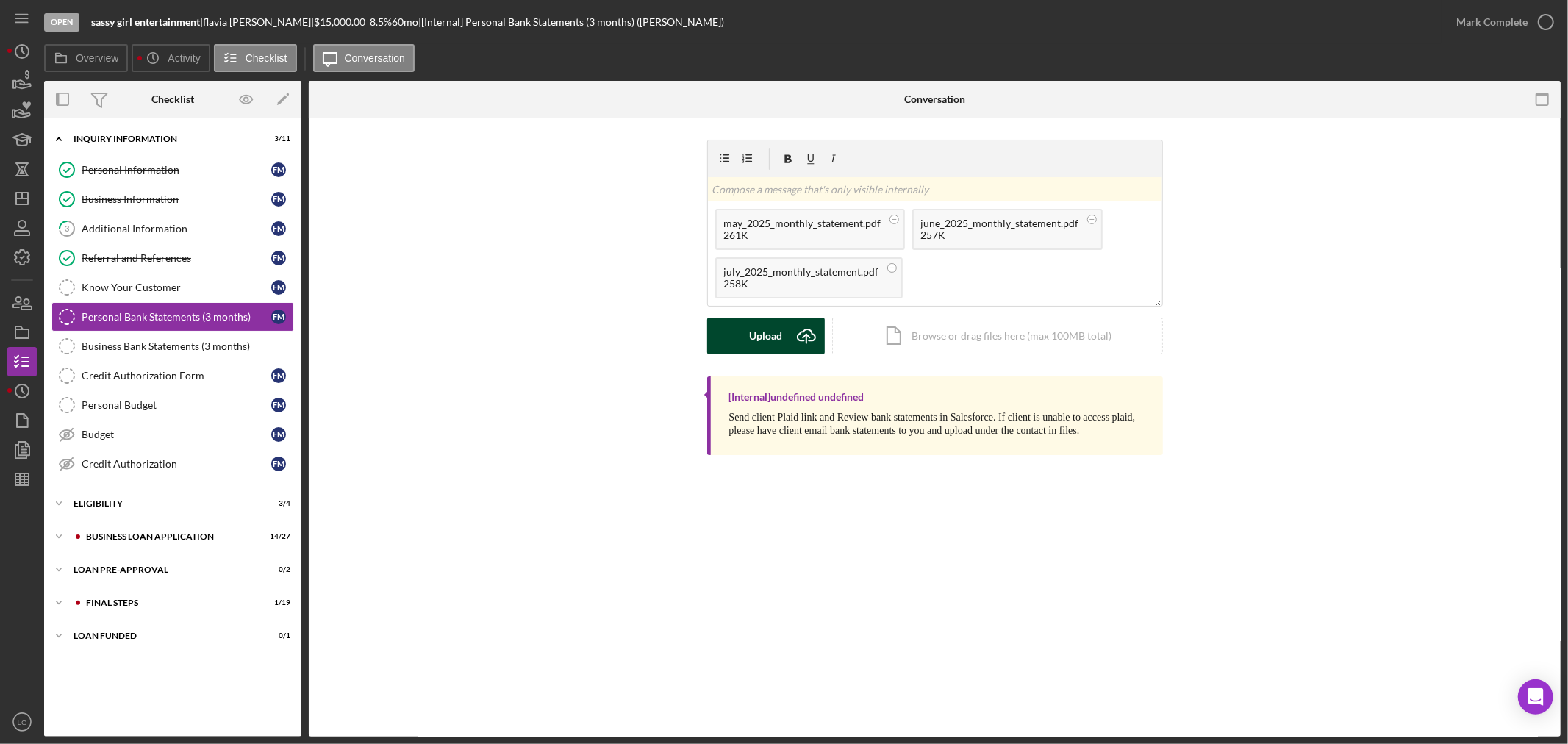
click at [779, 333] on div "Upload" at bounding box center [765, 335] width 33 height 37
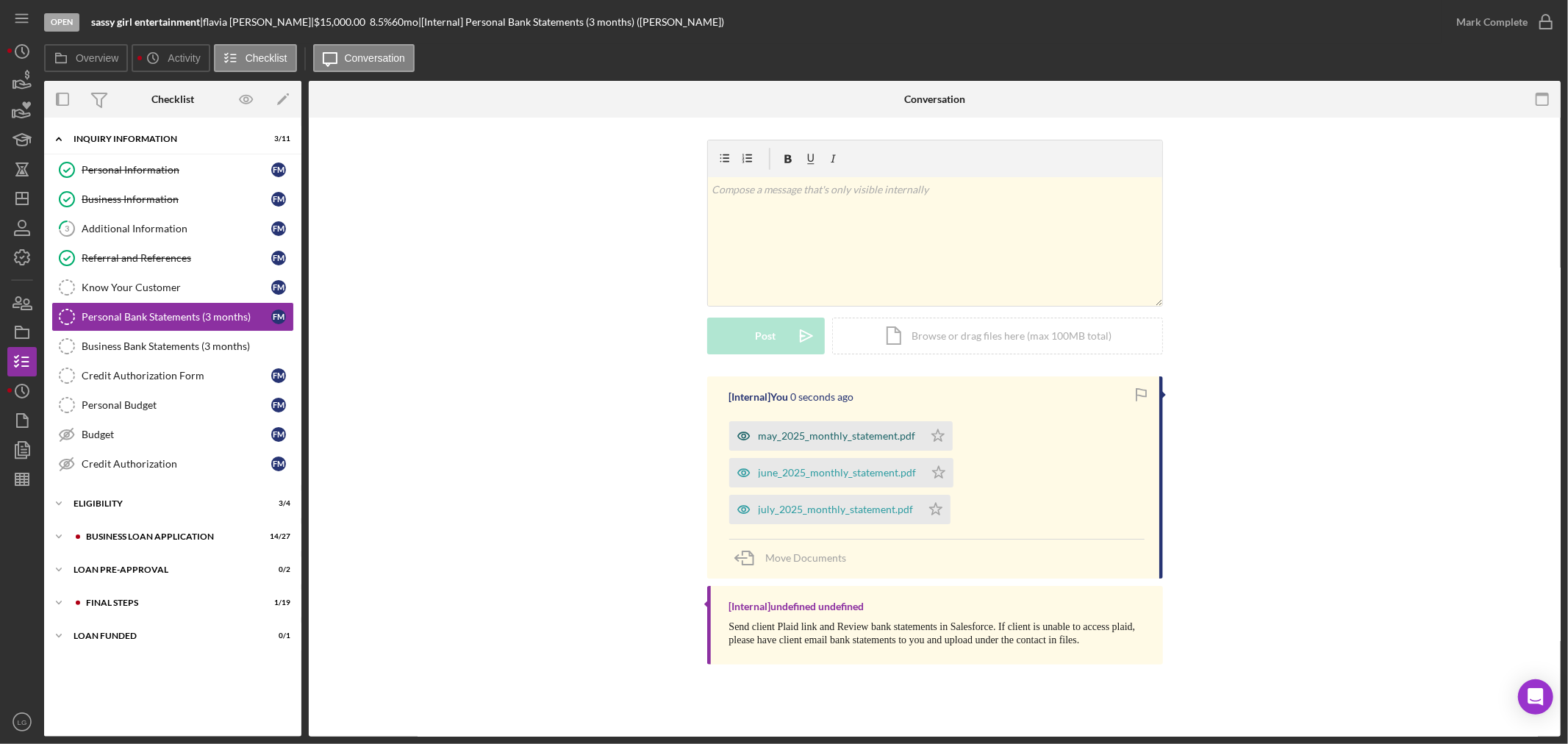
click at [871, 438] on div "may_2025_monthly_statement.pdf" at bounding box center [837, 435] width 158 height 12
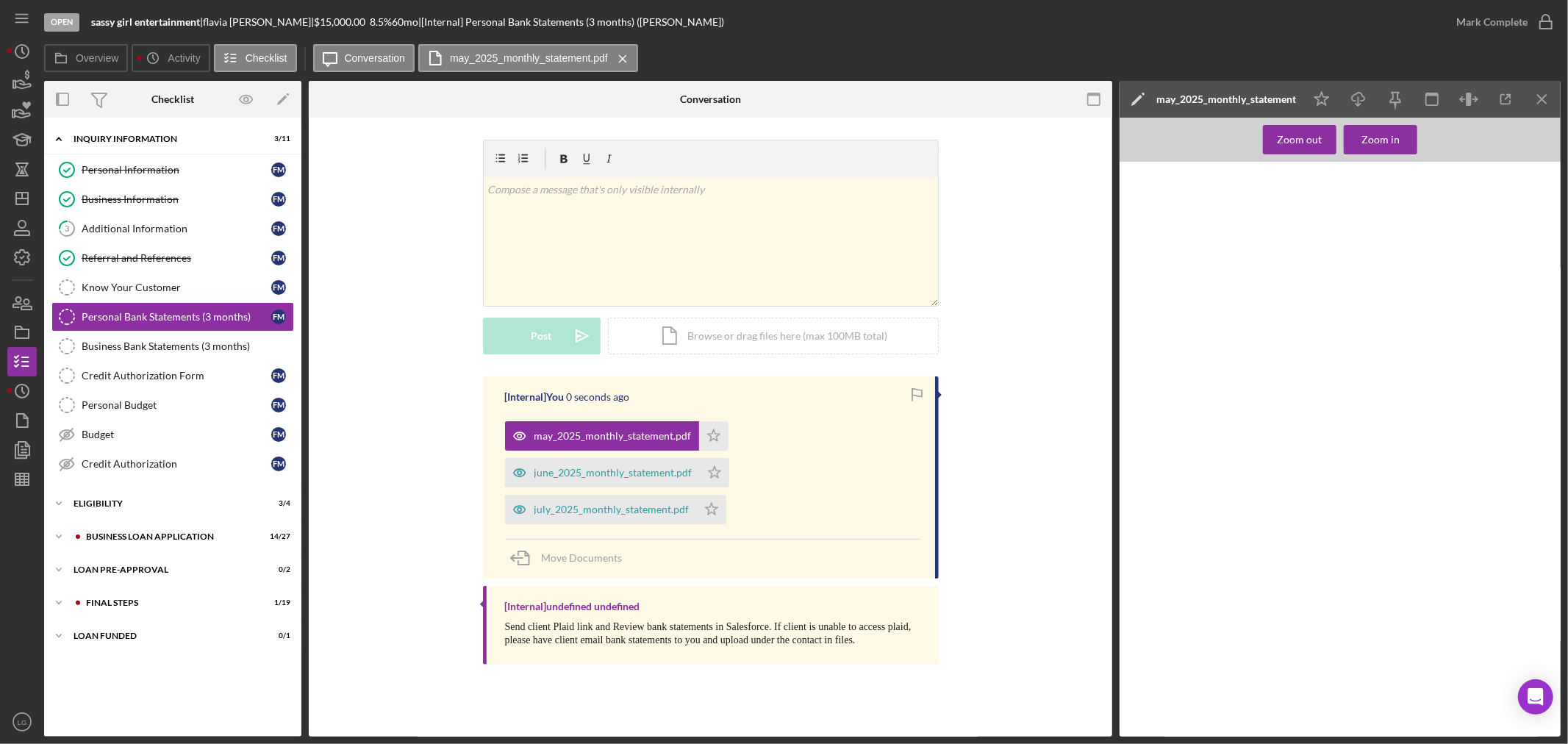
click at [669, 488] on div "july_2025_monthly_statement.pdf Icon/Star" at bounding box center [620, 505] width 229 height 37
click at [706, 438] on icon "Icon/Star" at bounding box center [713, 436] width 29 height 29
click at [709, 468] on icon "Icon/Star" at bounding box center [714, 472] width 29 height 29
click at [706, 522] on icon "Icon/Star" at bounding box center [711, 509] width 29 height 29
click at [1361, 141] on button "Zoom in" at bounding box center [1381, 139] width 73 height 29
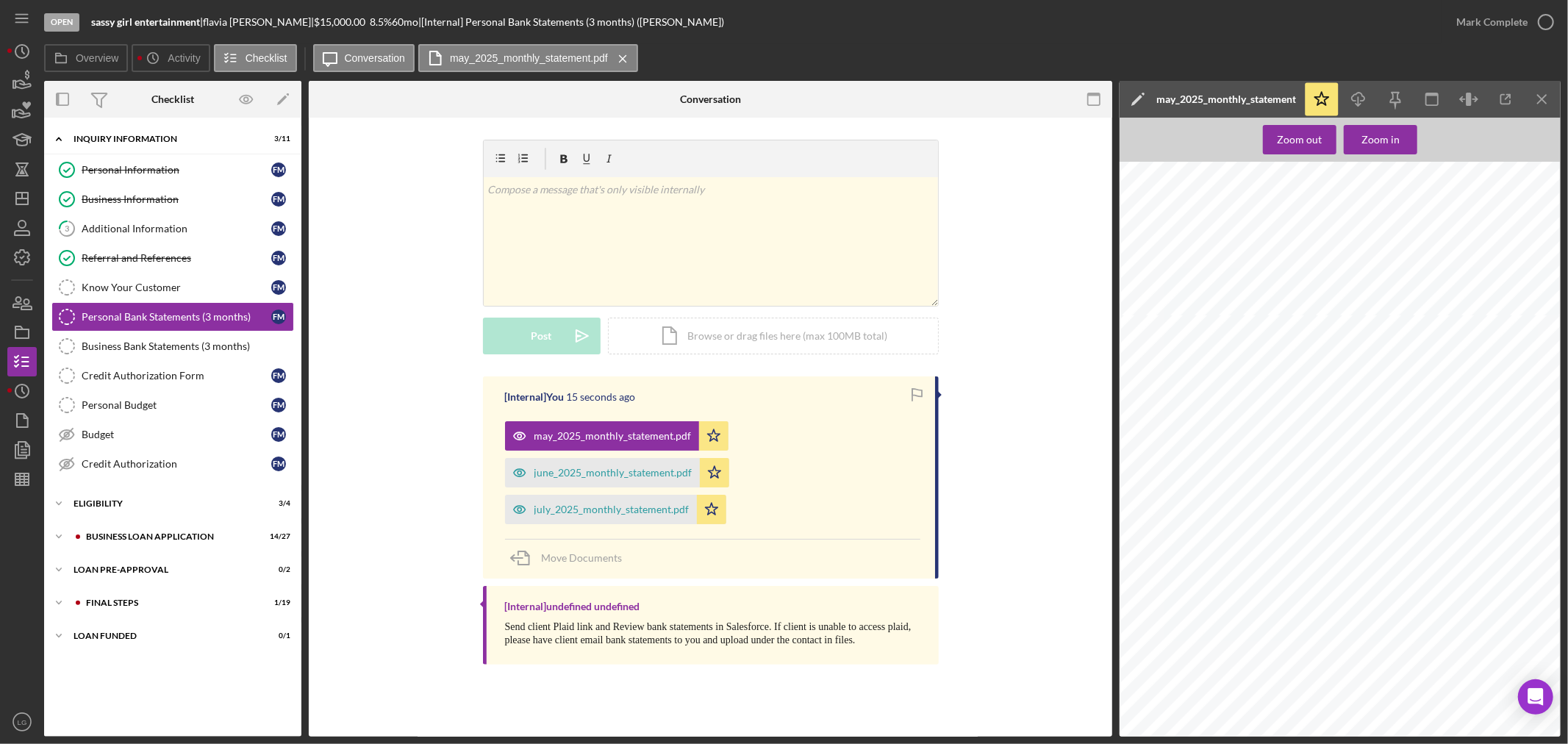
scroll to position [1627, 143]
click at [1473, 20] on div "Mark Complete" at bounding box center [1492, 21] width 71 height 29
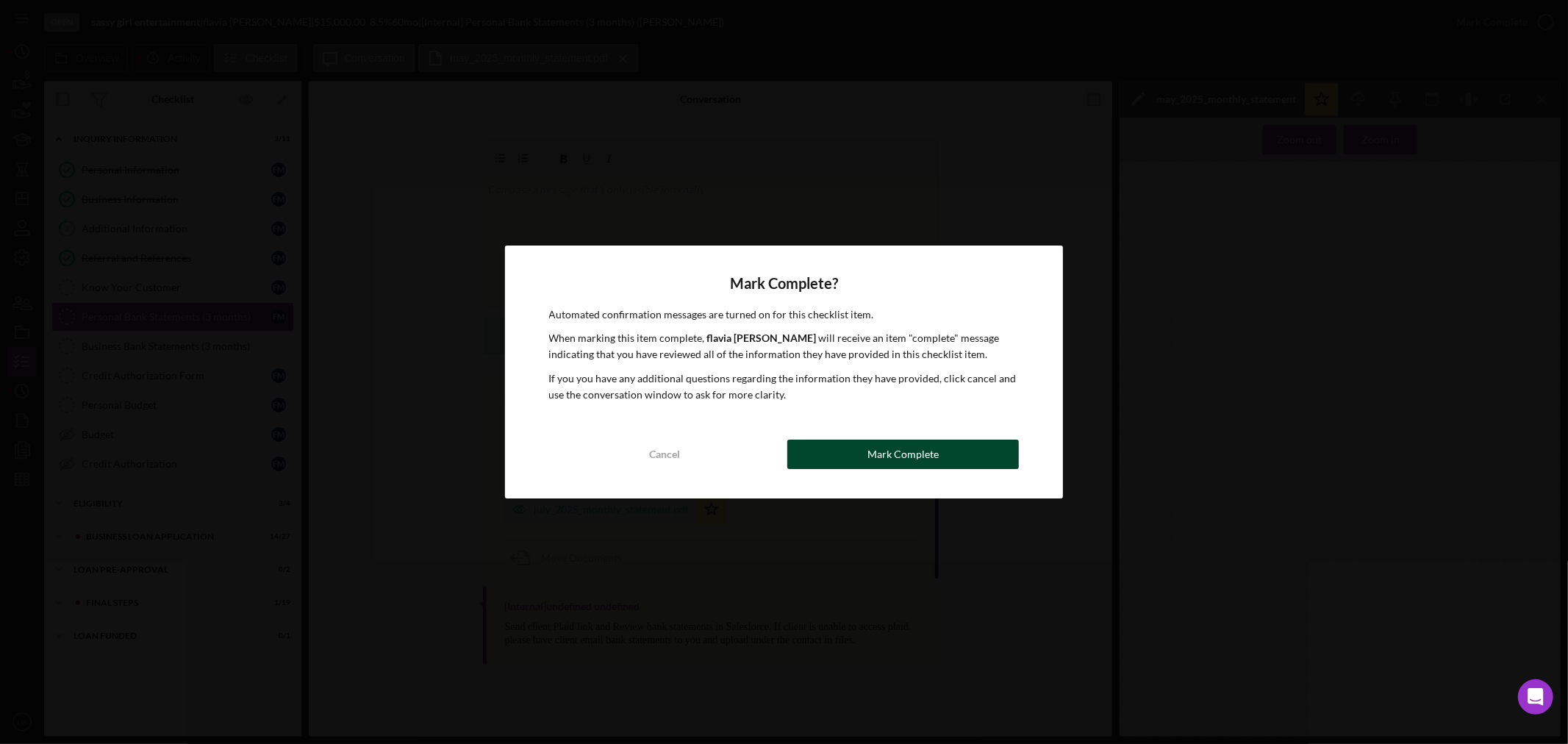
click at [924, 459] on div "Mark Complete" at bounding box center [903, 454] width 71 height 29
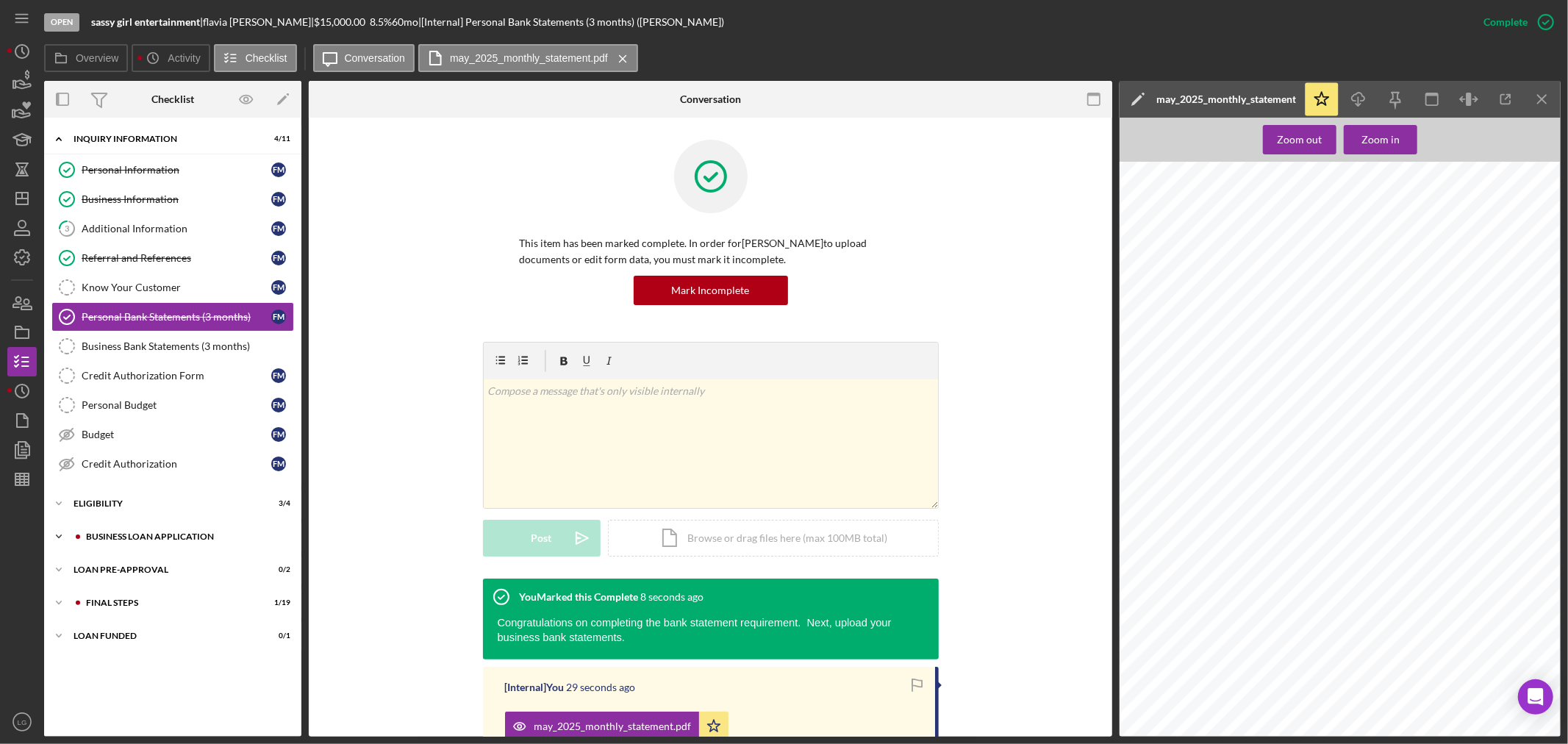
click at [230, 540] on div "BUSINESS LOAN APPLICATION" at bounding box center [184, 536] width 197 height 9
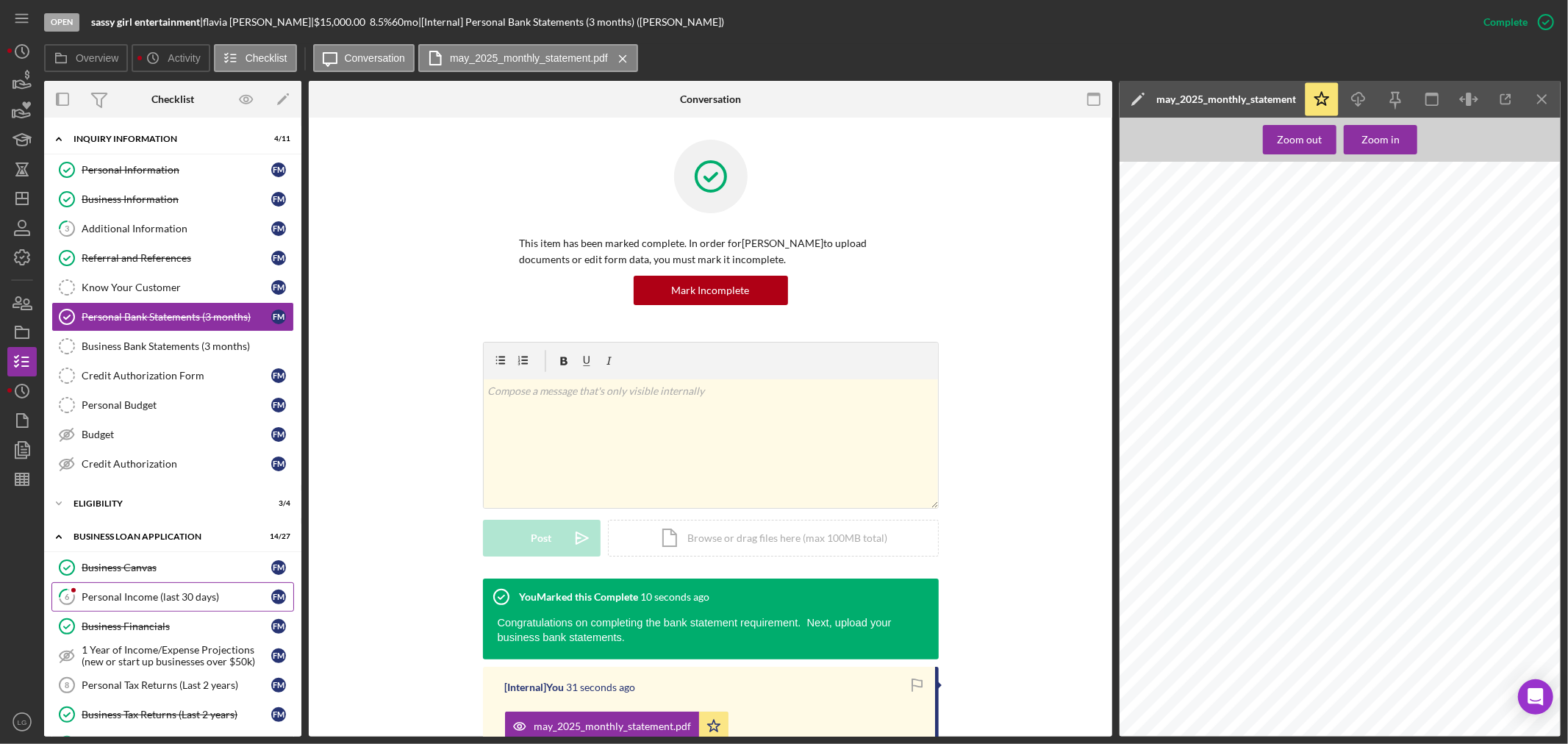
click at [169, 602] on div "Personal Income (last 30 days)" at bounding box center [177, 596] width 190 height 12
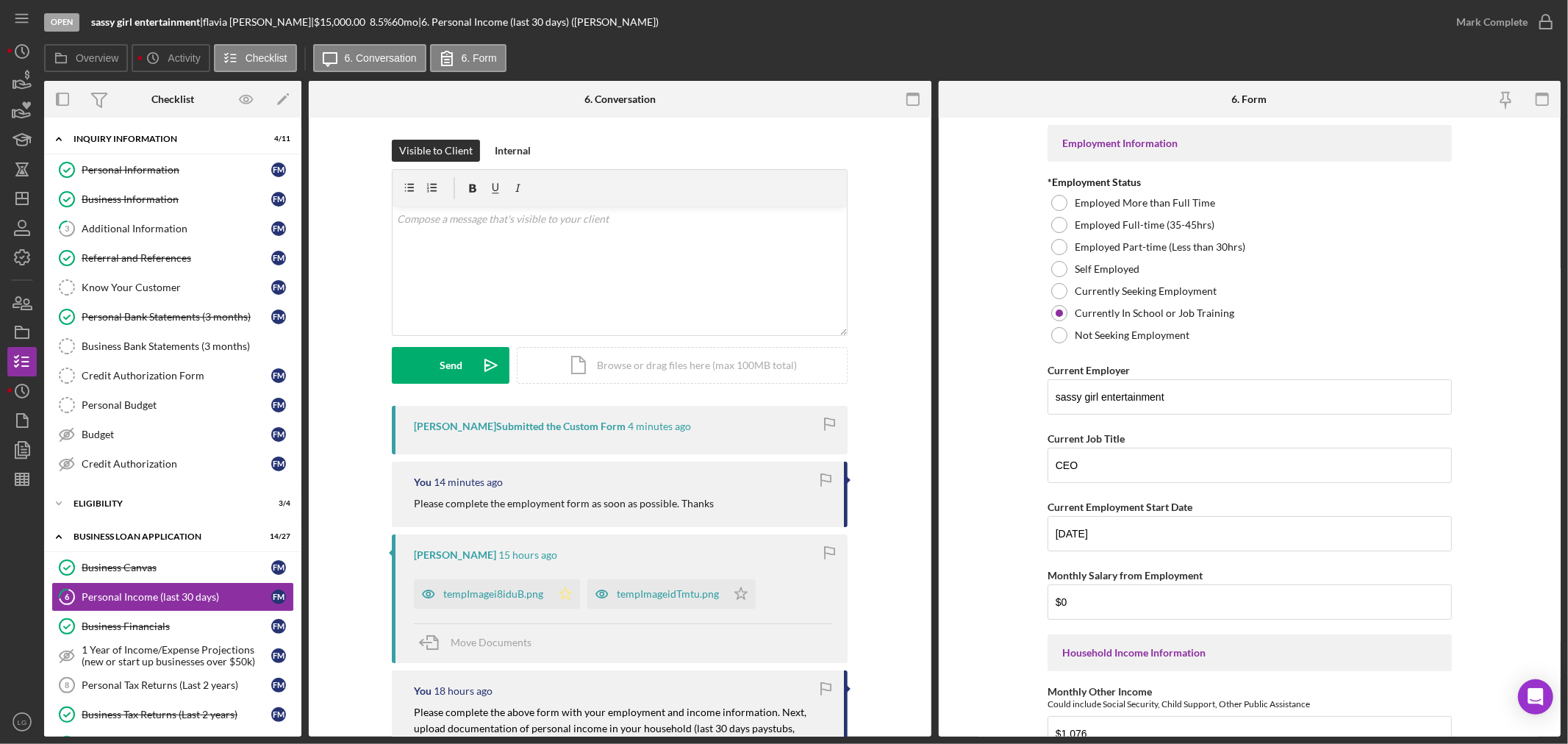
click at [551, 593] on icon "Icon/Star" at bounding box center [565, 593] width 29 height 29
click at [501, 590] on div "tempImagei8iduB.png" at bounding box center [493, 593] width 100 height 12
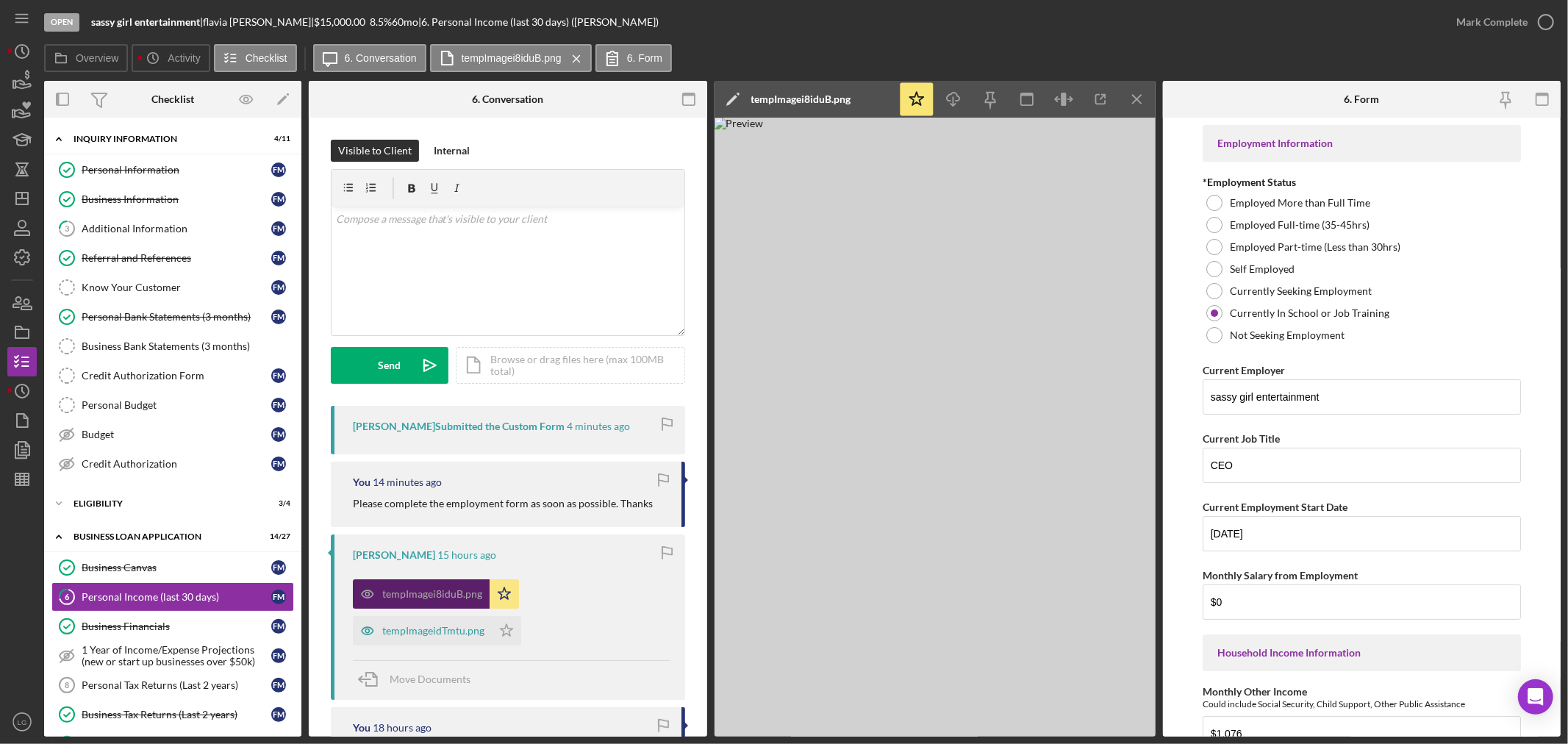
click at [475, 635] on div "tempImageidTmtu.png" at bounding box center [423, 630] width 139 height 29
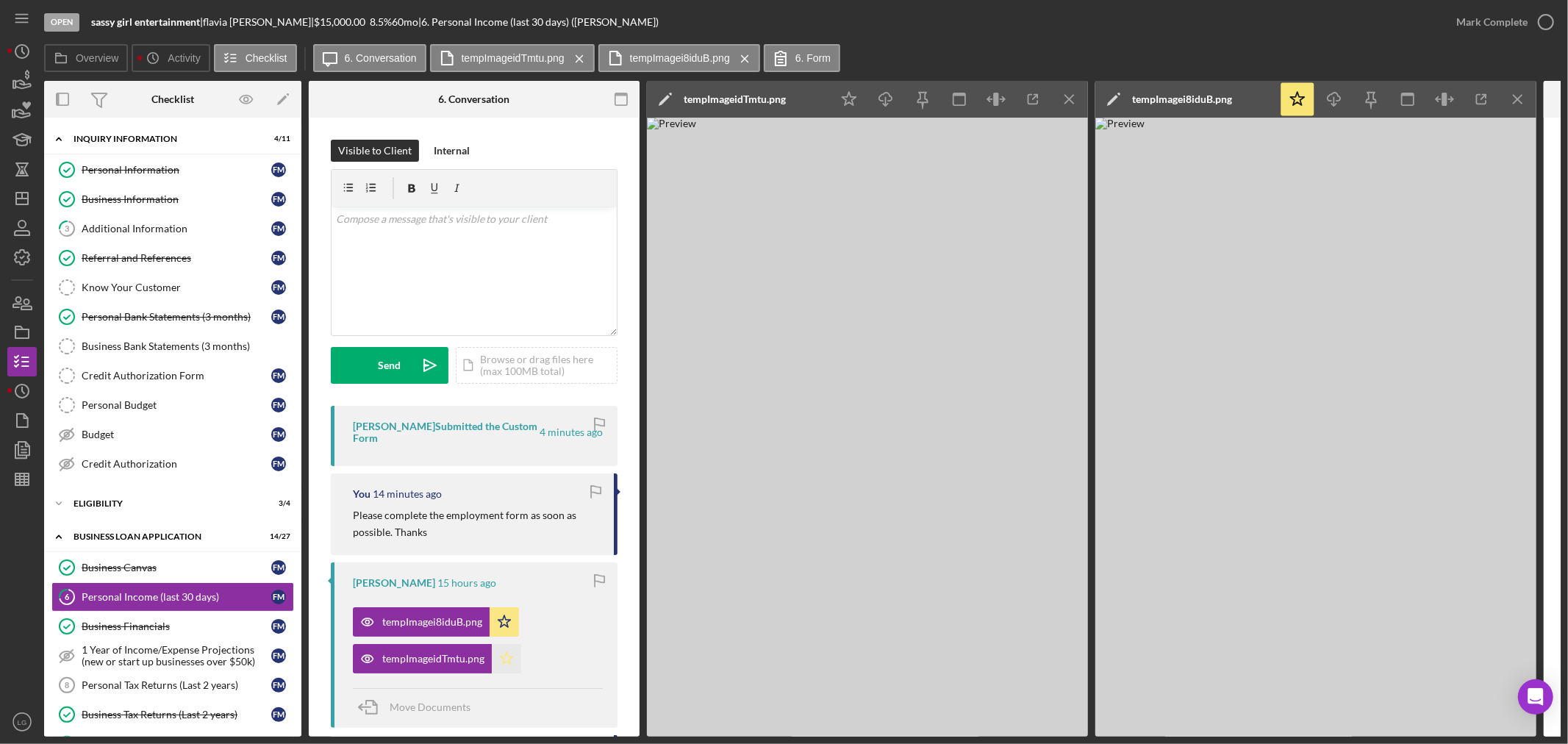
click at [510, 666] on icon "Icon/Star" at bounding box center [506, 658] width 29 height 29
click at [1076, 105] on icon "Icon/Menu Close" at bounding box center [1070, 99] width 33 height 33
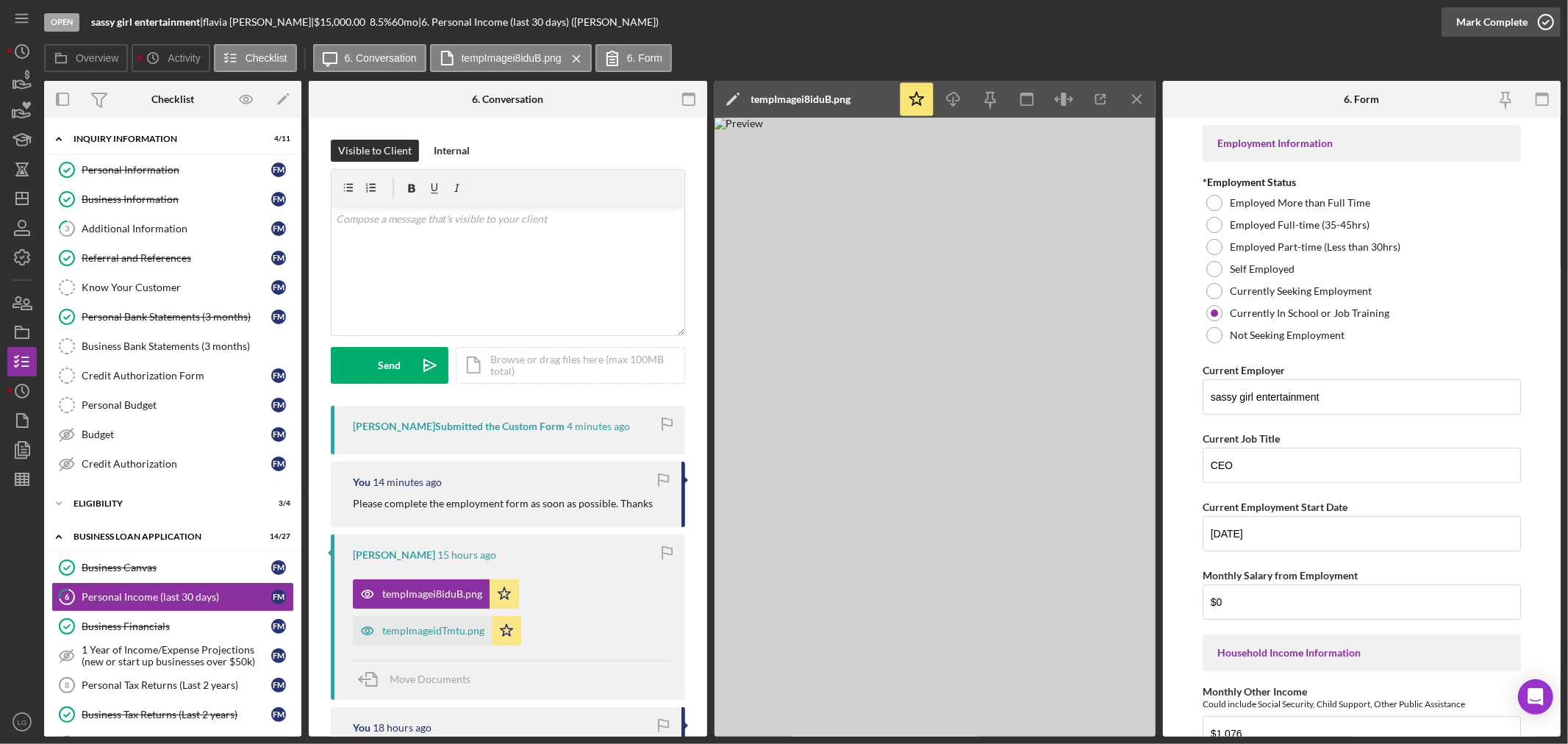
click at [1482, 11] on div "Mark Complete" at bounding box center [1492, 21] width 71 height 29
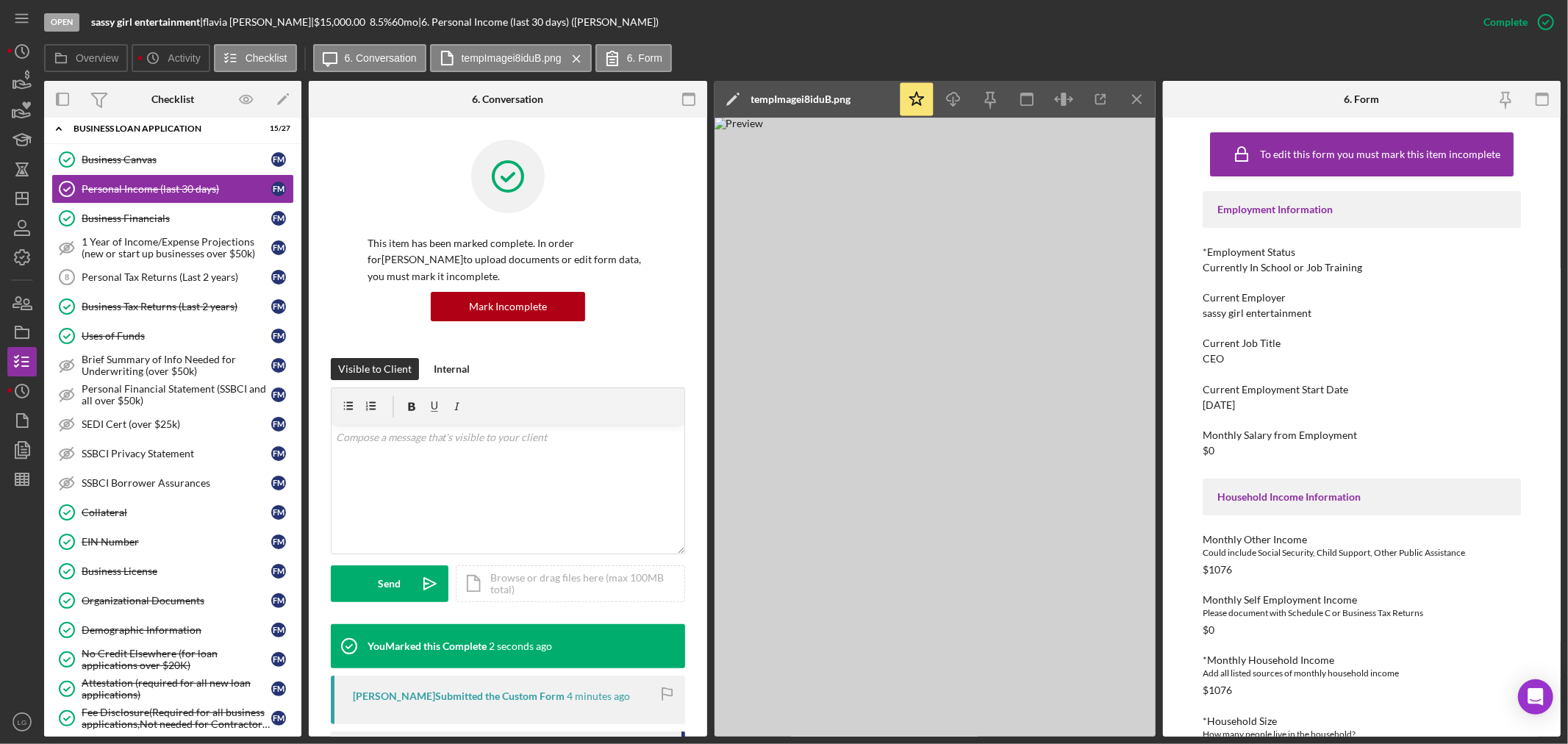
scroll to position [730, 0]
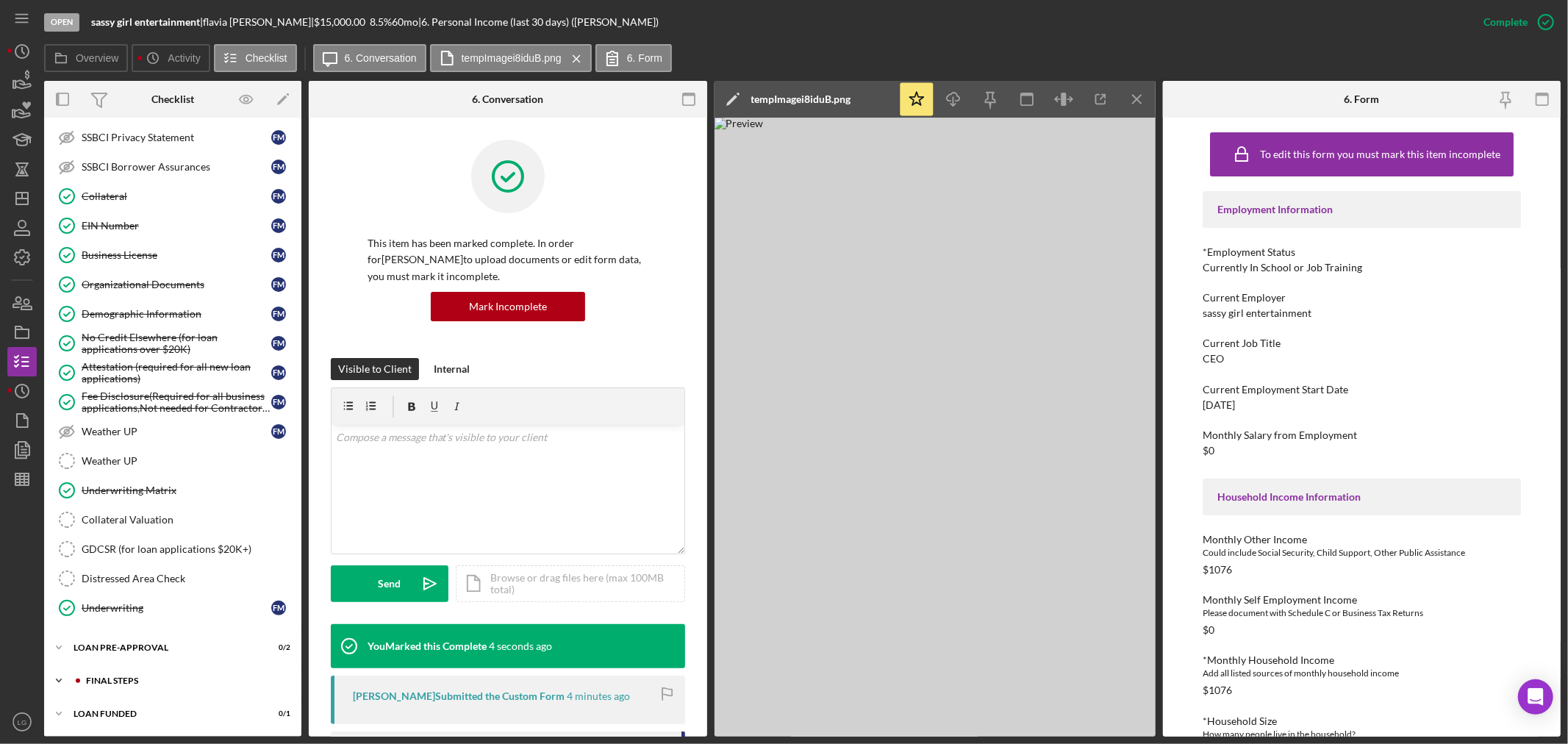
click at [142, 669] on div "Icon/Expander FINAL STEPS 1 / 19" at bounding box center [172, 680] width 258 height 29
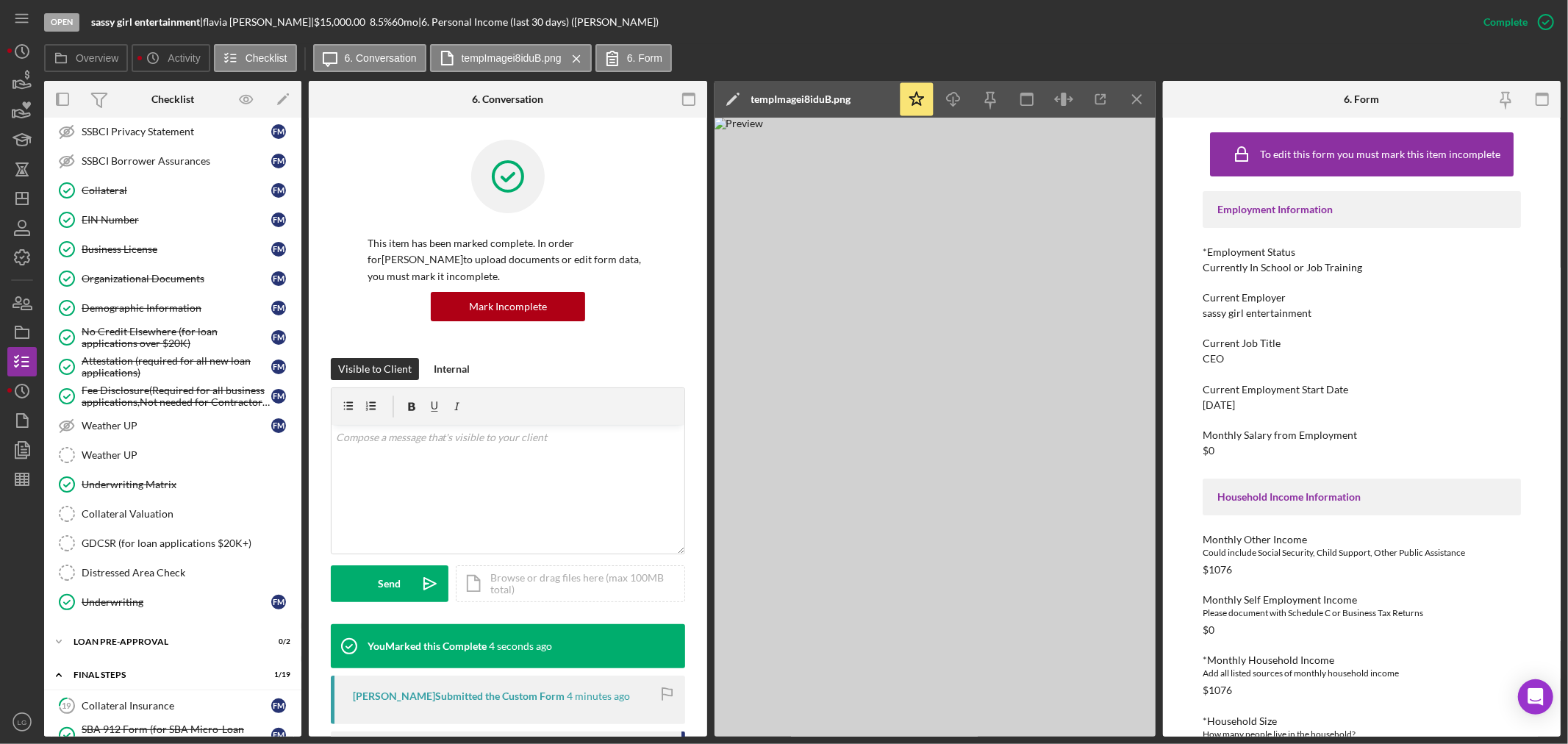
scroll to position [1138, 0]
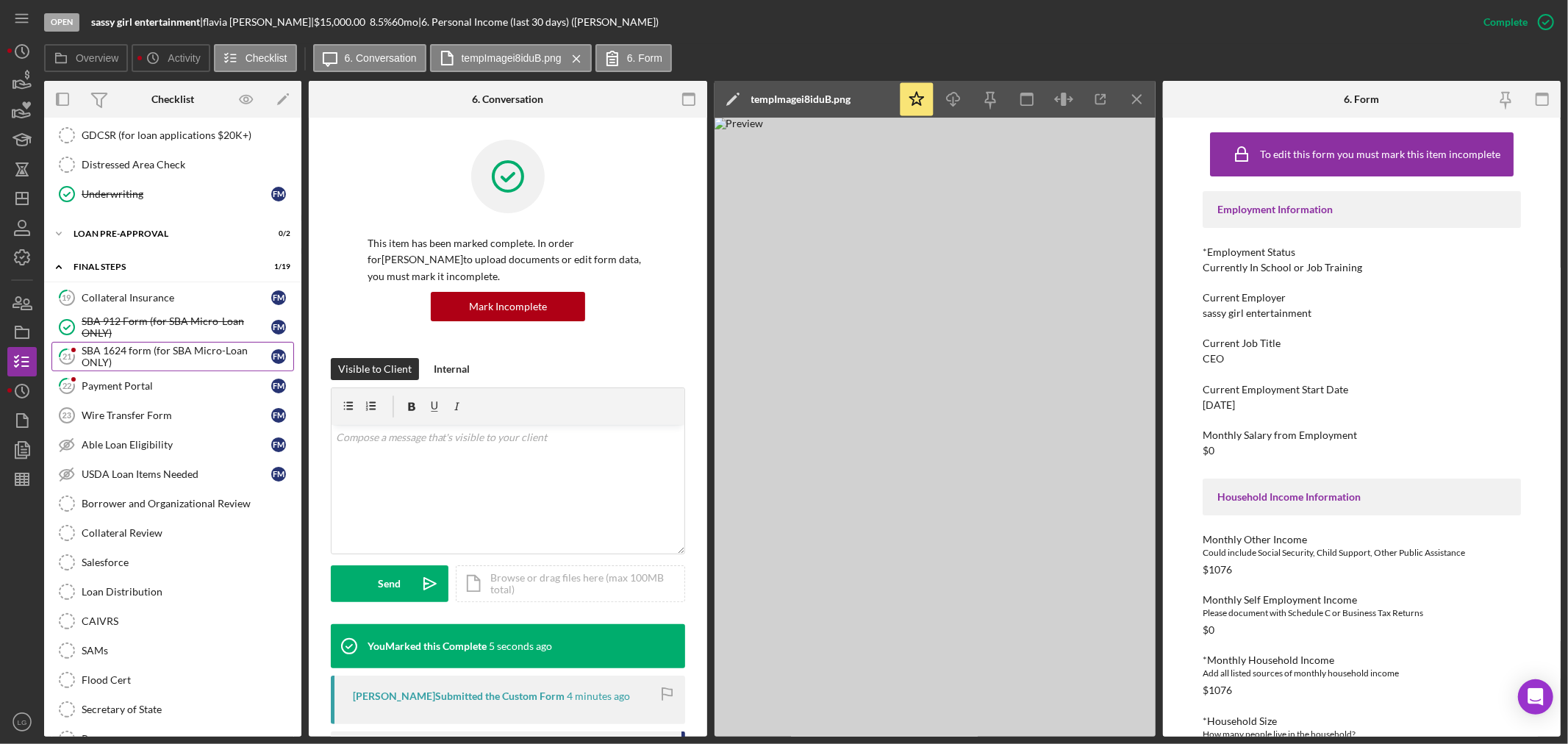
click at [154, 366] on div "SBA 1624 form (for SBA Micro-Loan ONLY)" at bounding box center [177, 356] width 190 height 23
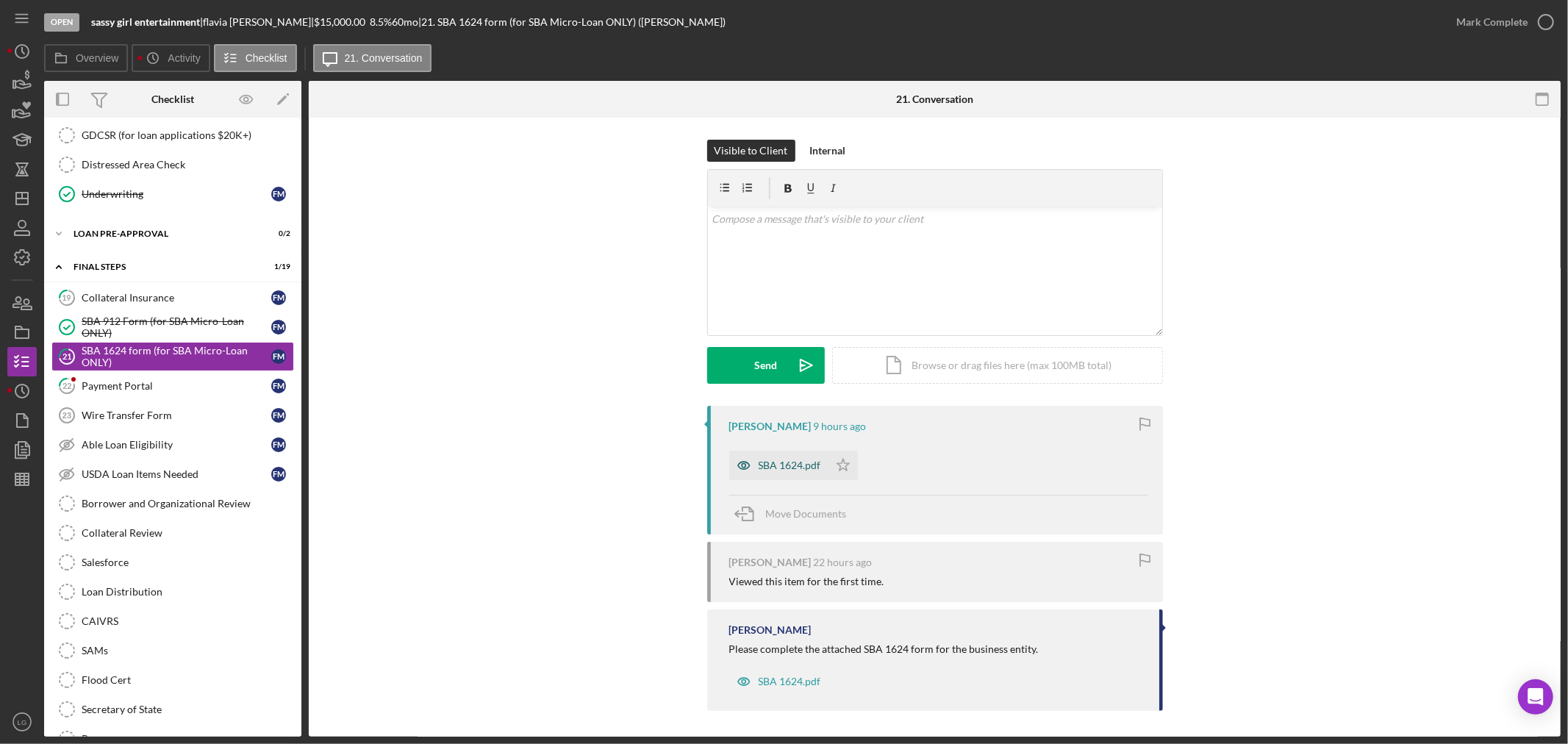
click at [759, 463] on div "SBA 1624.pdf" at bounding box center [790, 464] width 62 height 12
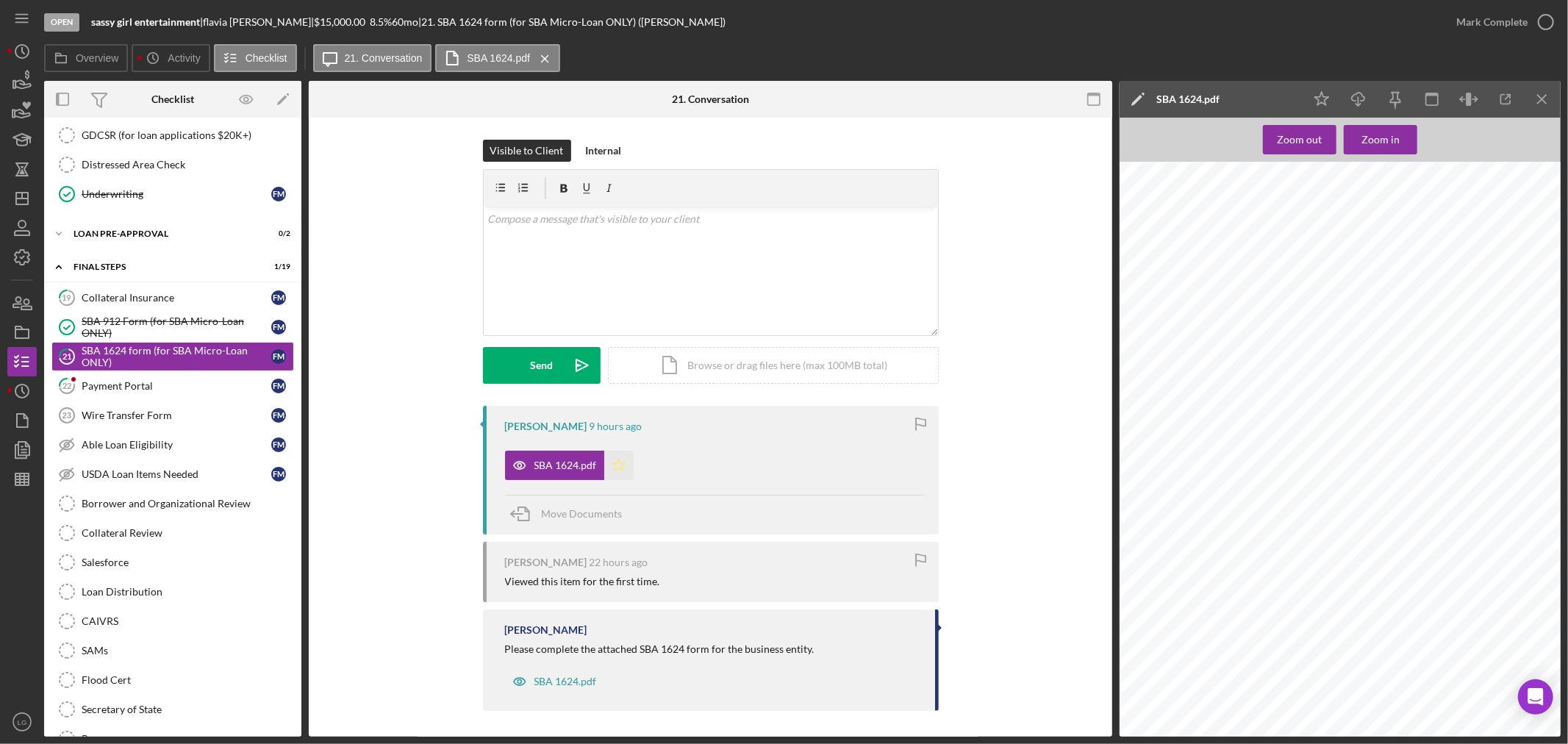
click at [611, 459] on icon "Icon/Star" at bounding box center [619, 465] width 29 height 29
click at [1486, 27] on div "Mark Complete" at bounding box center [1492, 21] width 71 height 29
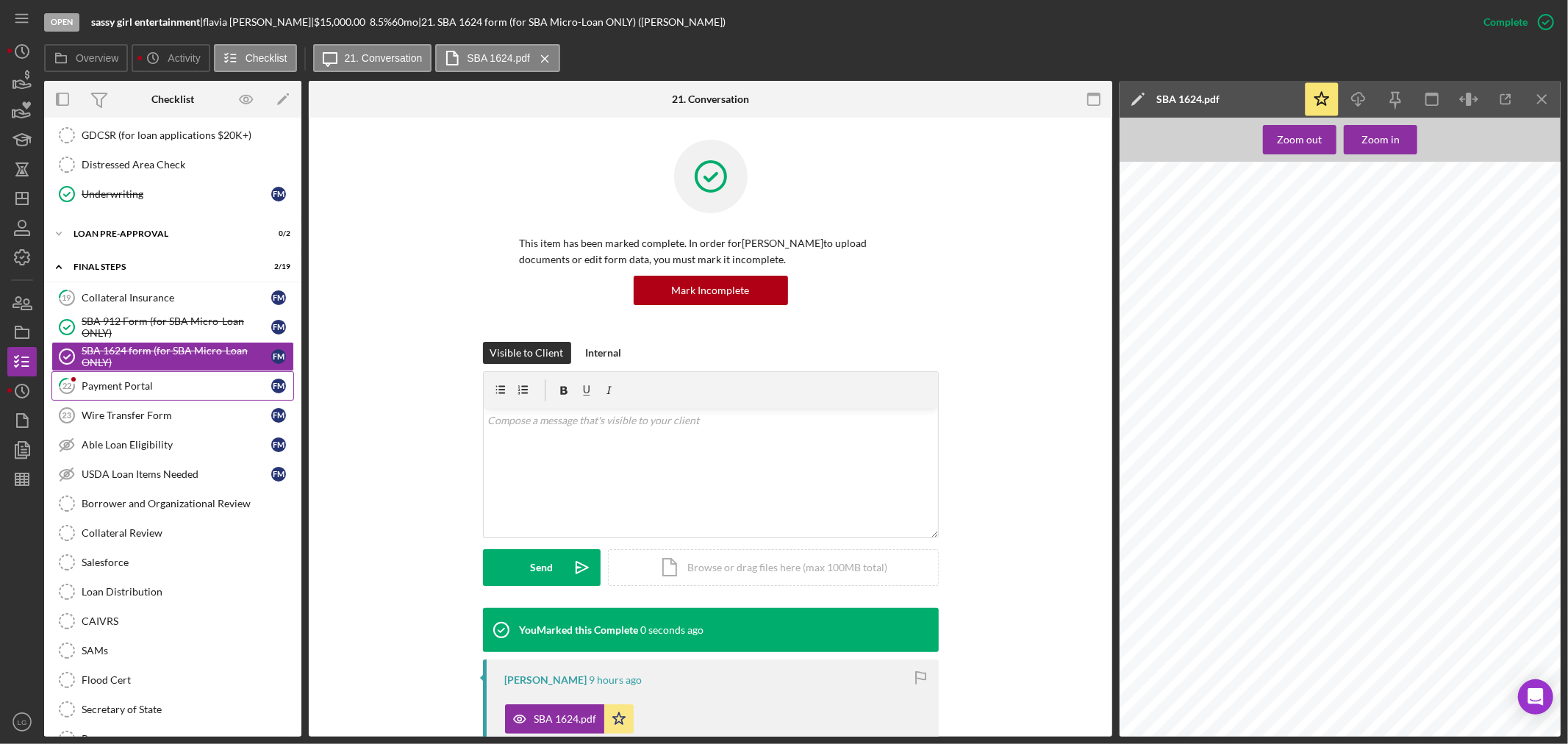
click at [202, 392] on div "Payment Portal" at bounding box center [177, 385] width 190 height 12
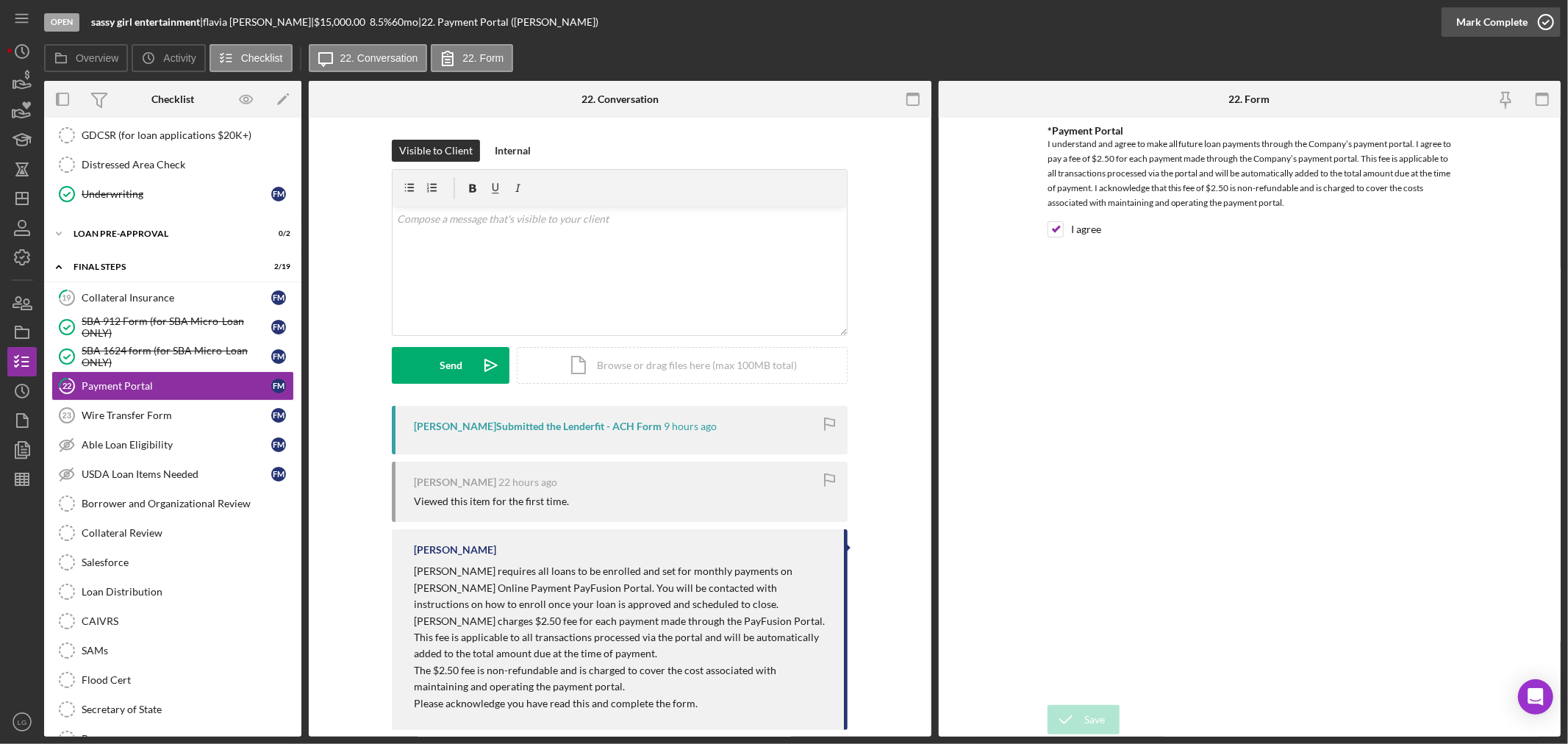
click at [1474, 14] on div "Mark Complete" at bounding box center [1492, 21] width 71 height 29
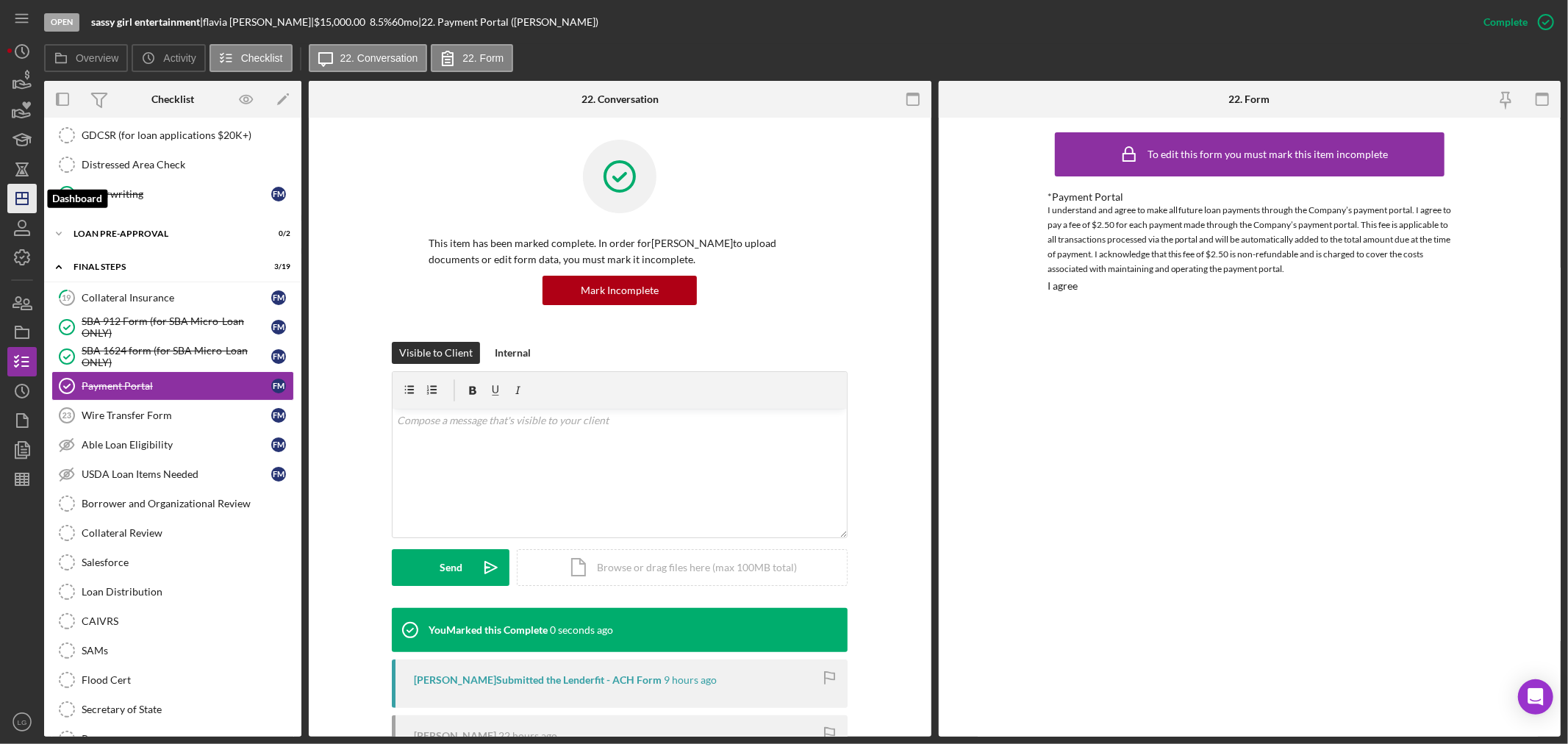
click at [14, 194] on icon "Icon/Dashboard" at bounding box center [21, 198] width 37 height 37
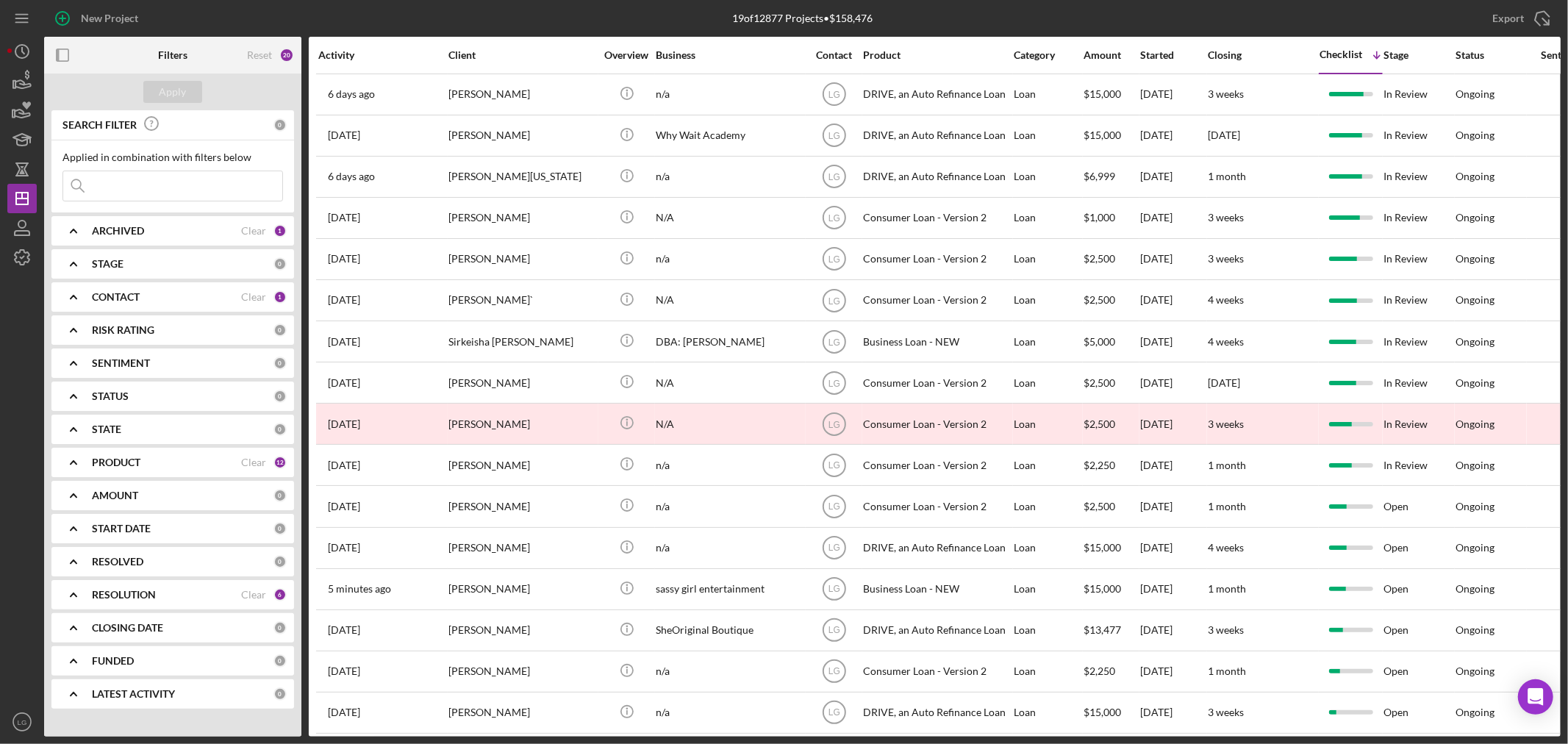
click at [149, 192] on input at bounding box center [173, 185] width 219 height 29
type input "[PERSON_NAME]"
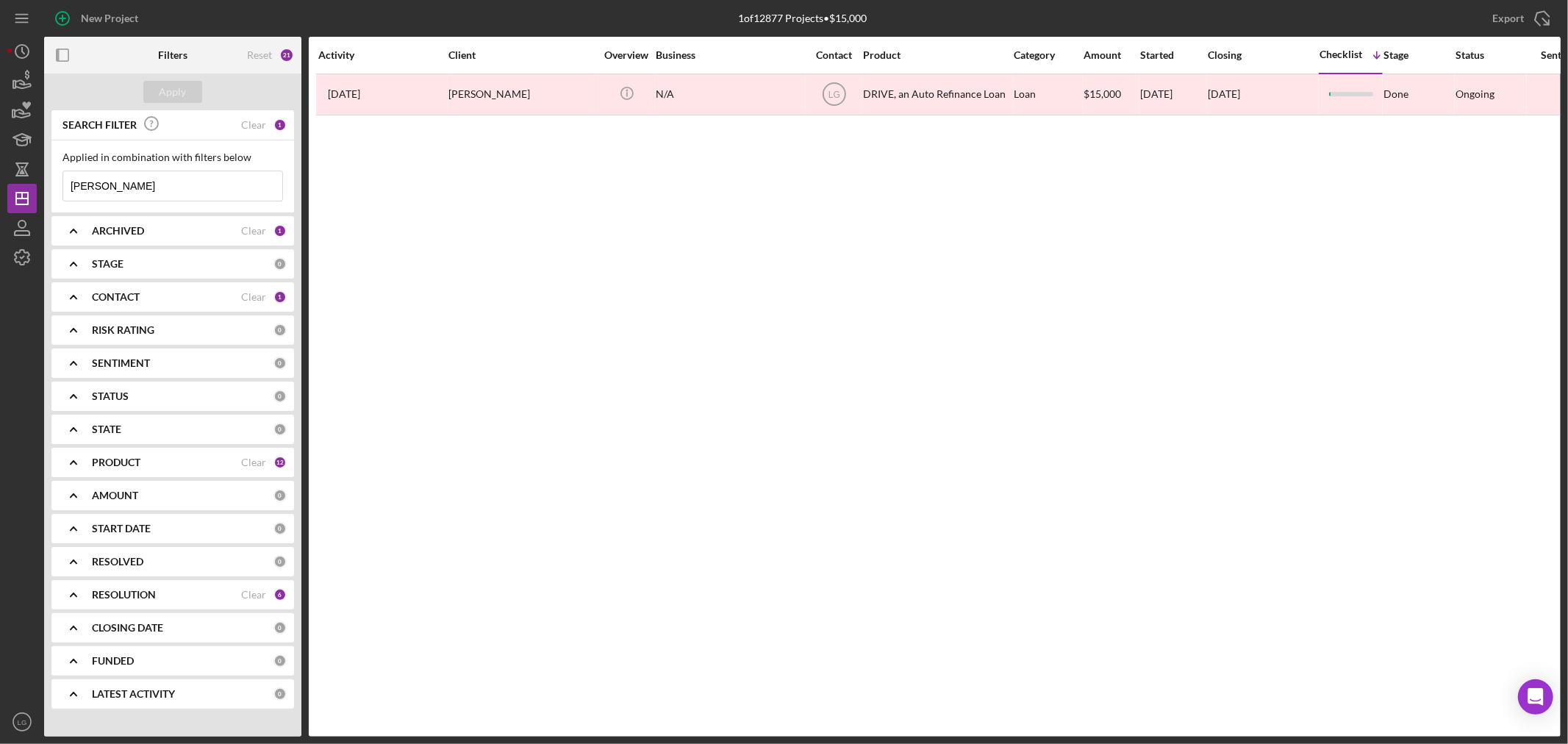
click at [149, 192] on input "[PERSON_NAME]" at bounding box center [173, 185] width 219 height 29
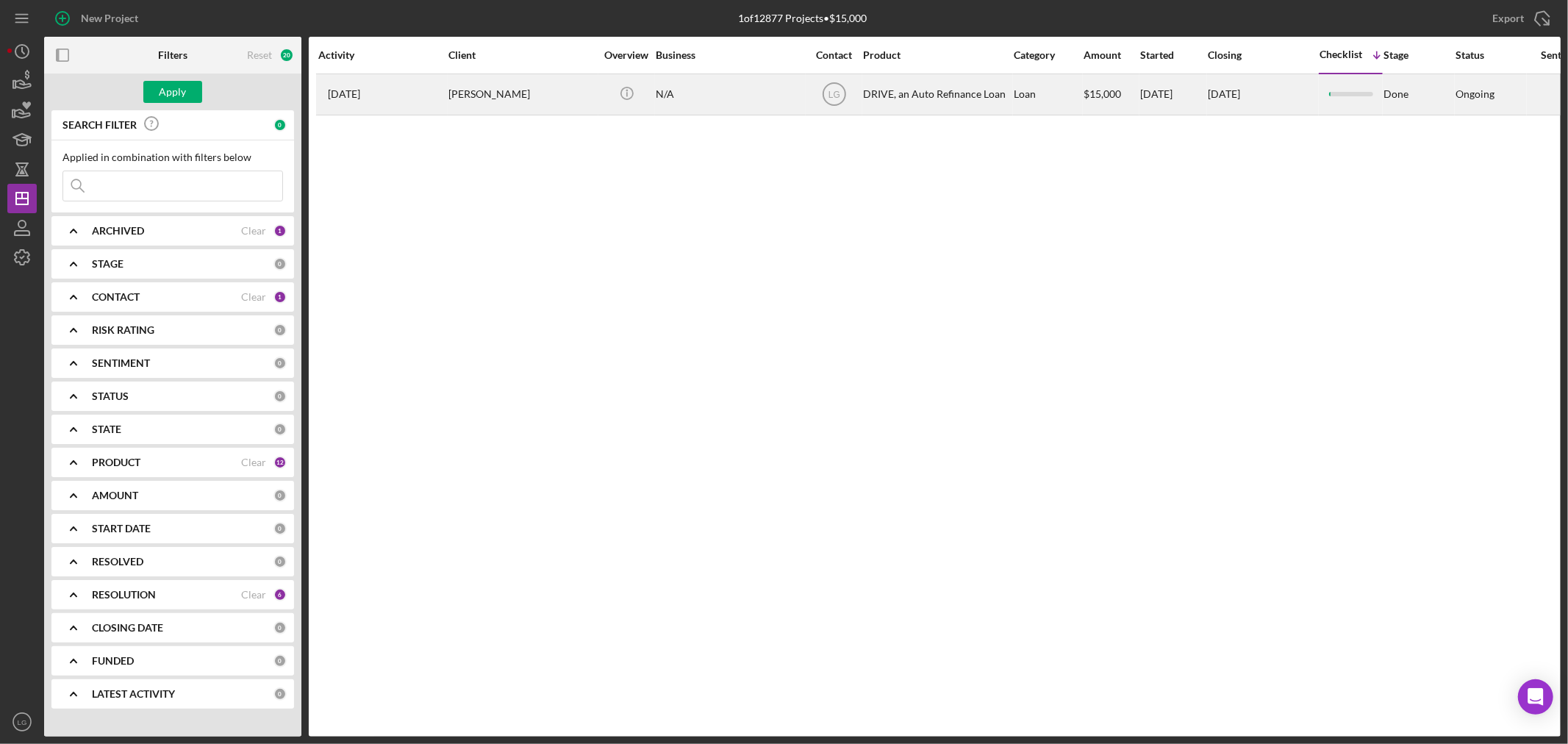
click at [530, 94] on div "[PERSON_NAME]" at bounding box center [521, 94] width 147 height 39
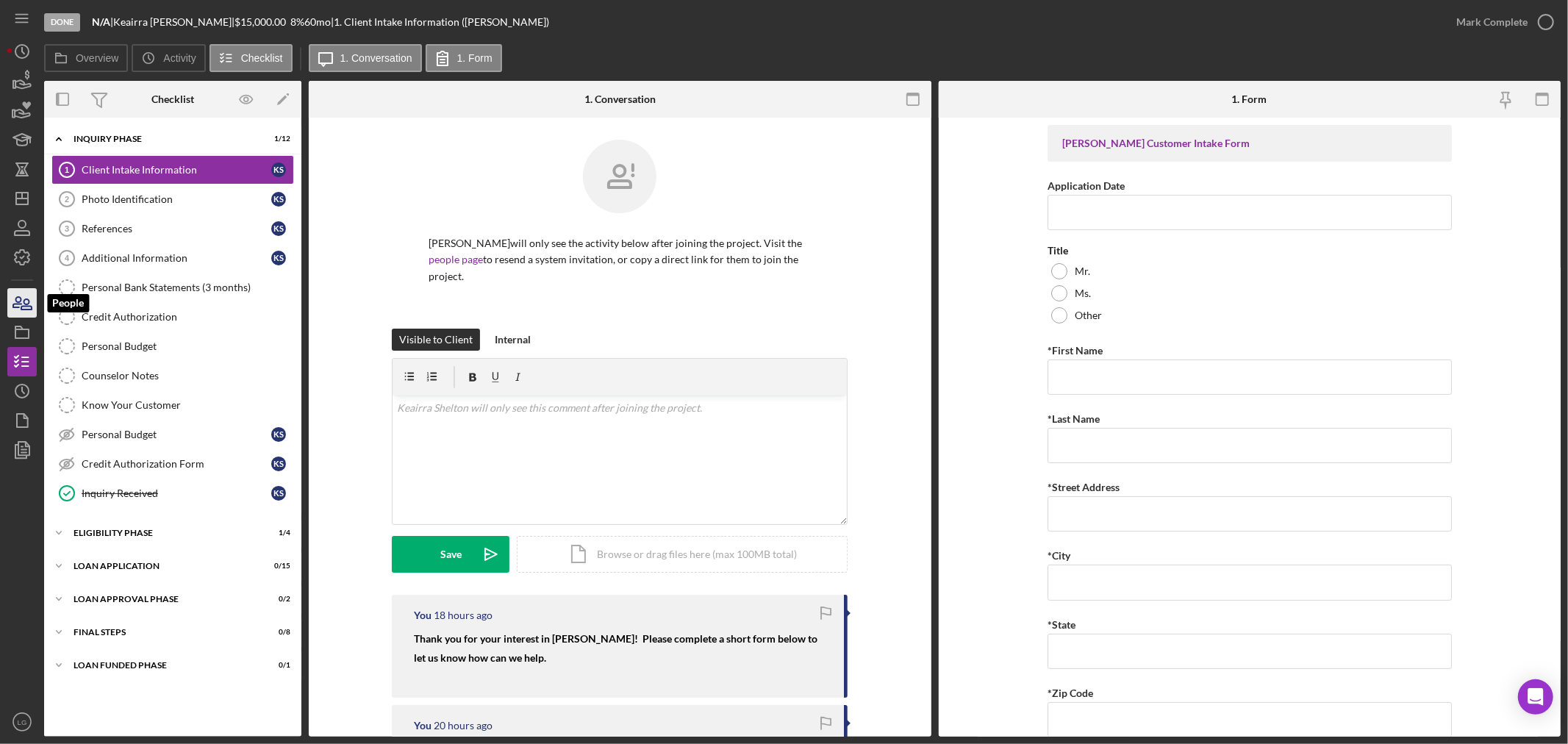
click at [23, 306] on icon "button" at bounding box center [27, 305] width 11 height 11
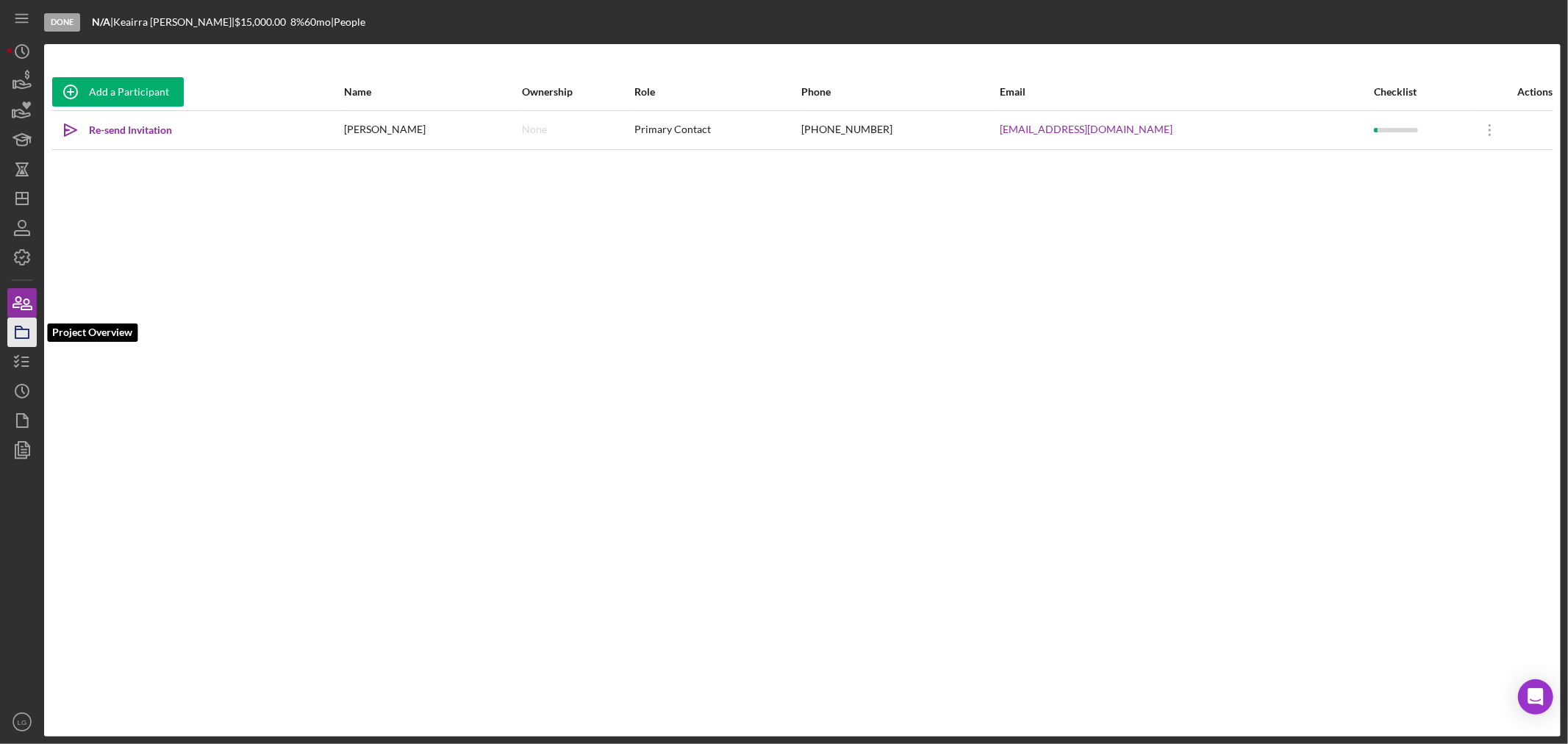
click at [12, 329] on icon "button" at bounding box center [21, 331] width 37 height 37
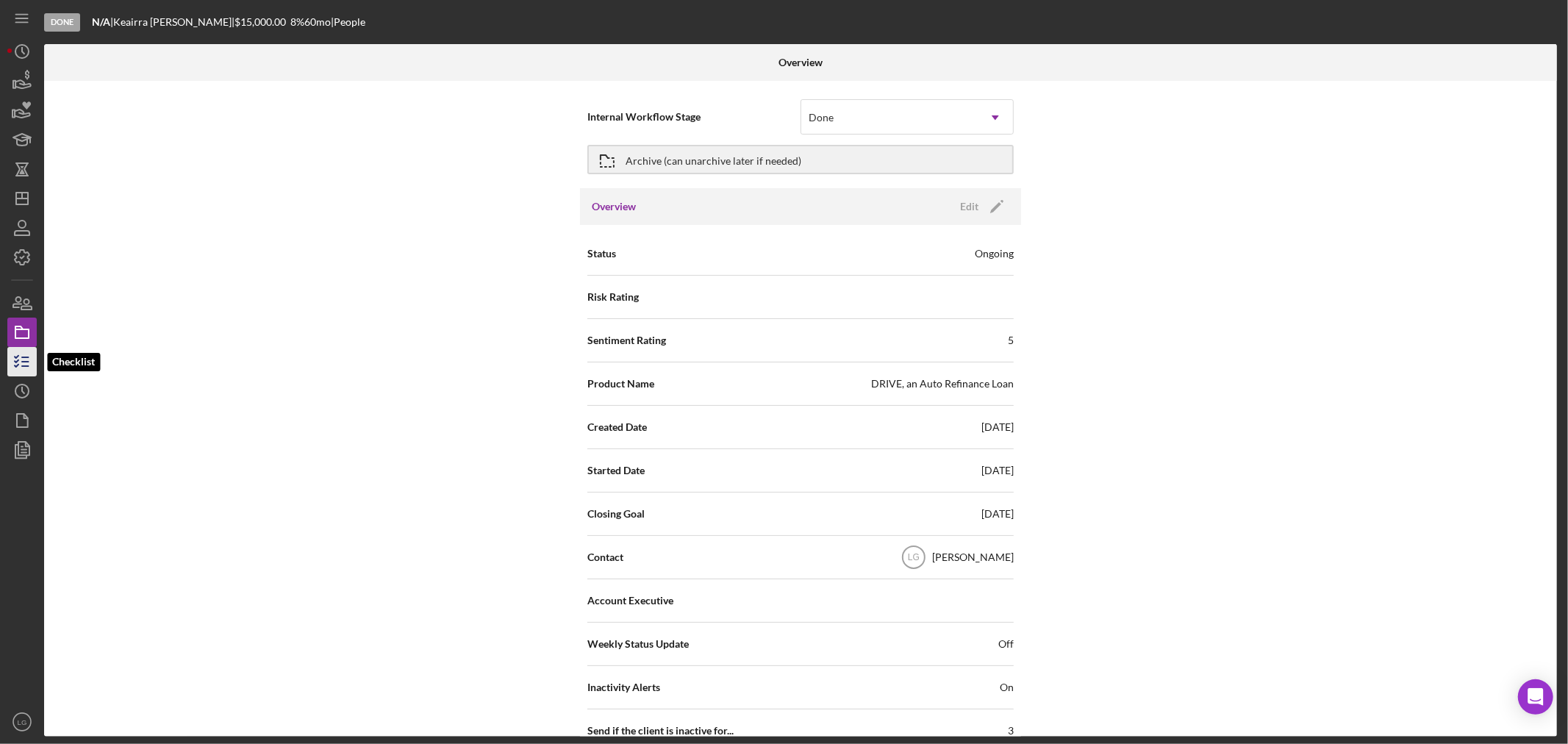
click at [35, 375] on icon "button" at bounding box center [21, 361] width 37 height 37
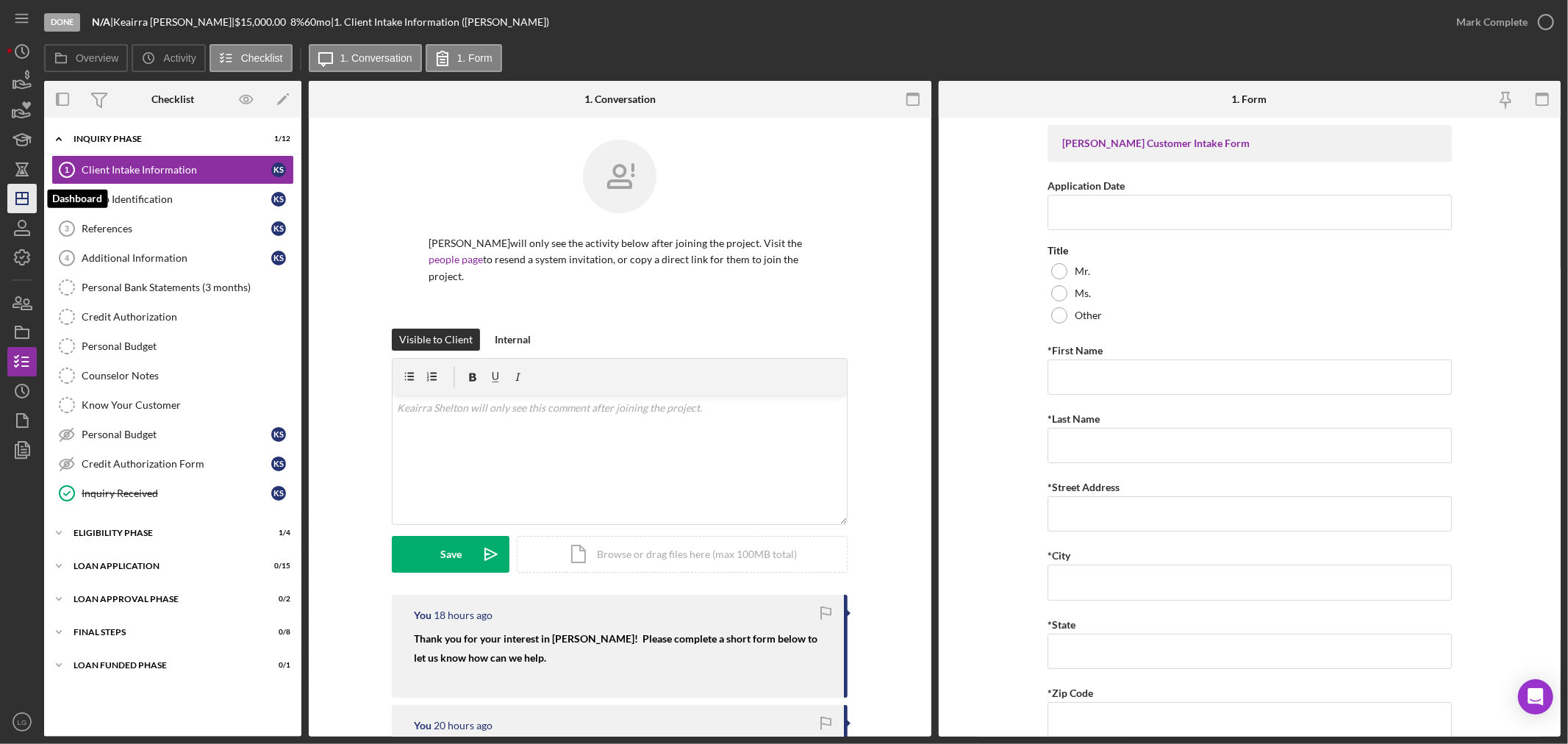
click at [17, 193] on icon "Icon/Dashboard" at bounding box center [21, 198] width 37 height 37
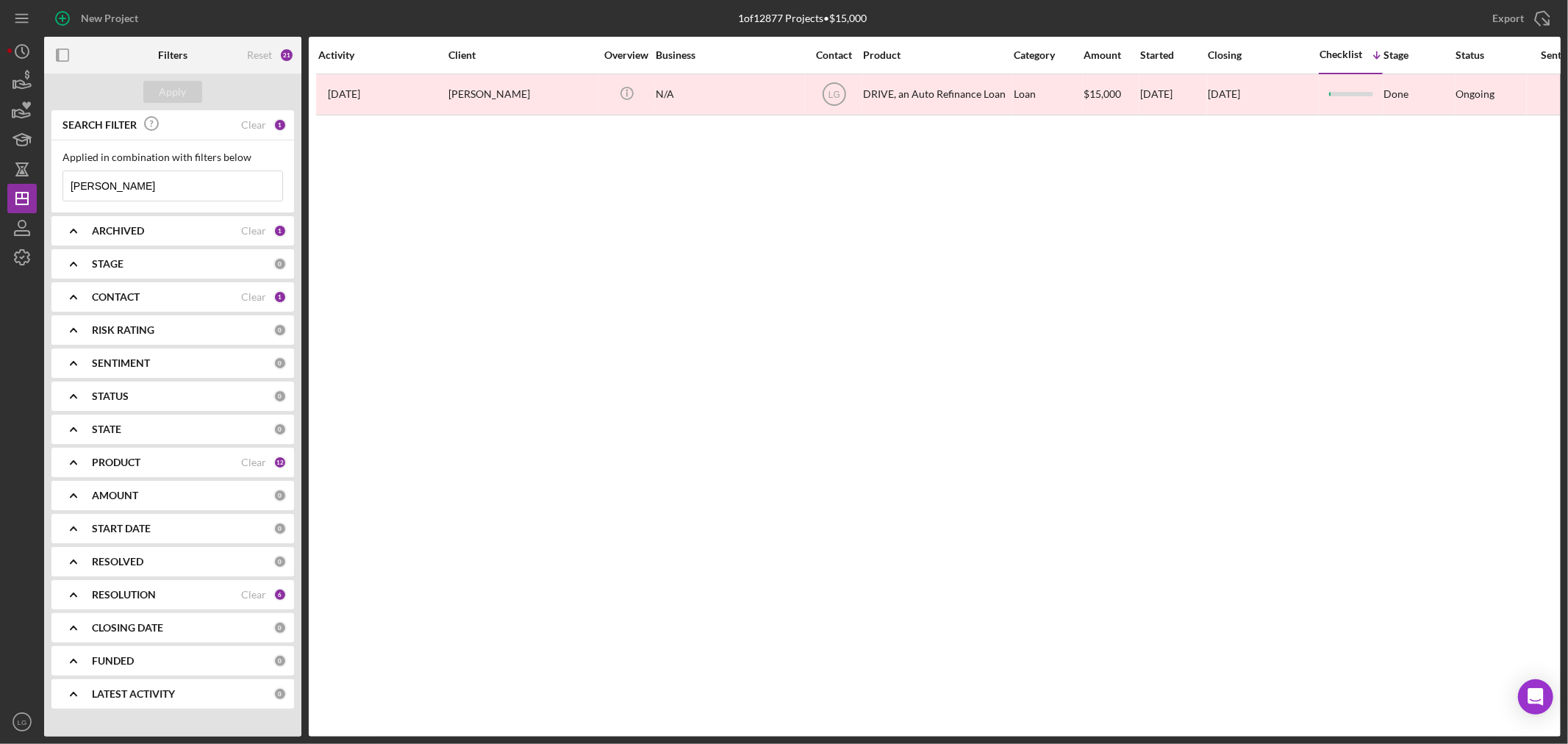
click at [208, 174] on input "[PERSON_NAME]" at bounding box center [173, 185] width 219 height 29
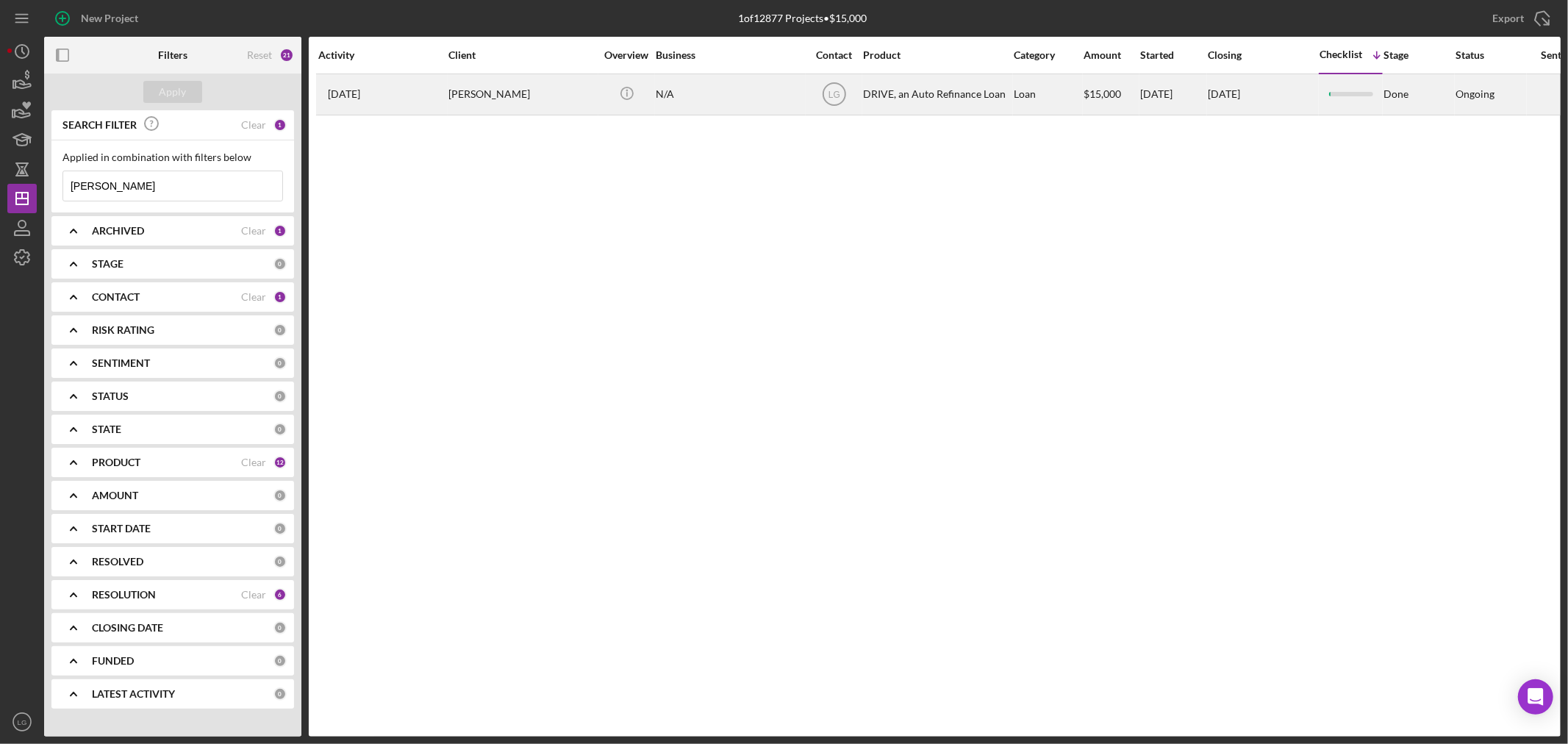
click at [479, 106] on div "[PERSON_NAME]" at bounding box center [521, 94] width 147 height 39
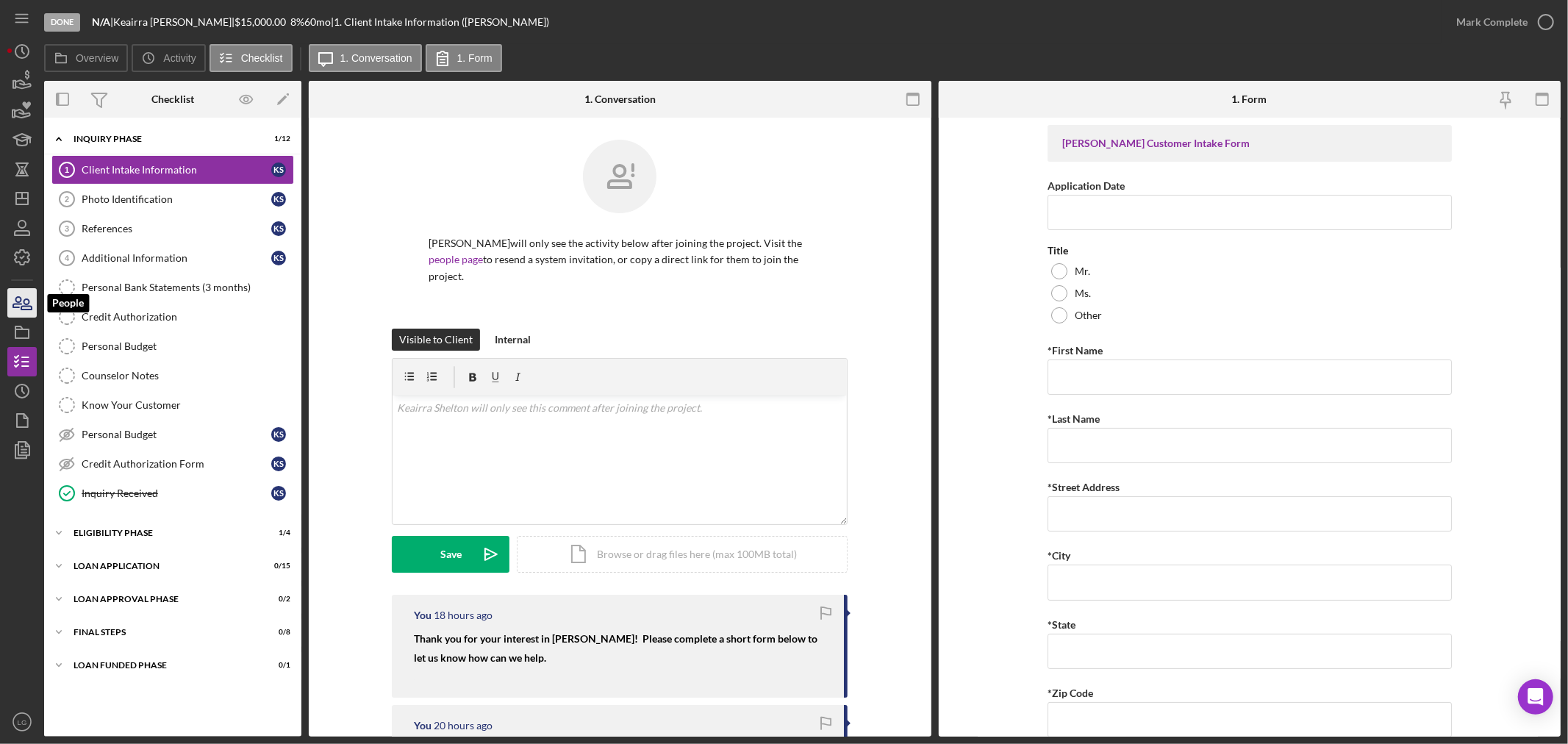
click at [30, 307] on icon "button" at bounding box center [21, 302] width 37 height 37
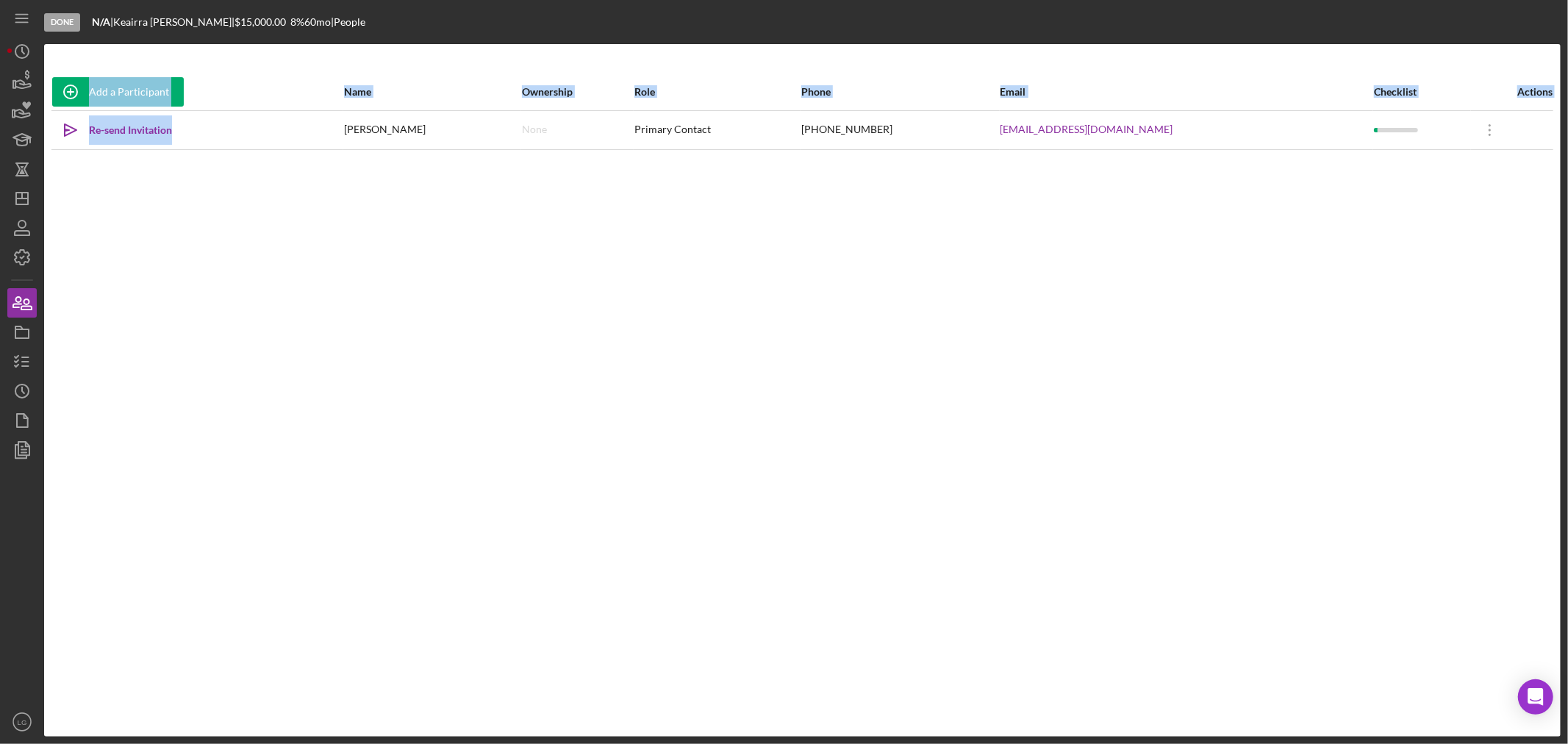
drag, startPoint x: 228, startPoint y: 134, endPoint x: 55, endPoint y: 151, distance: 173.8
click at [55, 151] on div "Add a Participant Name Ownership Role Phone Email Checklist Actions Icon/icon-i…" at bounding box center [801, 389] width 1516 height 634
click at [325, 294] on div "Add a Participant Name Ownership Role Phone Email Checklist Actions Icon/icon-i…" at bounding box center [801, 389] width 1516 height 634
click at [23, 339] on icon "button" at bounding box center [21, 331] width 37 height 37
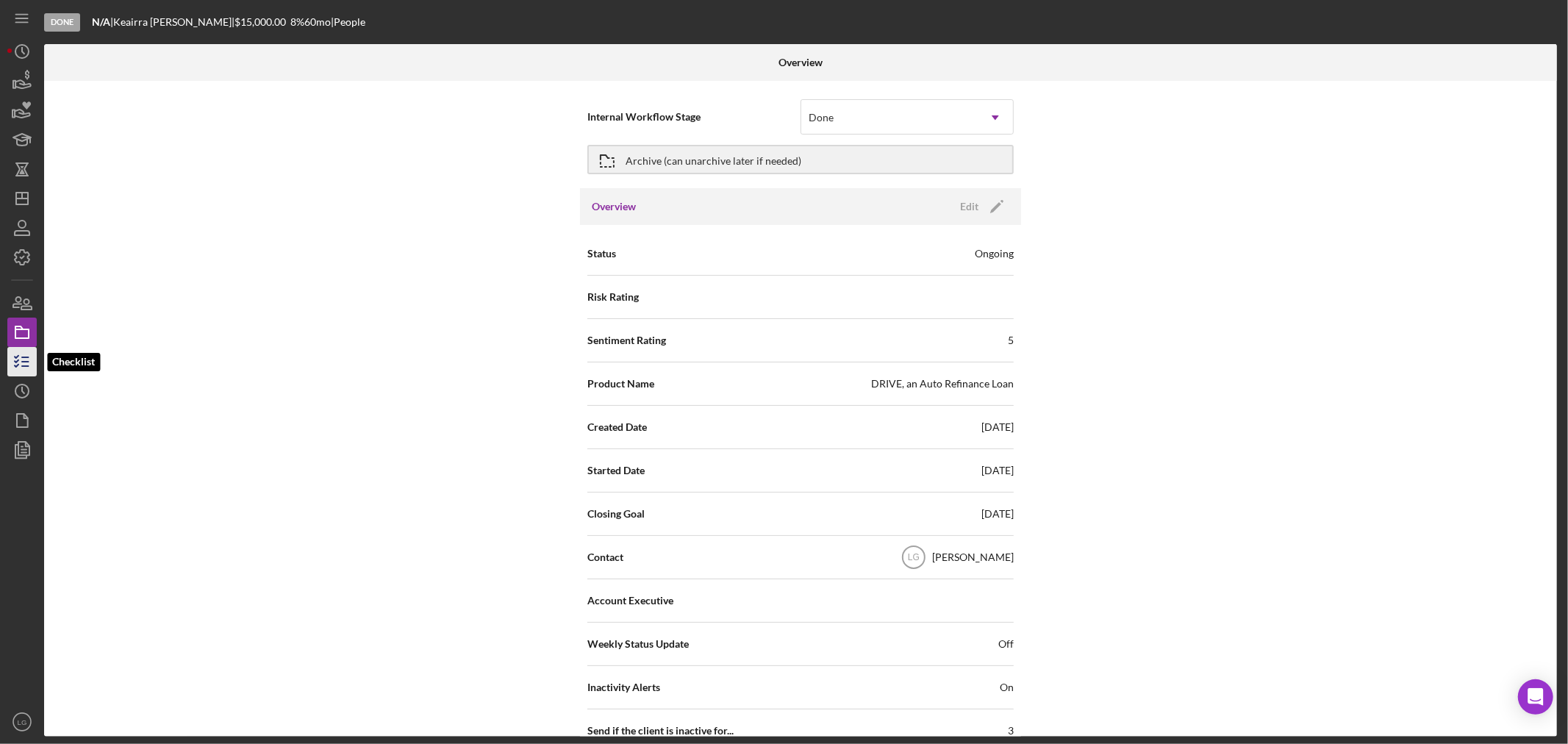
click at [22, 357] on line "button" at bounding box center [25, 357] width 6 height 0
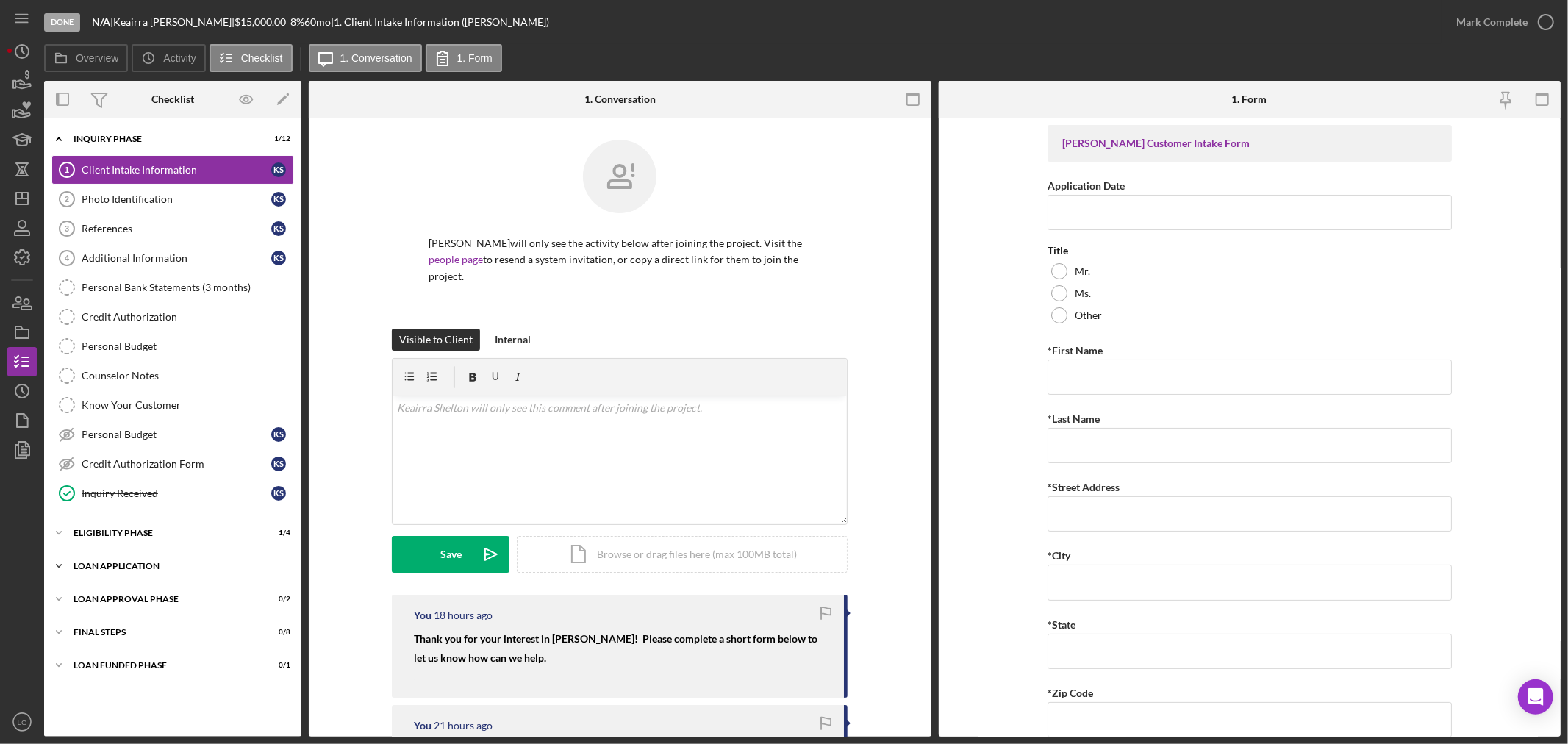
click at [195, 573] on div "Icon/Expander Loan Application 0 / 15" at bounding box center [172, 566] width 258 height 29
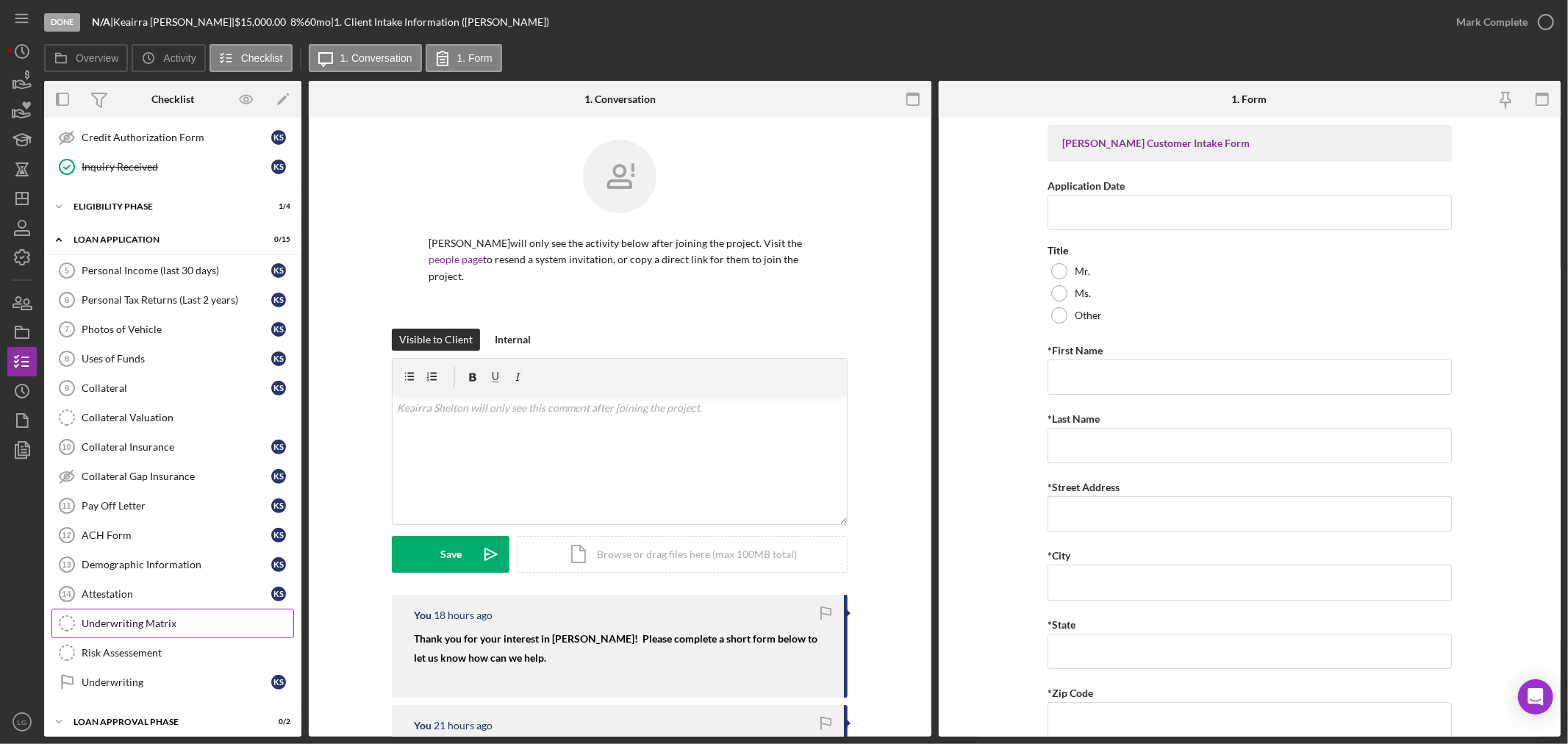
scroll to position [405, 0]
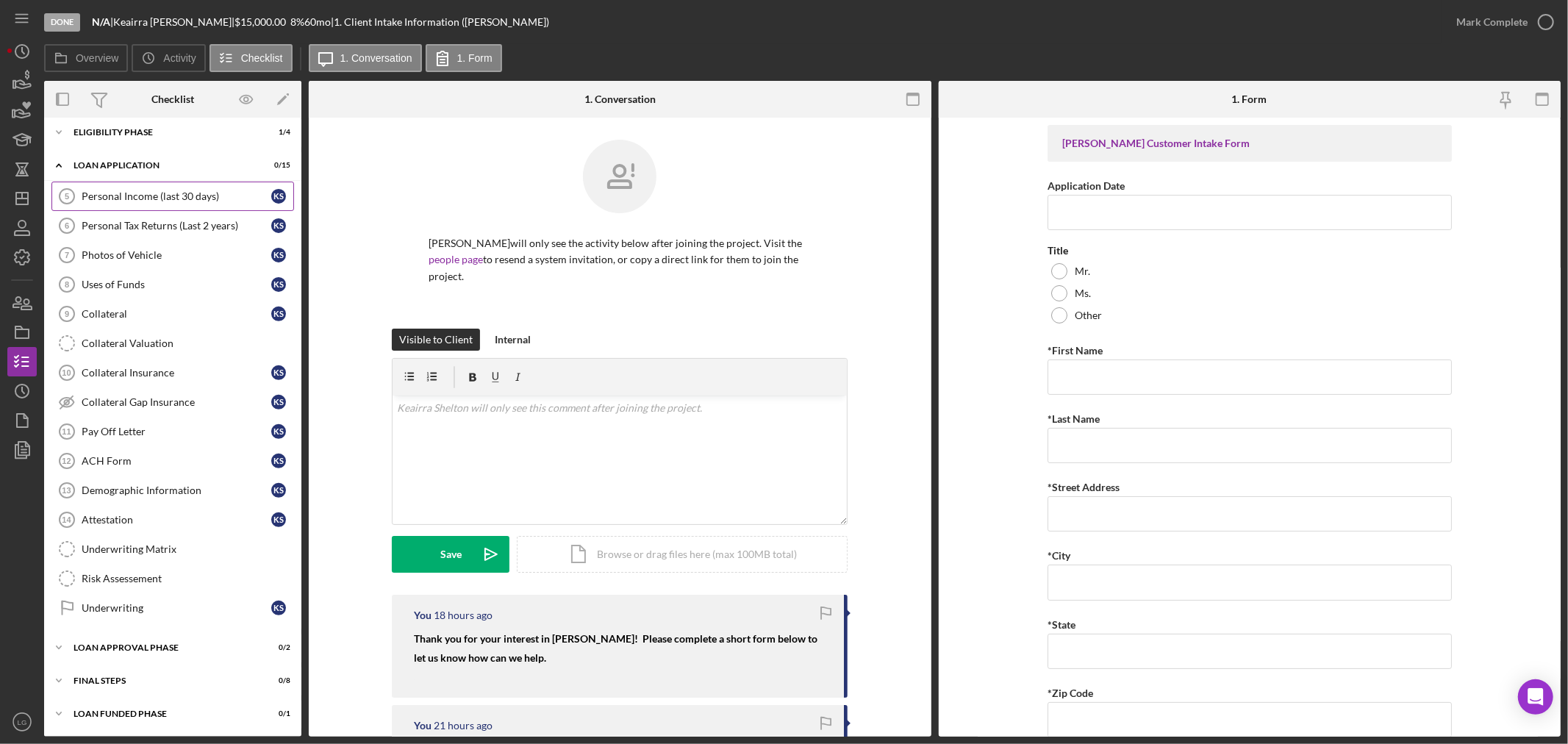
click at [119, 182] on link "Personal Income (last 30 days) 5 Personal Income (last 30 days) K S" at bounding box center [173, 196] width 242 height 29
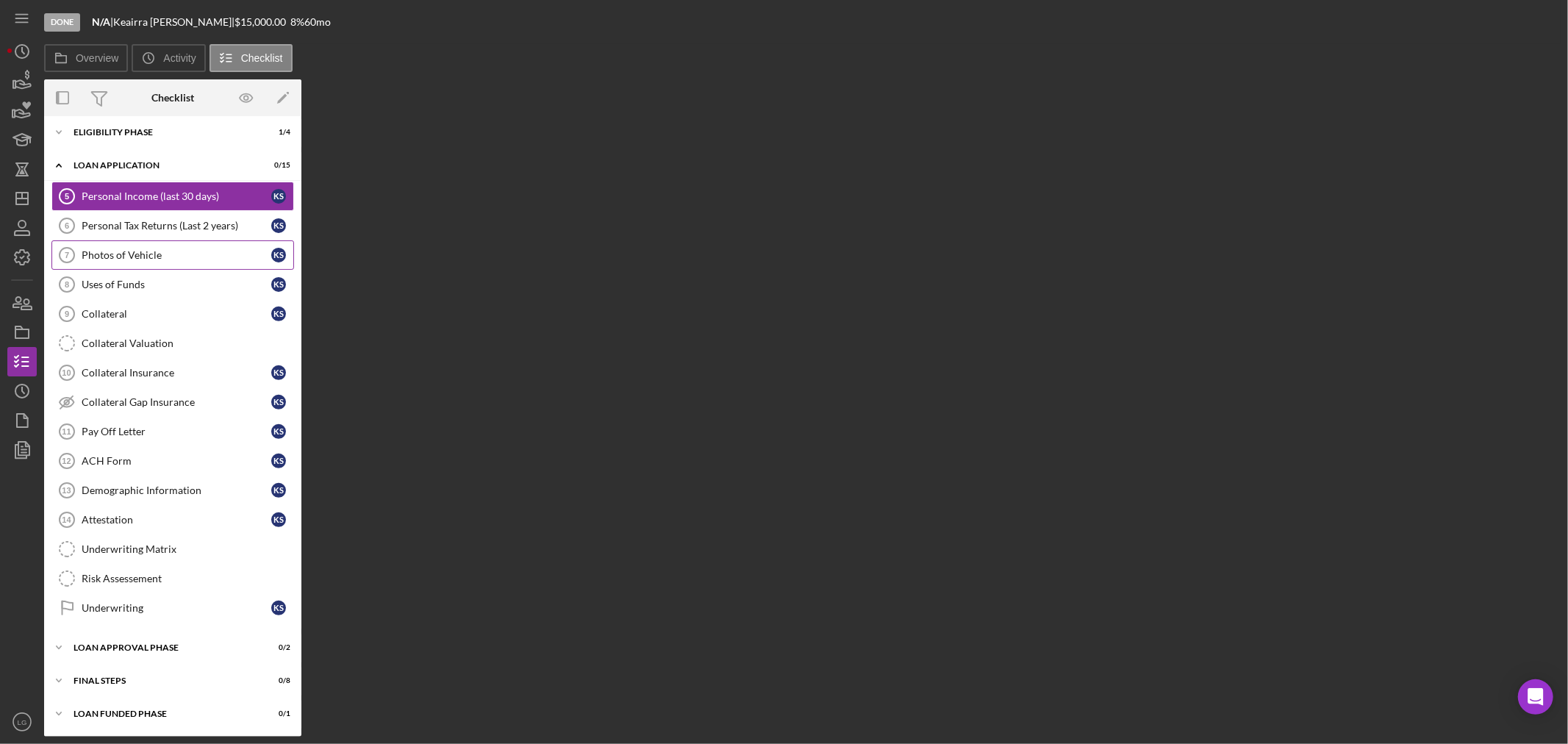
scroll to position [405, 0]
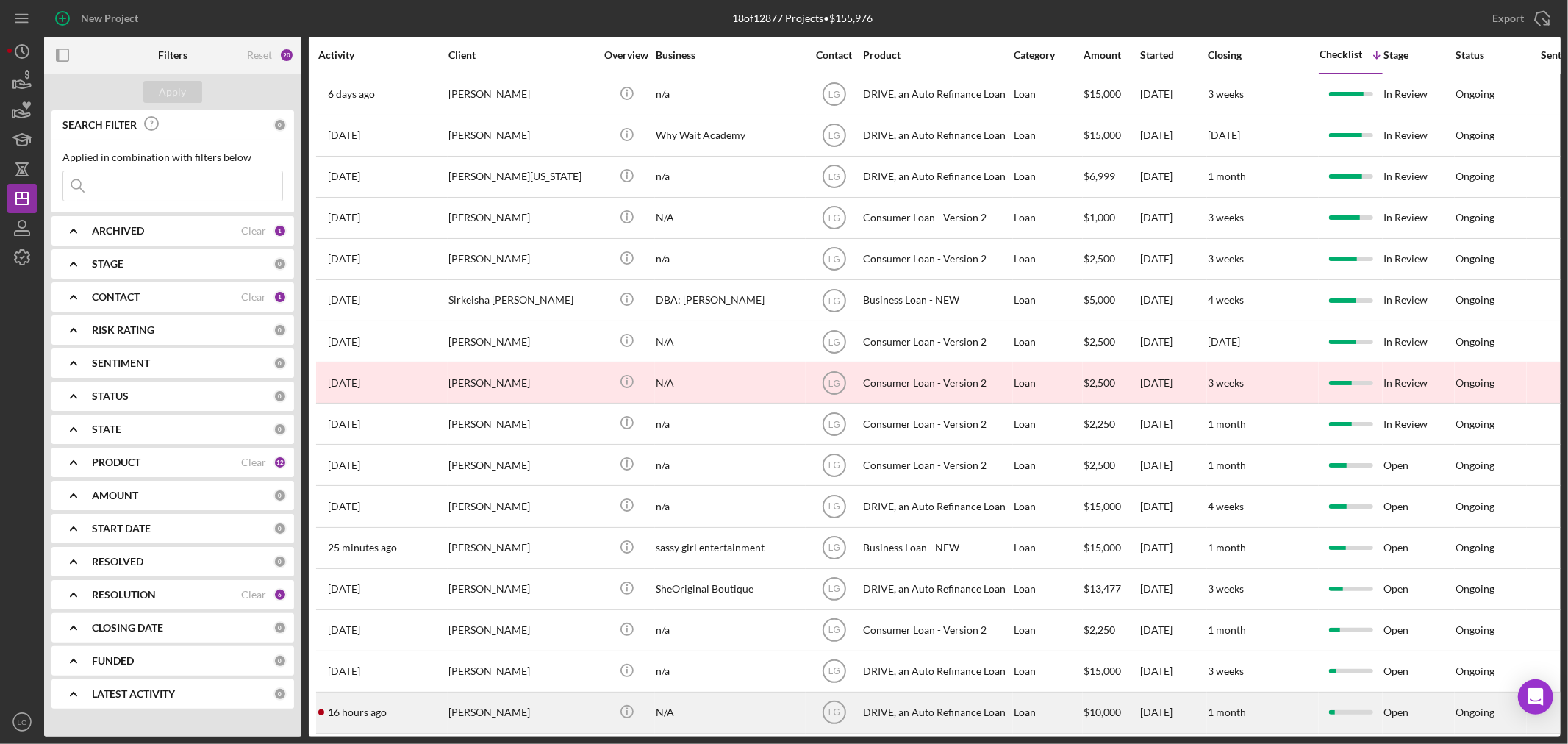
scroll to position [110, 0]
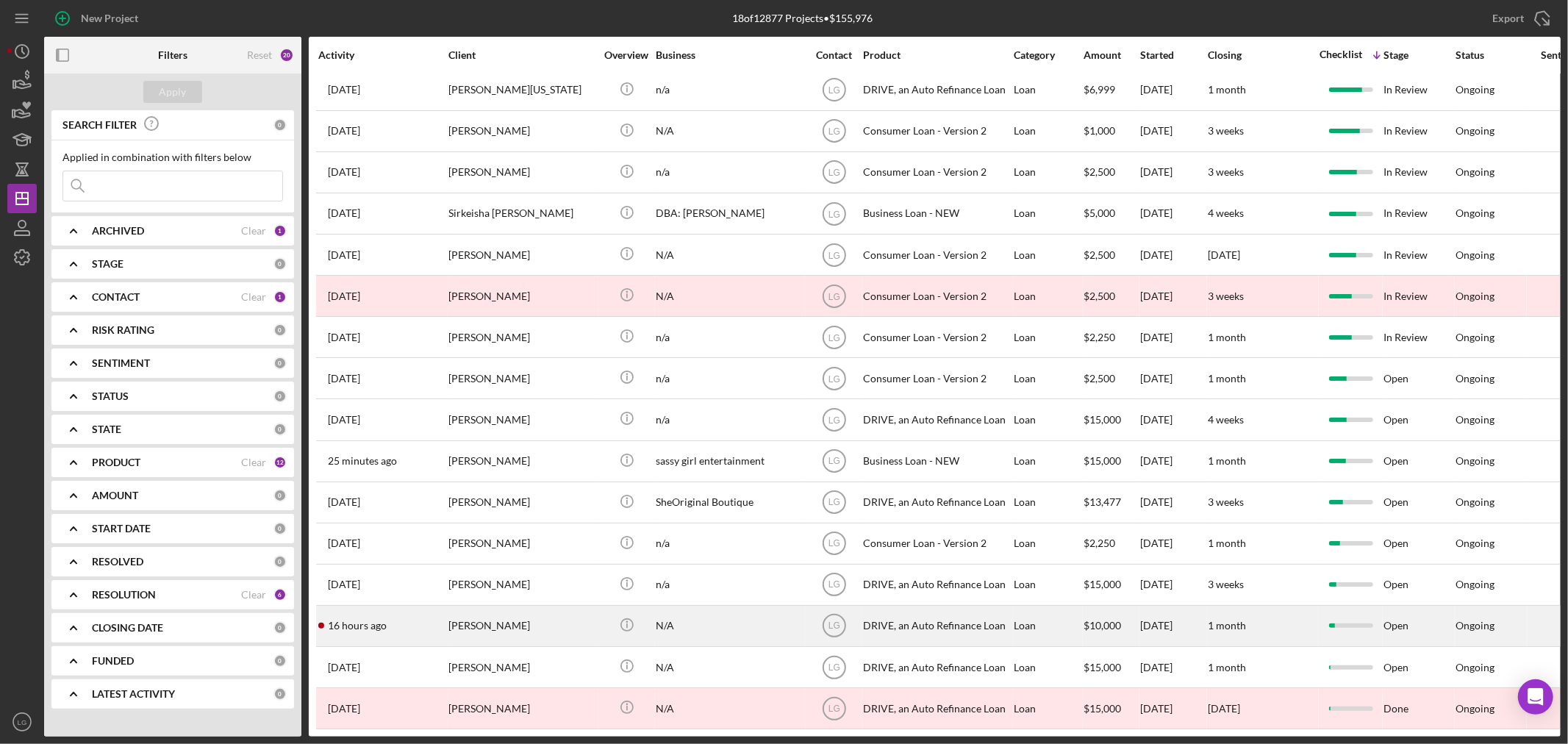
click at [449, 621] on div "[PERSON_NAME]" at bounding box center [521, 625] width 147 height 39
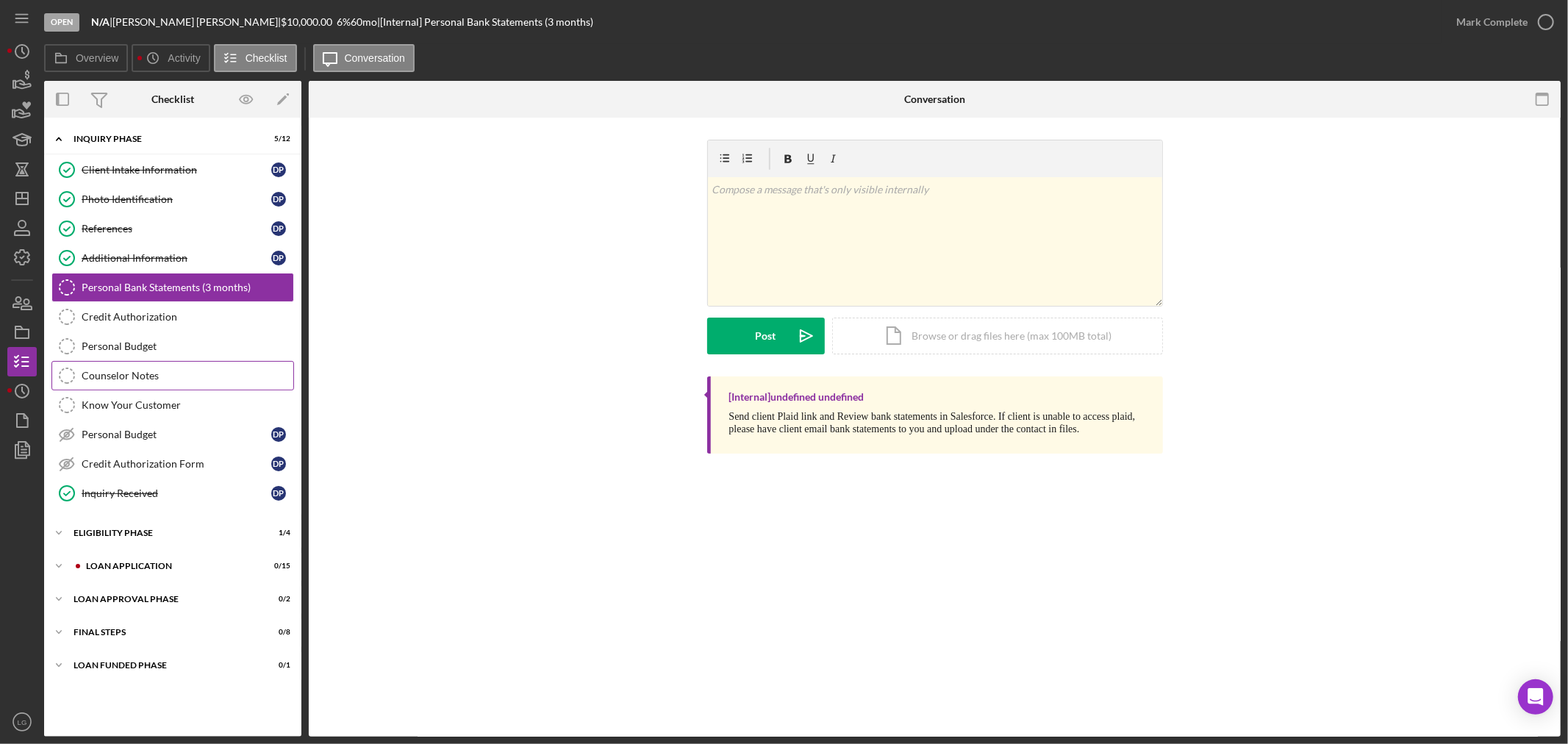
click at [158, 371] on div "Counselor Notes" at bounding box center [188, 375] width 212 height 12
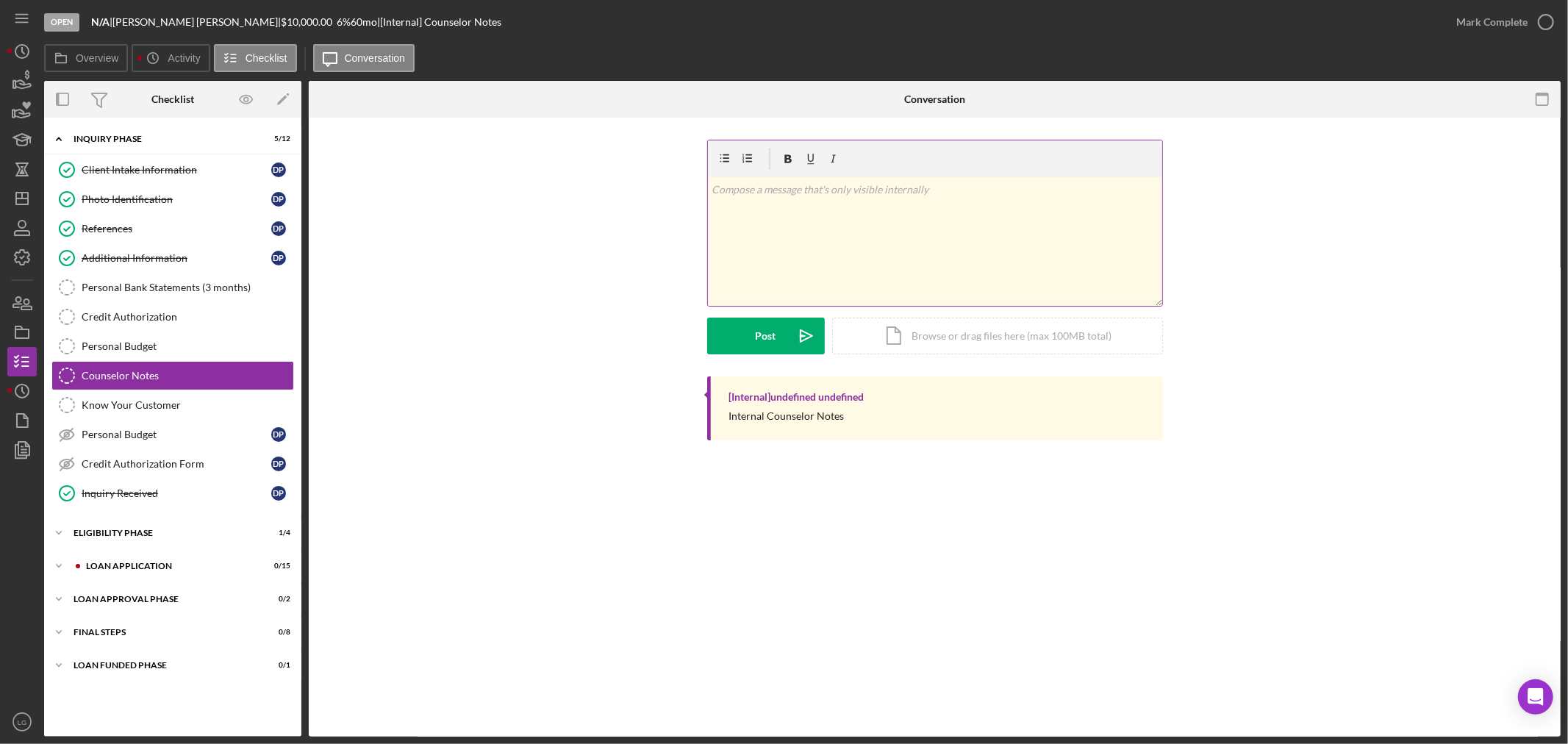
click at [803, 249] on div "v Color teal Color pink Remove color Add row above Add row below Add column bef…" at bounding box center [935, 241] width 455 height 128
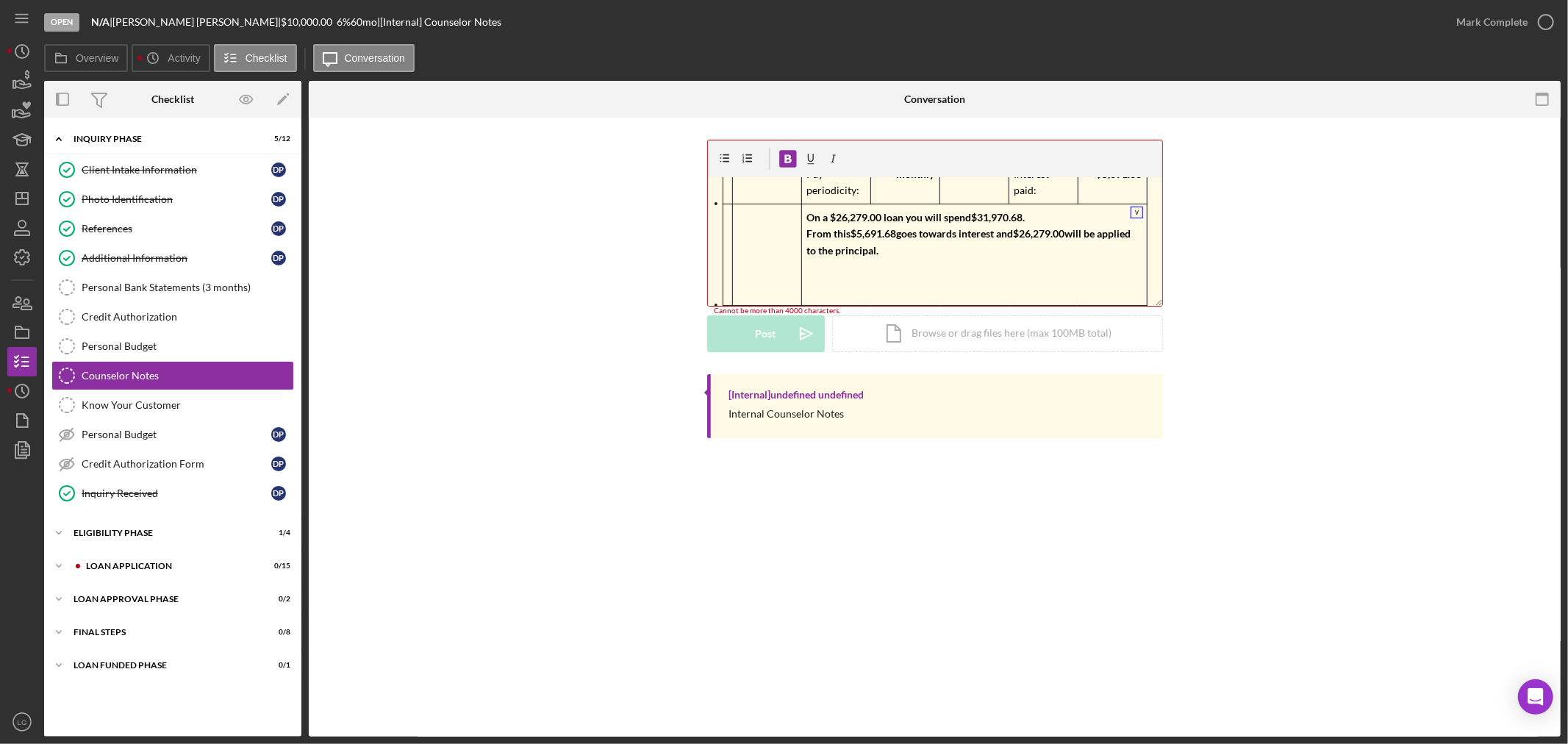
scroll to position [303, 0]
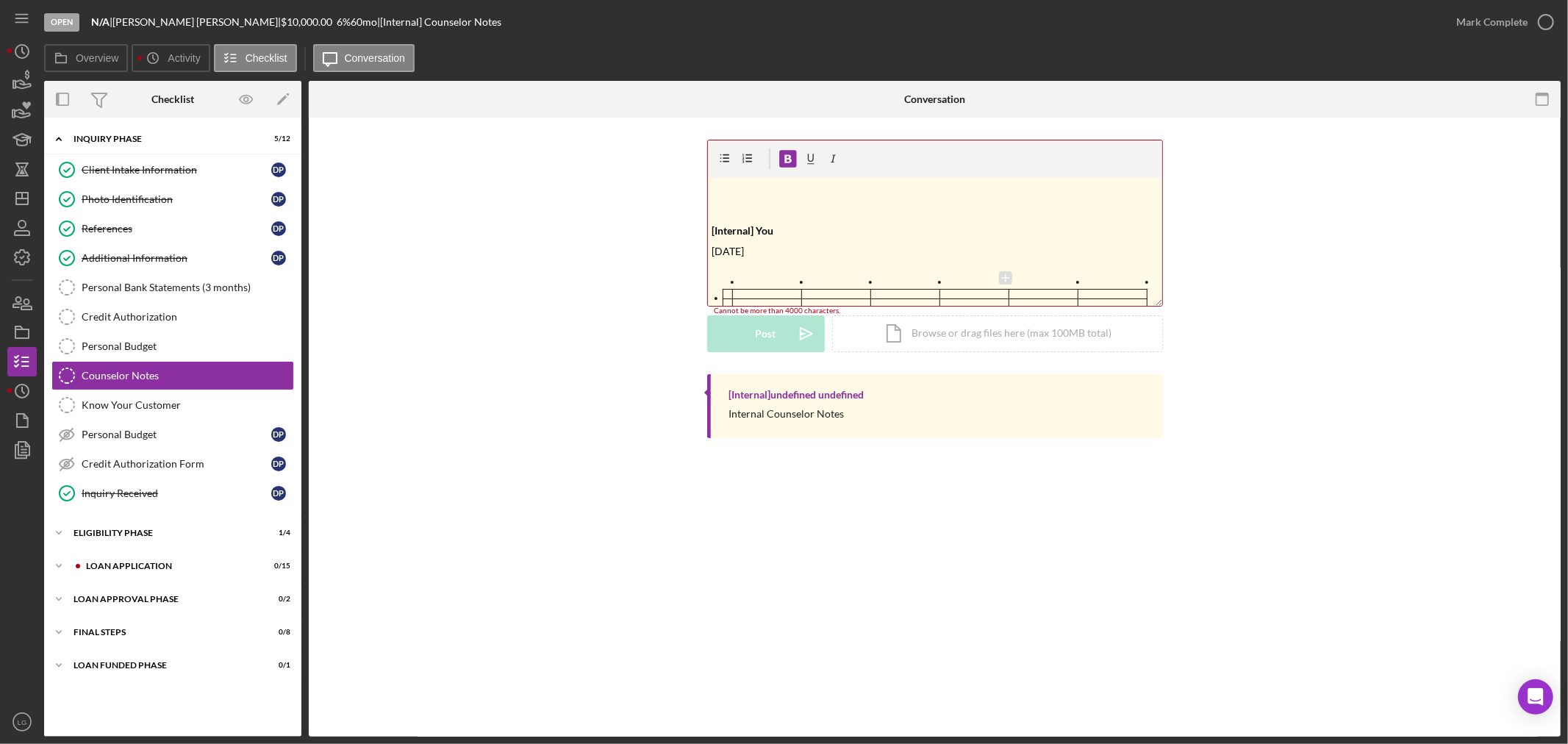
click at [995, 275] on div at bounding box center [991, 285] width 35 height 27
click at [979, 273] on div at bounding box center [991, 285] width 35 height 27
click at [973, 274] on icon at bounding box center [972, 277] width 13 height 13
click at [934, 283] on icon at bounding box center [932, 288] width 13 height 13
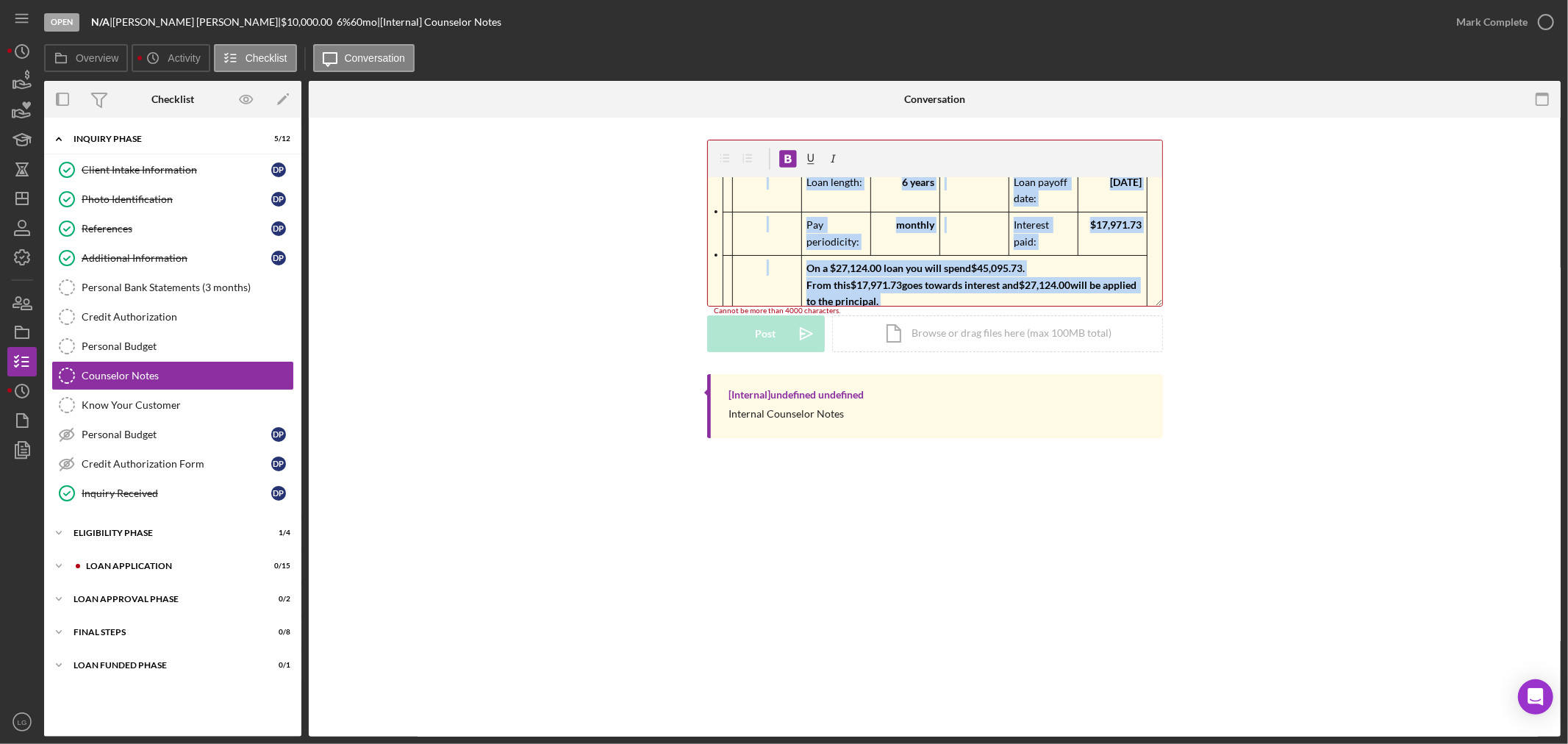
scroll to position [0, 0]
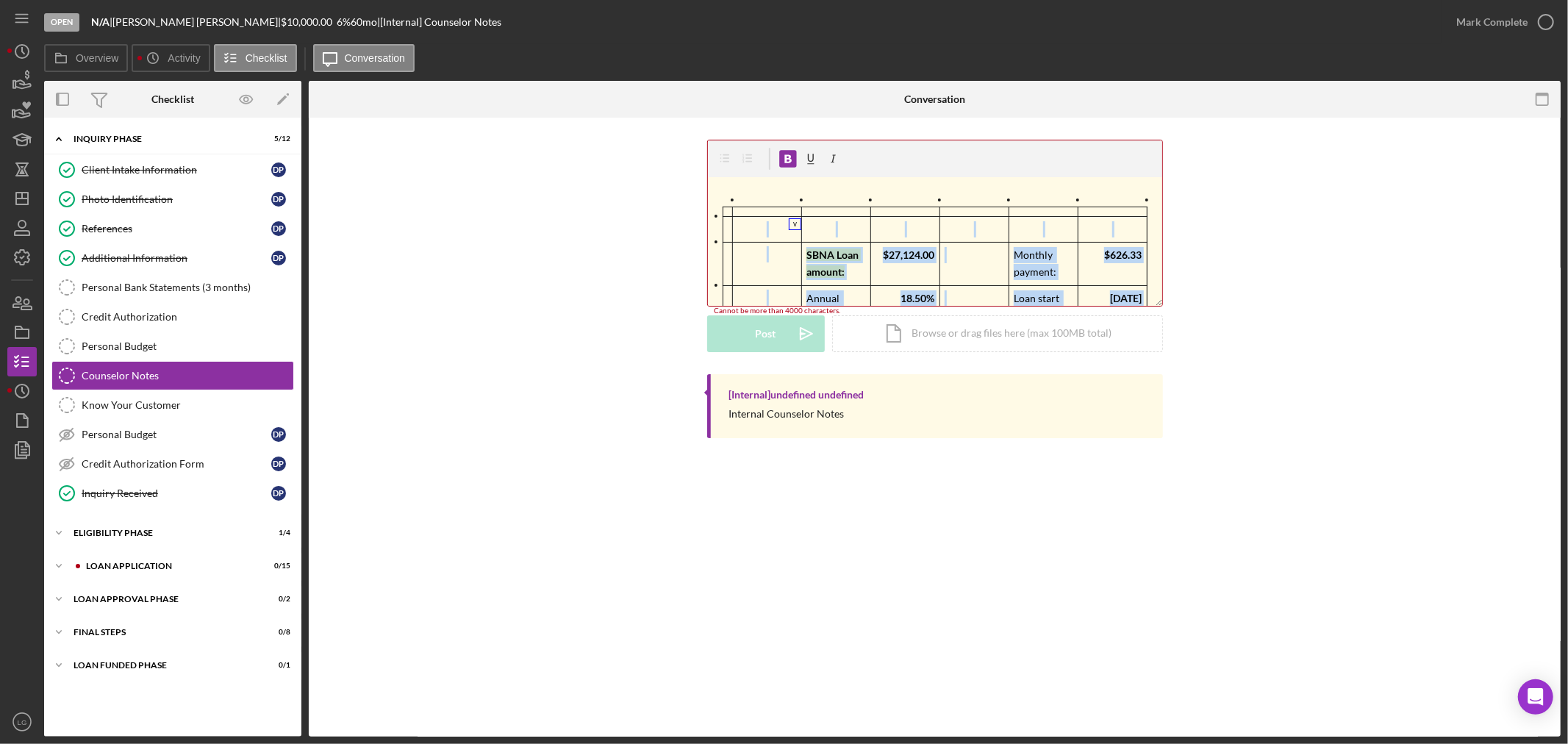
drag, startPoint x: 812, startPoint y: 273, endPoint x: 638, endPoint y: 52, distance: 281.3
click at [638, 52] on div "Overview Icon/History Activity Checklist Icon/Message Conversation Overview Int…" at bounding box center [801, 389] width 1516 height 692
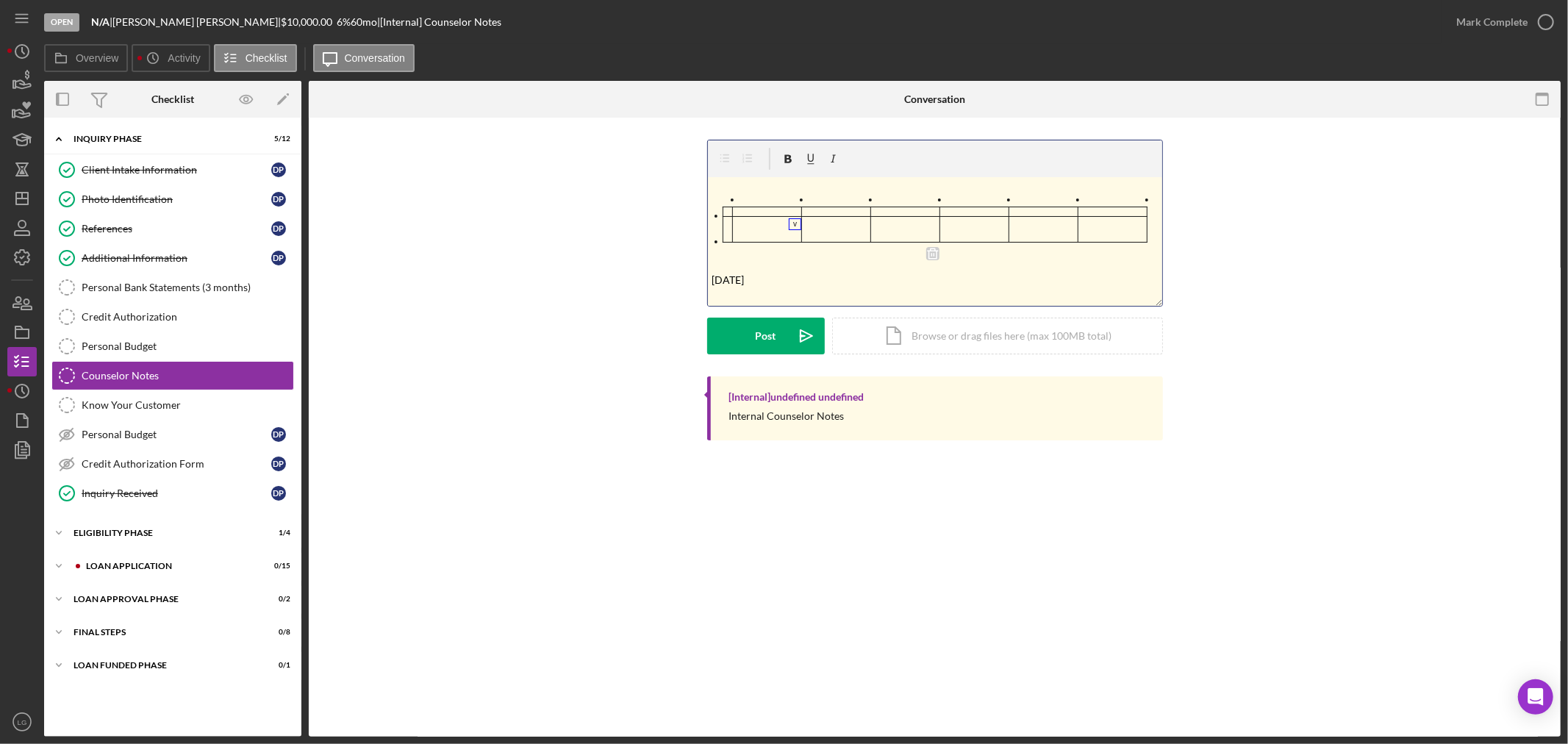
drag, startPoint x: 779, startPoint y: 285, endPoint x: 608, endPoint y: 86, distance: 262.4
click at [932, 251] on icon at bounding box center [932, 254] width 11 height 11
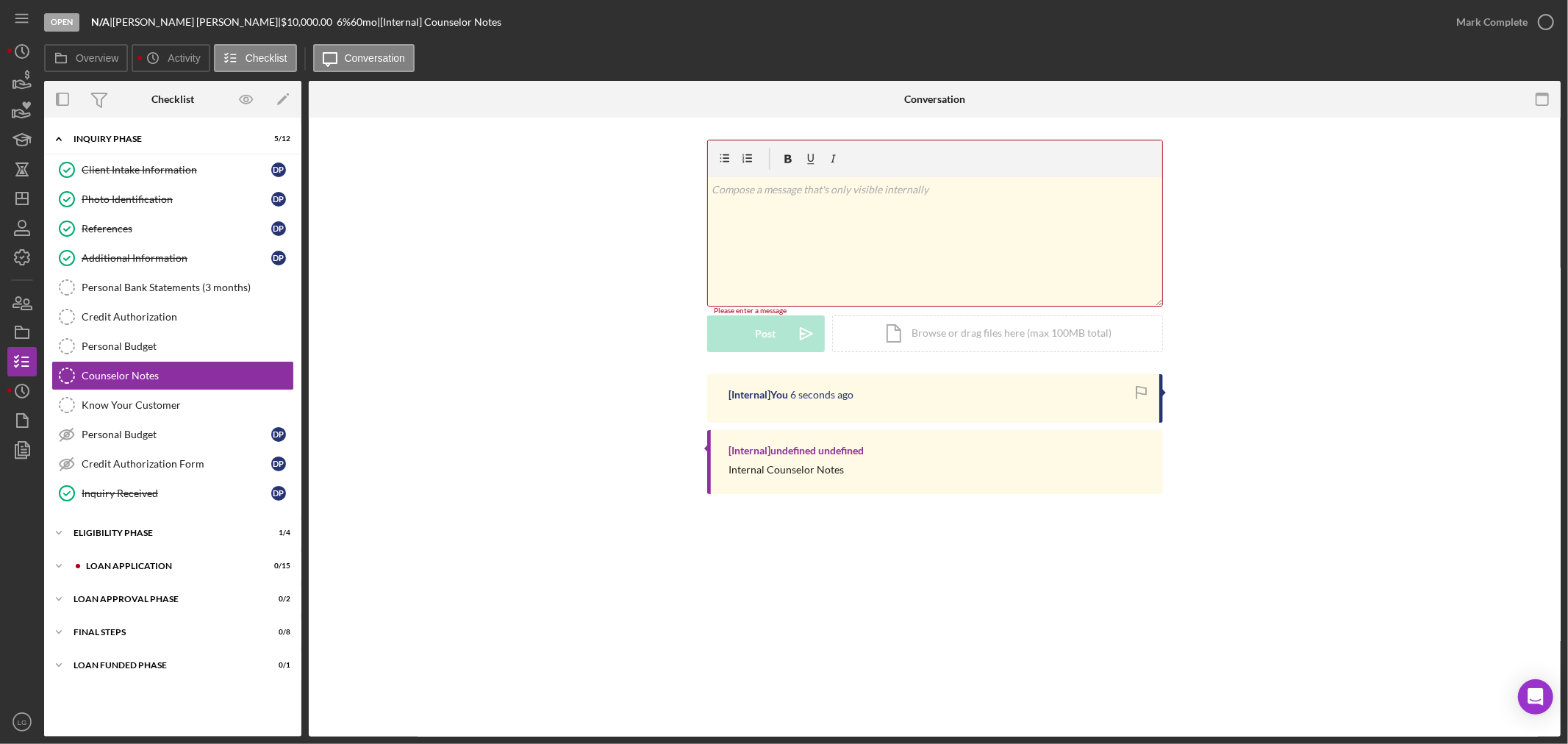
click at [832, 245] on div "v Color teal Color pink Remove color Add row above Add row below Add column bef…" at bounding box center [935, 241] width 455 height 128
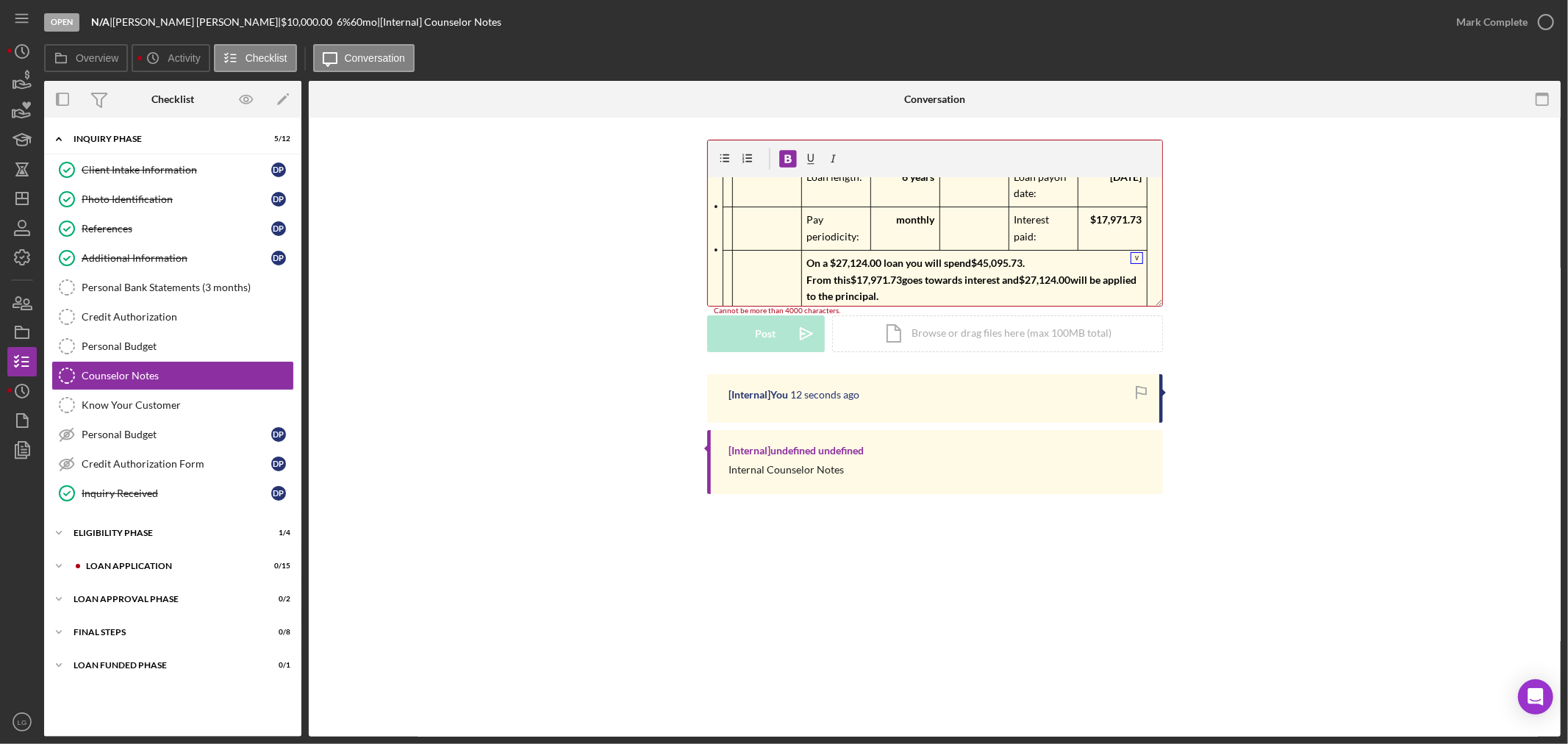
click at [1195, 296] on div "v Color teal Color pink Remove color Add row above Add row below Add column bef…" at bounding box center [934, 257] width 1208 height 234
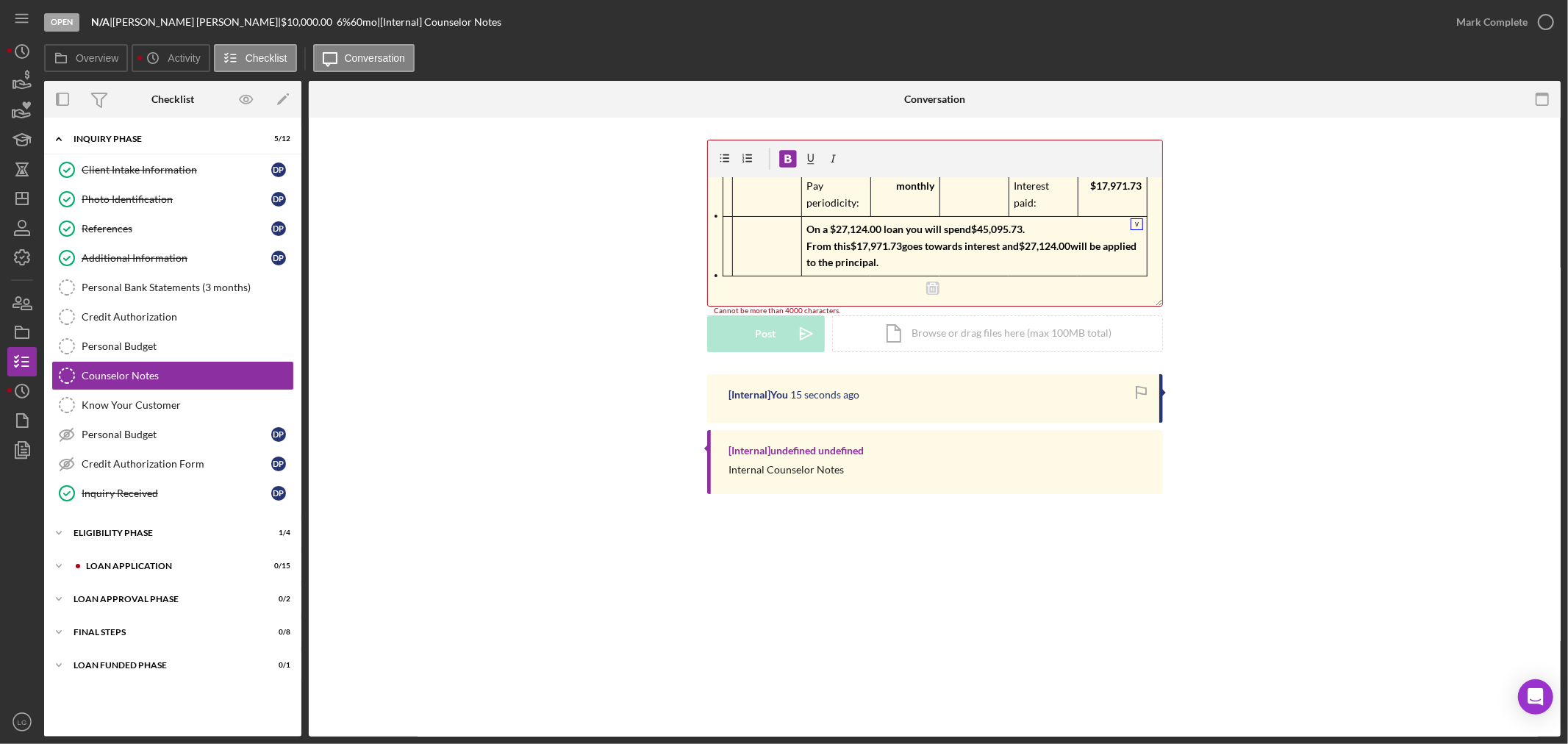
click at [941, 283] on div "v Color teal Color pink Remove color Add row above Add row below Add column bef…" at bounding box center [935, 241] width 455 height 128
click at [812, 279] on div "v Color teal Color pink Remove color Add row above Add row below Add column bef…" at bounding box center [935, 241] width 455 height 128
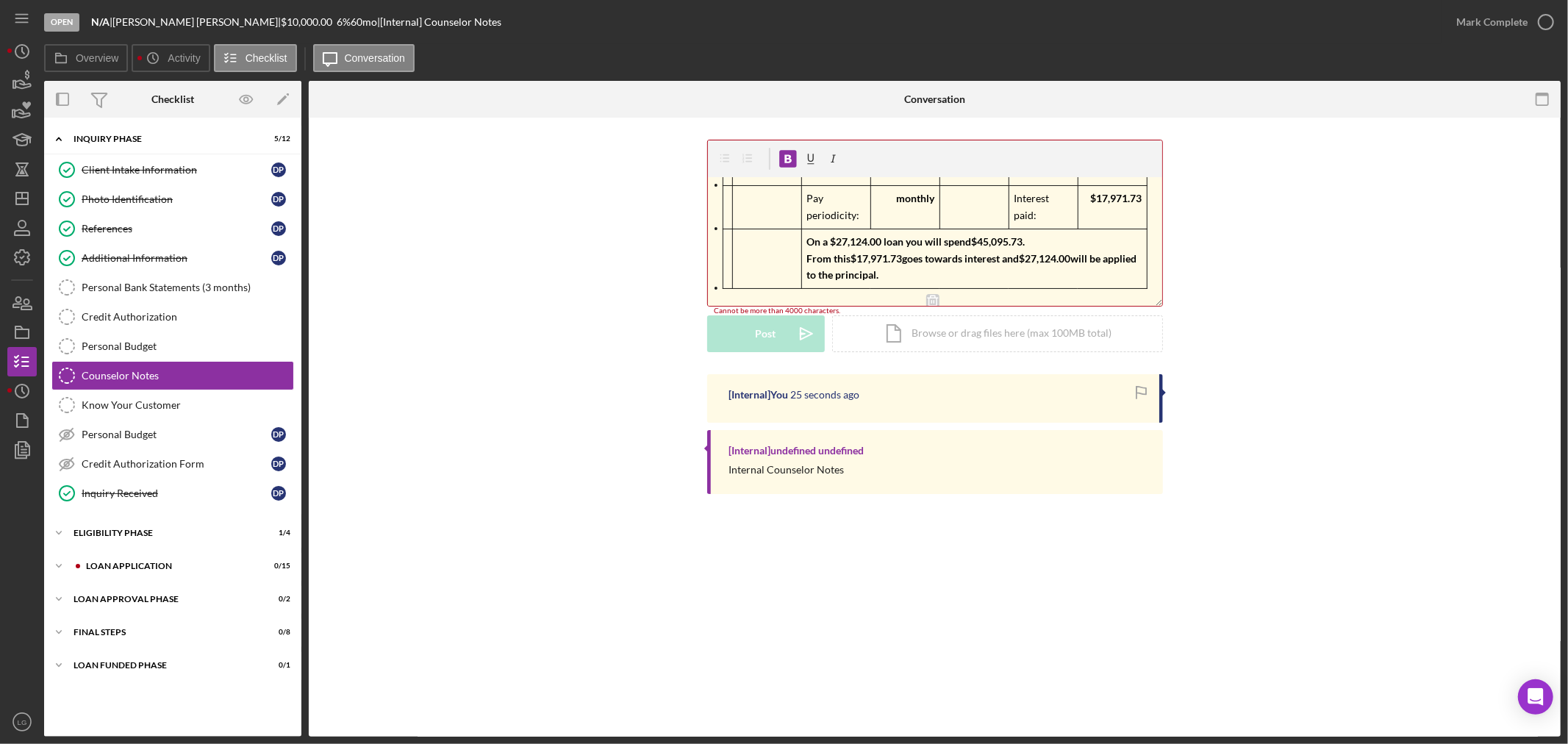
click at [812, 279] on mark "will be applied to the principal." at bounding box center [973, 266] width 332 height 29
click at [929, 295] on icon at bounding box center [932, 300] width 13 height 13
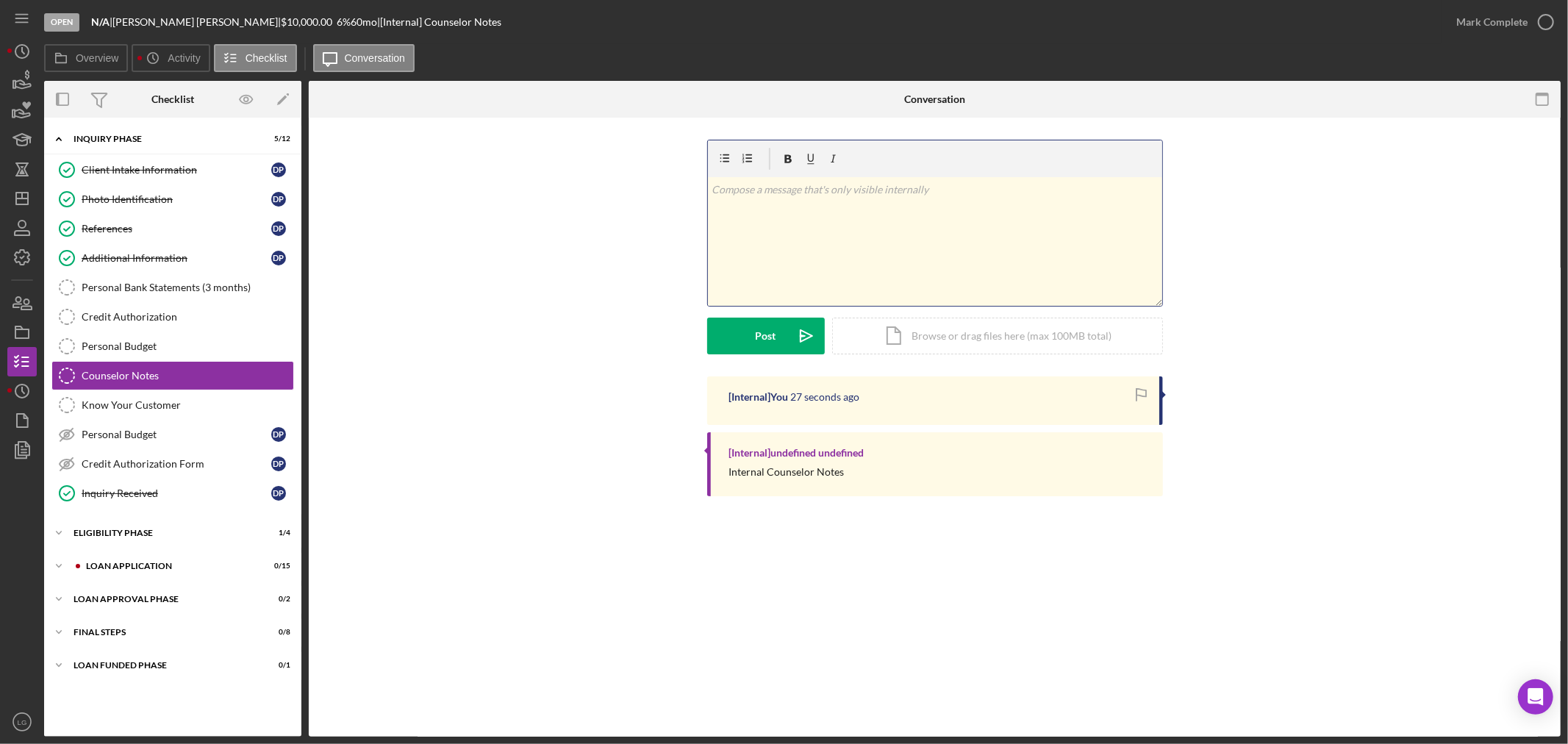
scroll to position [0, 0]
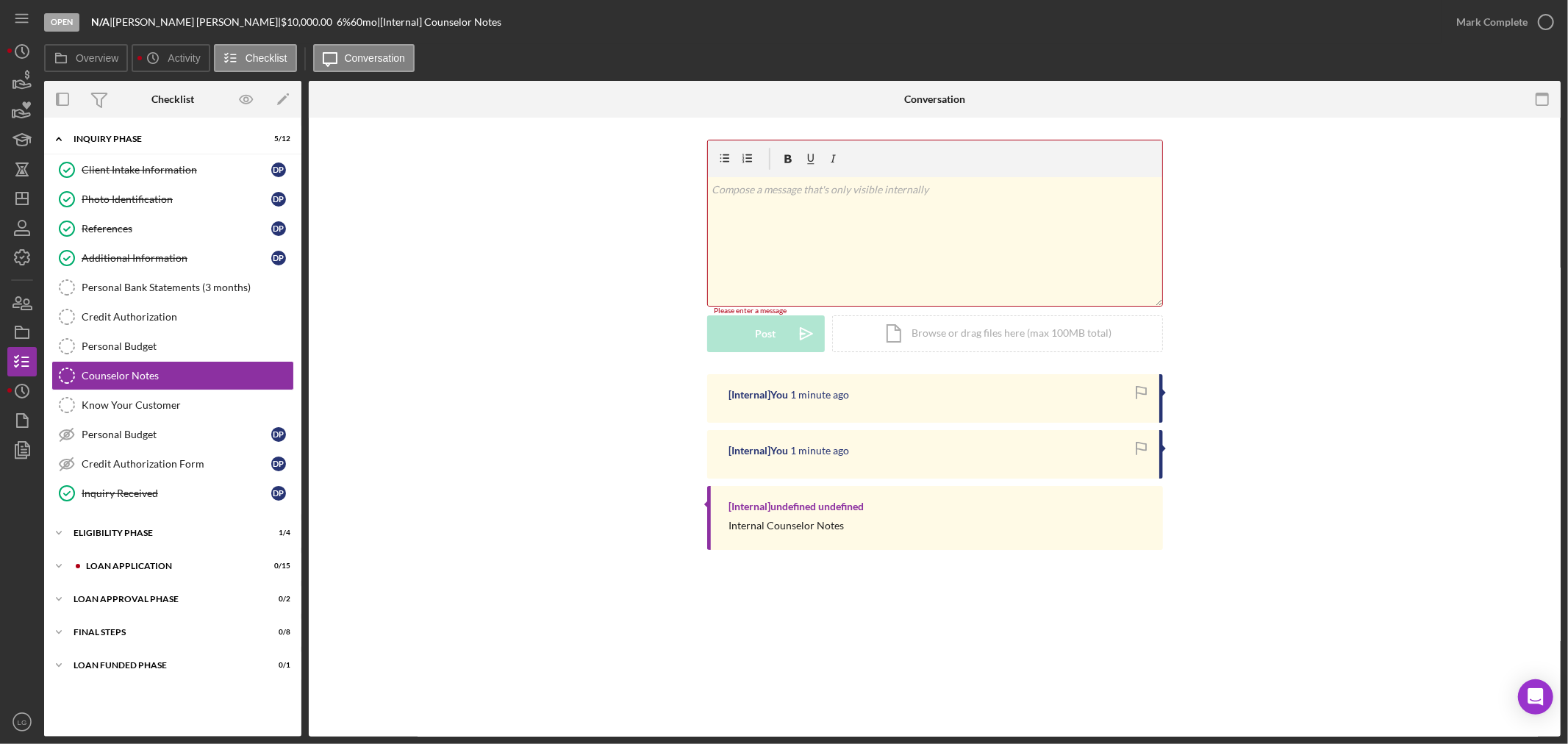
click at [892, 251] on div "v Color teal Color pink Remove color Add row above Add row below Add column bef…" at bounding box center [935, 241] width 455 height 128
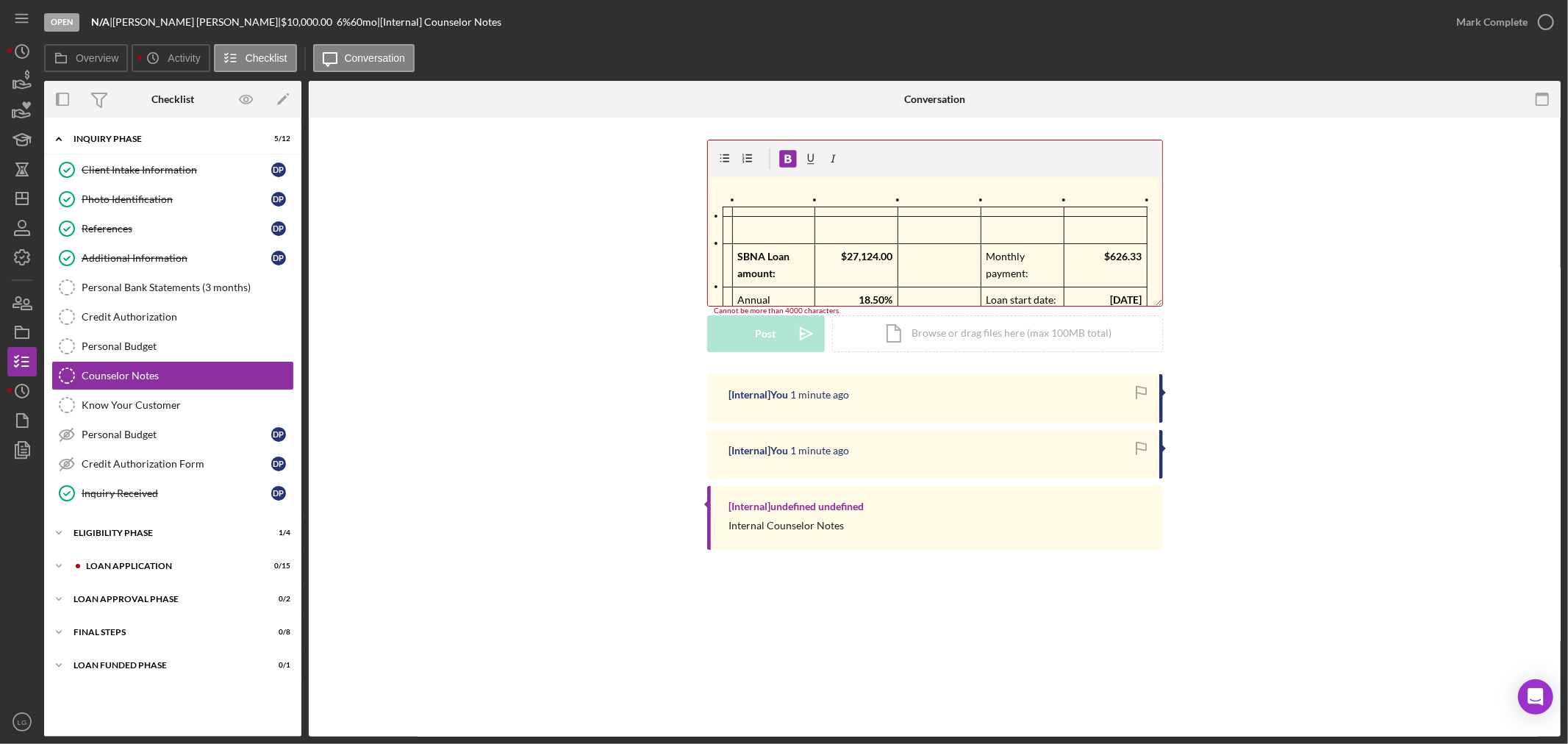
scroll to position [150, 0]
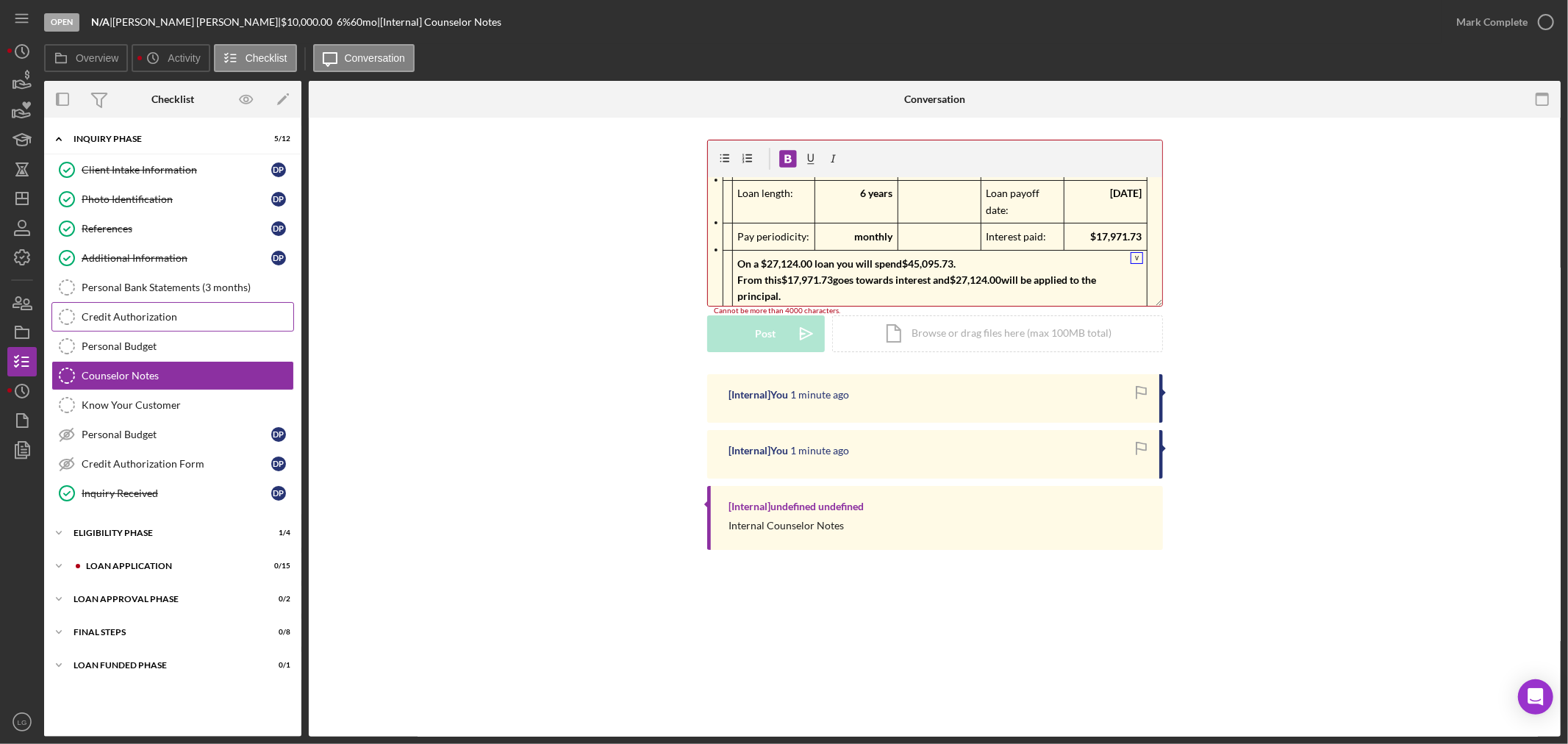
click at [122, 317] on div "Credit Authorization" at bounding box center [188, 316] width 212 height 12
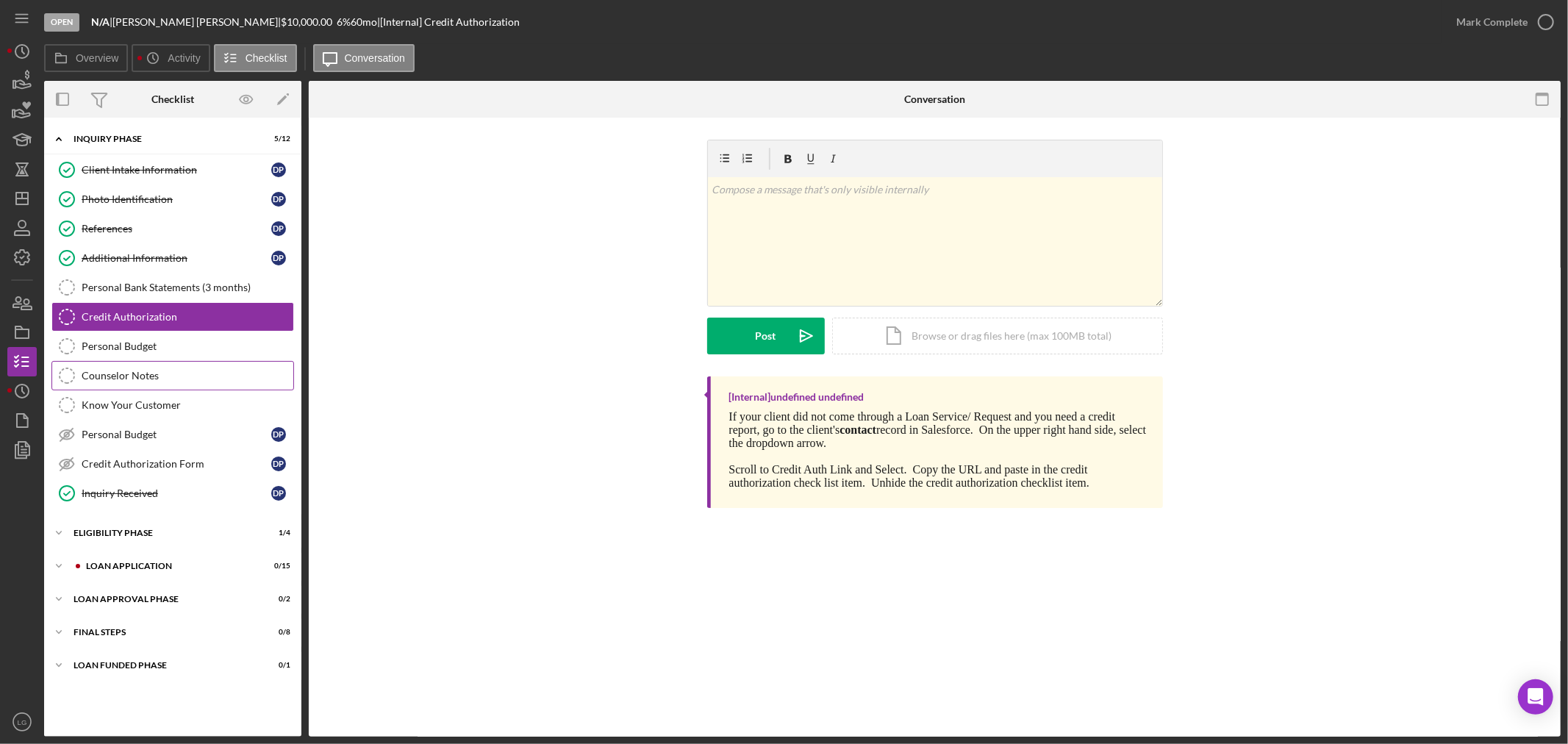
click at [103, 378] on div "Counselor Notes" at bounding box center [188, 375] width 212 height 12
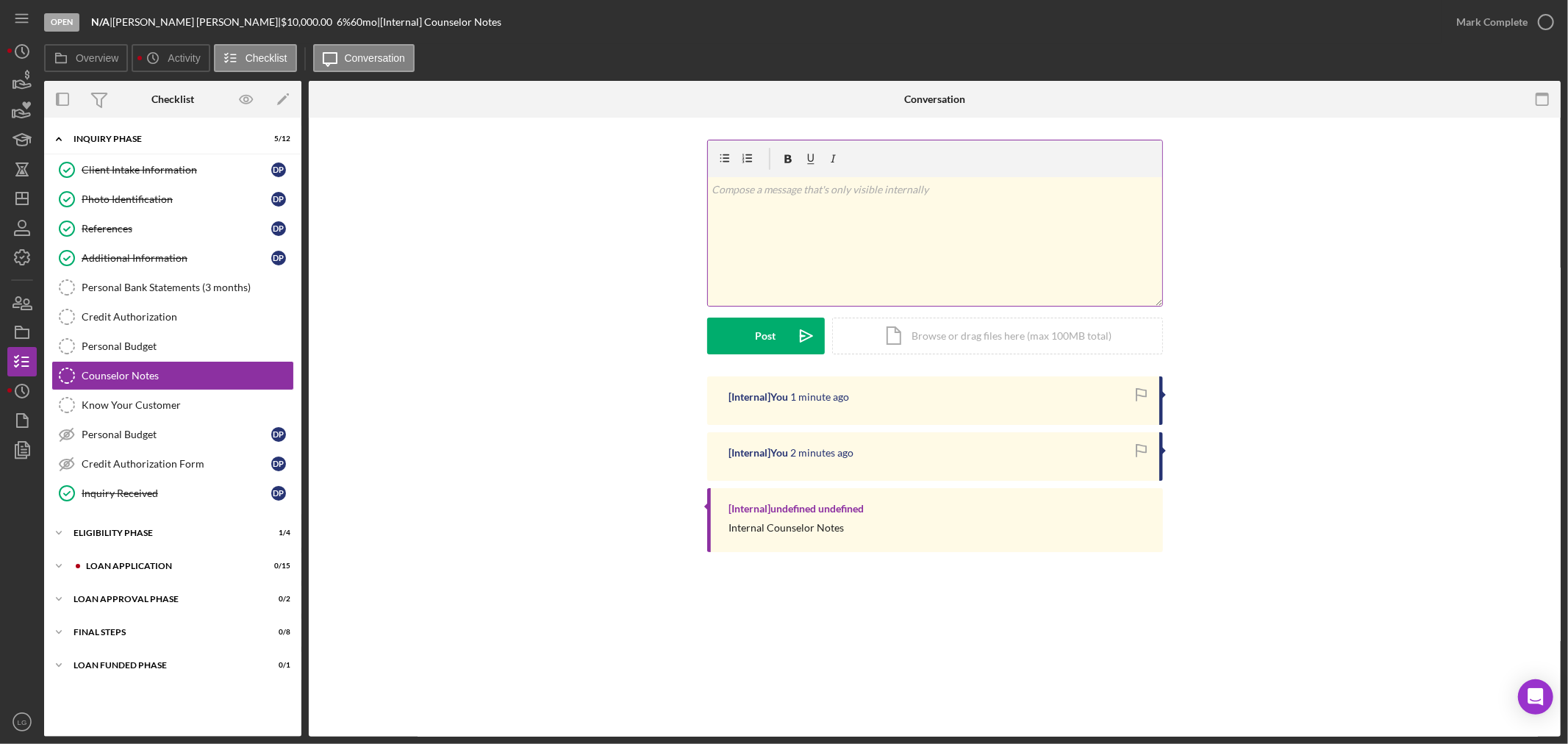
click at [858, 251] on div "v Color teal Color pink Remove color Add row above Add row below Add column bef…" at bounding box center [935, 241] width 455 height 128
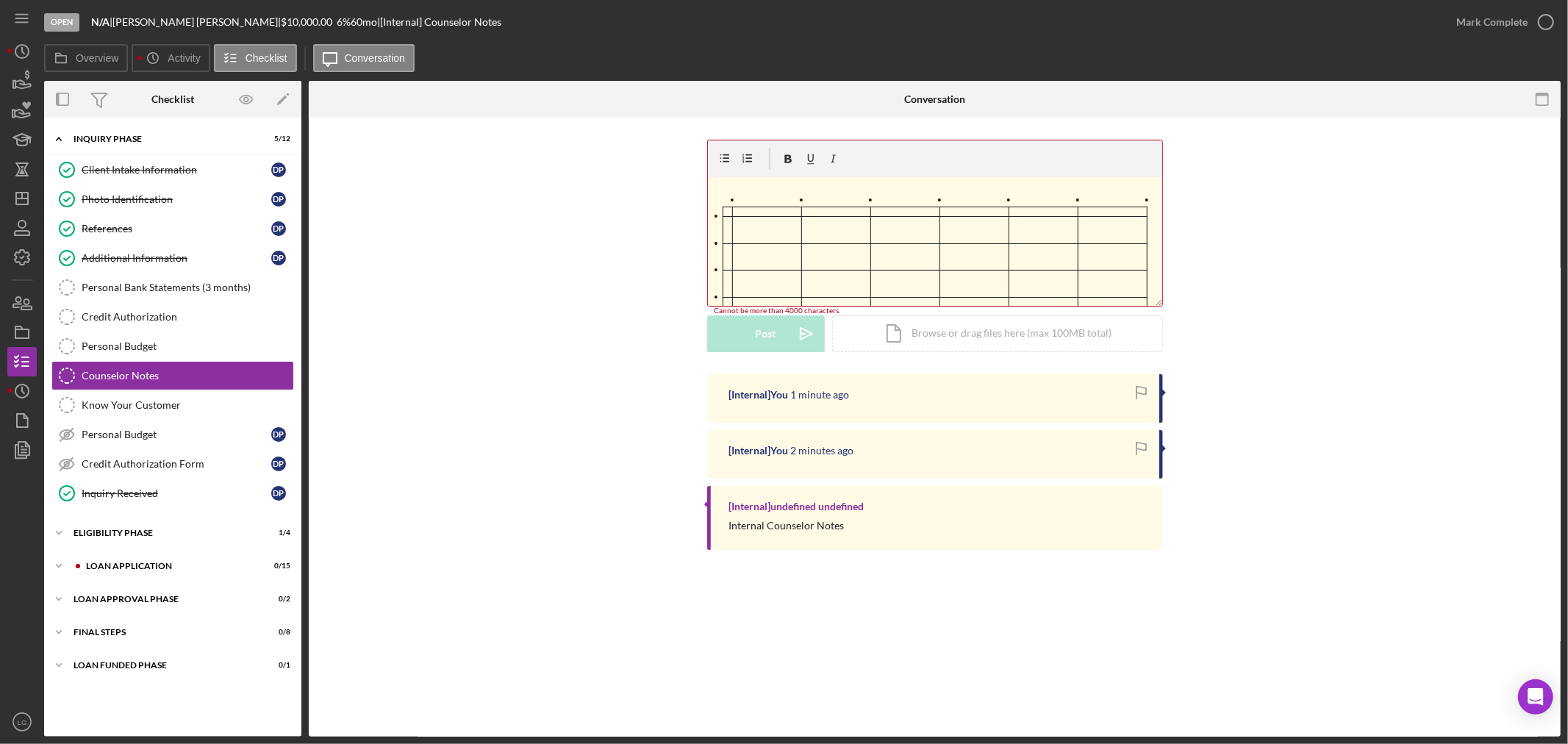
click at [715, 216] on div at bounding box center [716, 216] width 3 height 3
click at [934, 290] on icon at bounding box center [932, 289] width 11 height 11
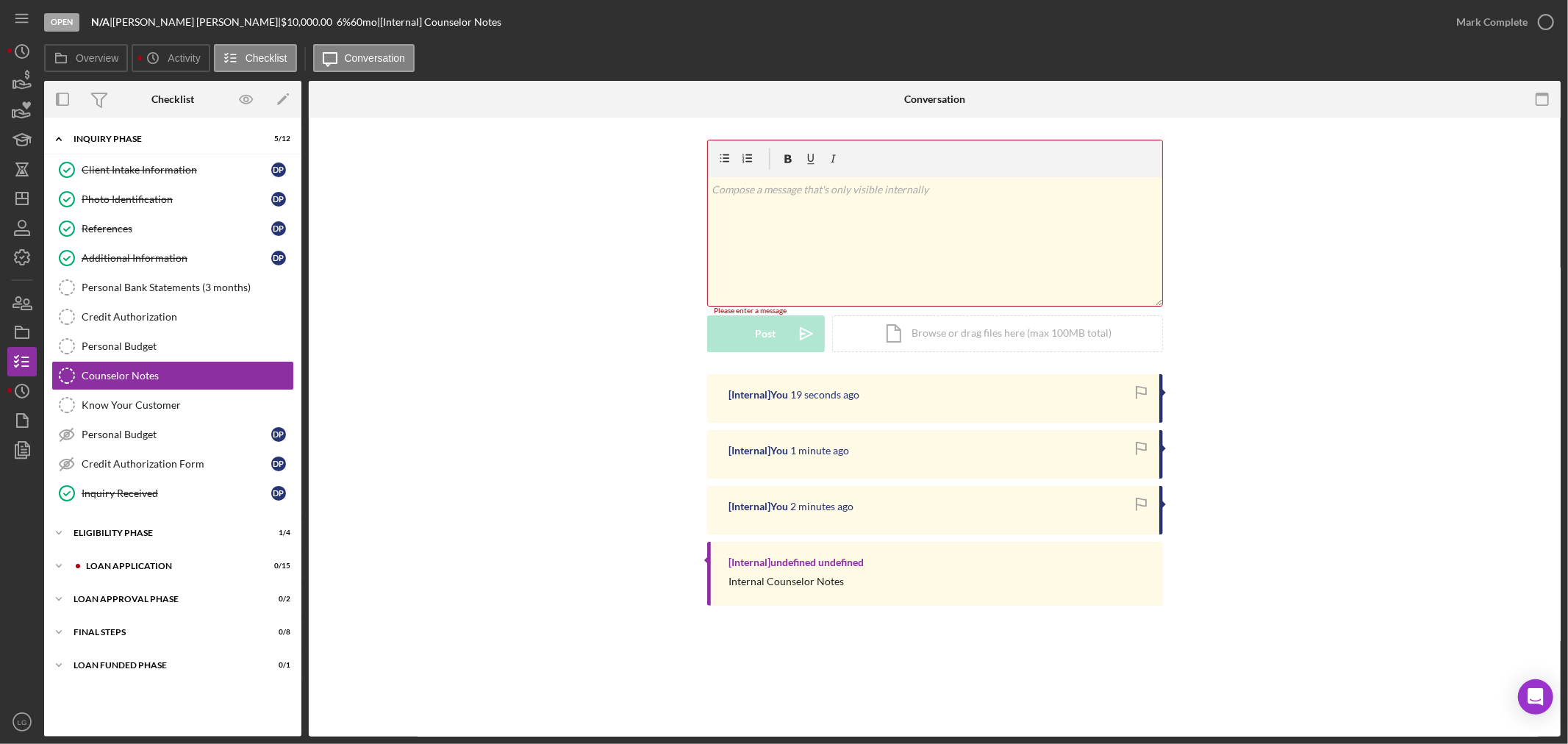
click at [753, 214] on div "v Color teal Color pink Remove color Add row above Add row below Add column bef…" at bounding box center [935, 241] width 455 height 128
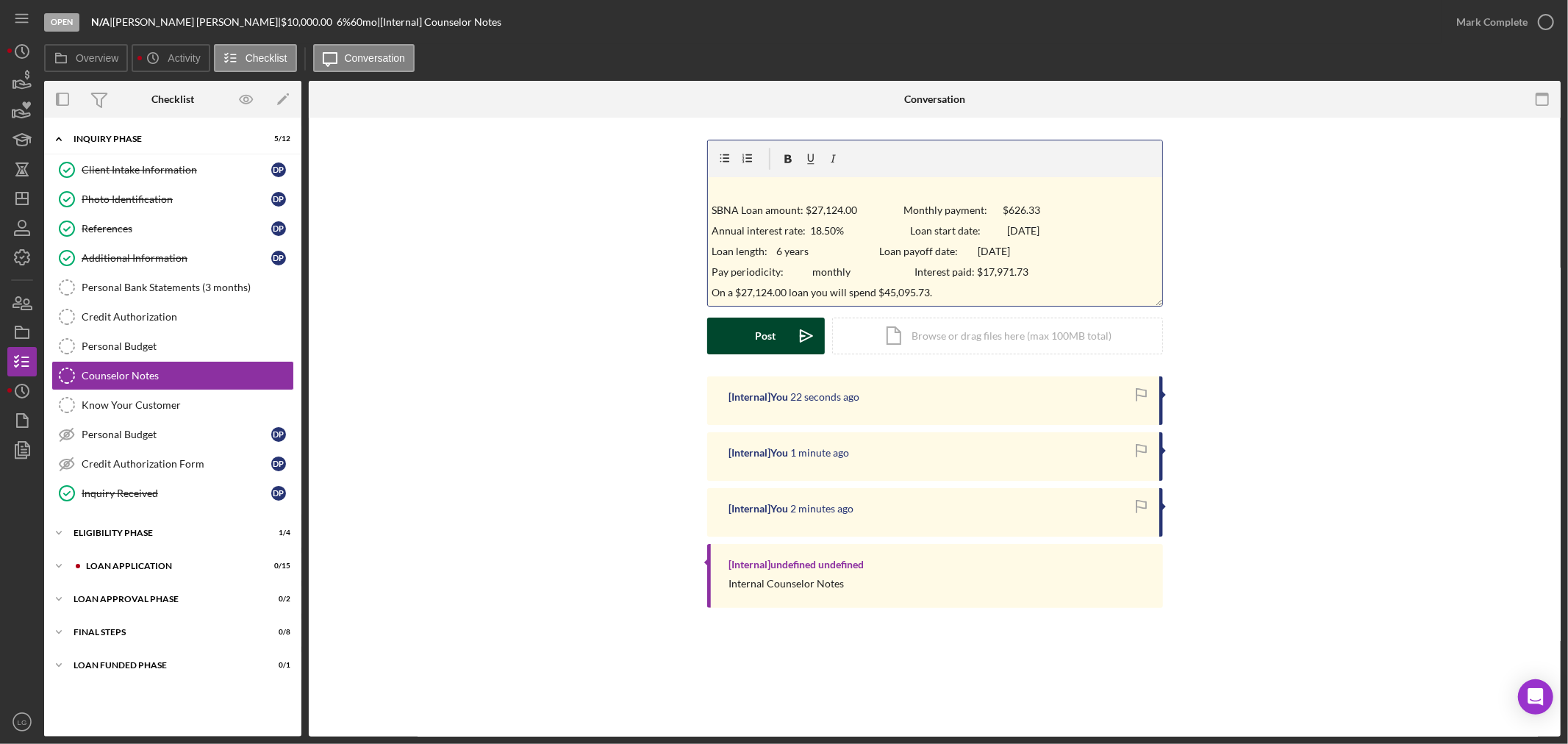
click at [774, 346] on div "Post" at bounding box center [766, 335] width 21 height 37
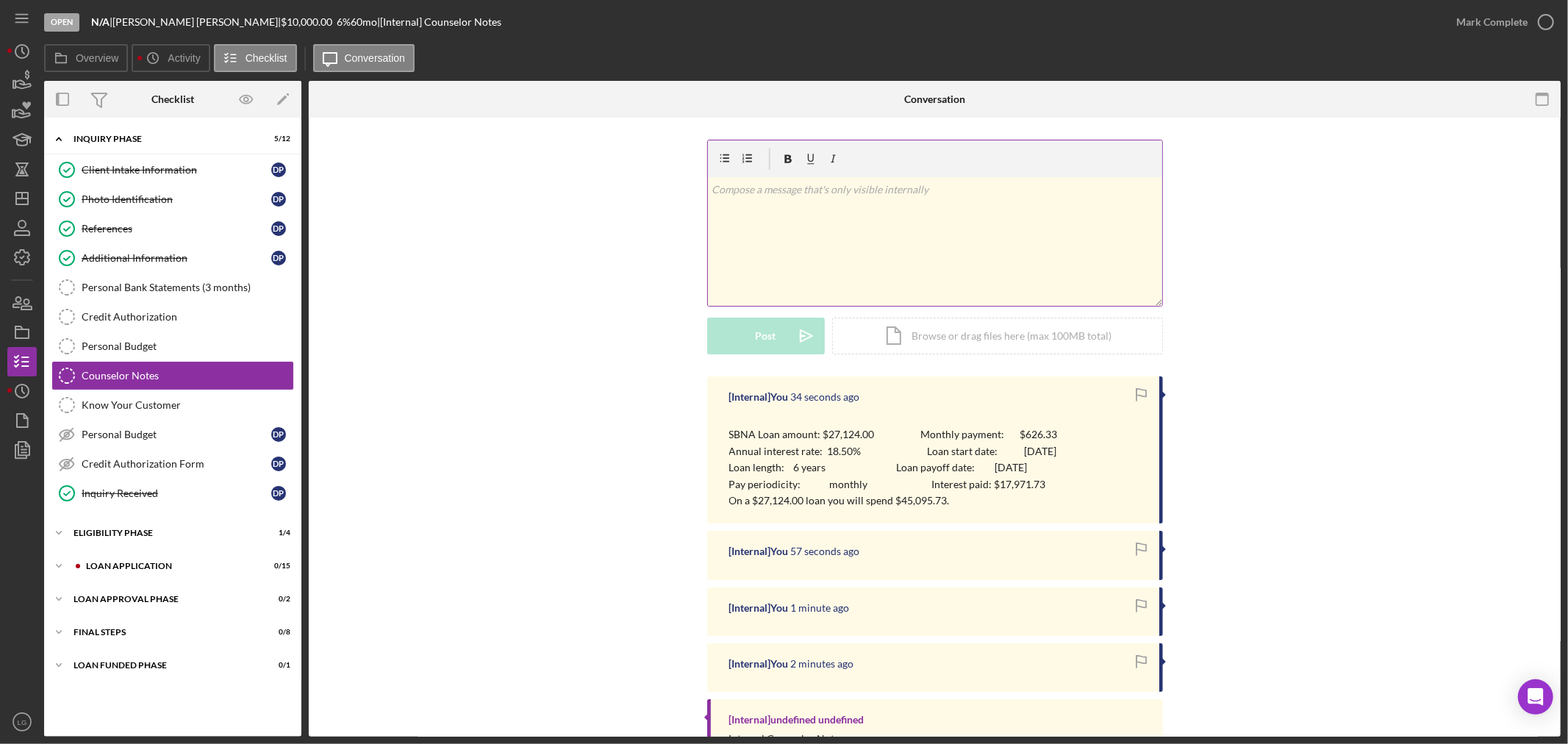
click at [797, 238] on div "v Color teal Color pink Remove color Add row above Add row below Add column bef…" at bounding box center [935, 241] width 455 height 128
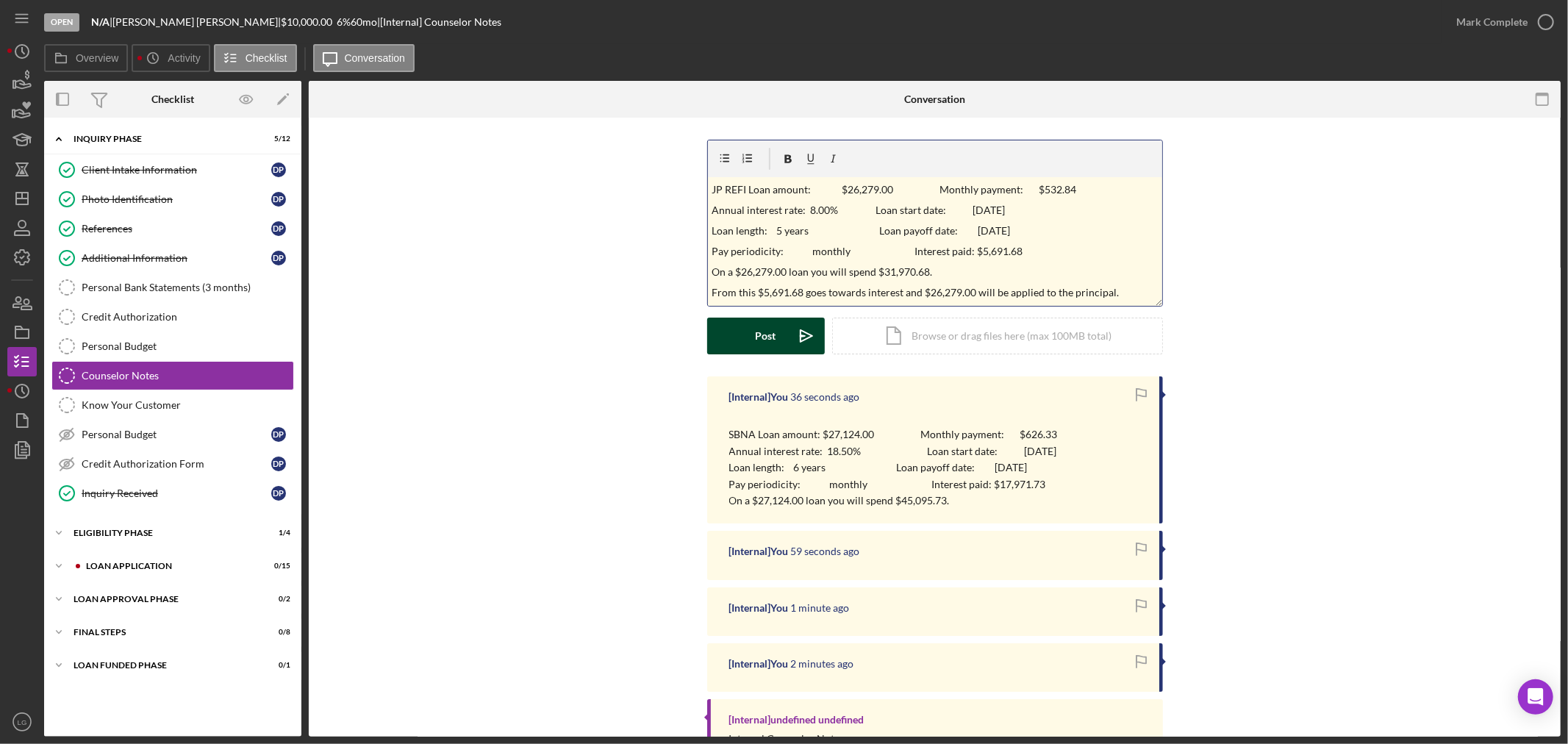
click at [783, 350] on button "Post Icon/icon-invite-send" at bounding box center [766, 335] width 118 height 37
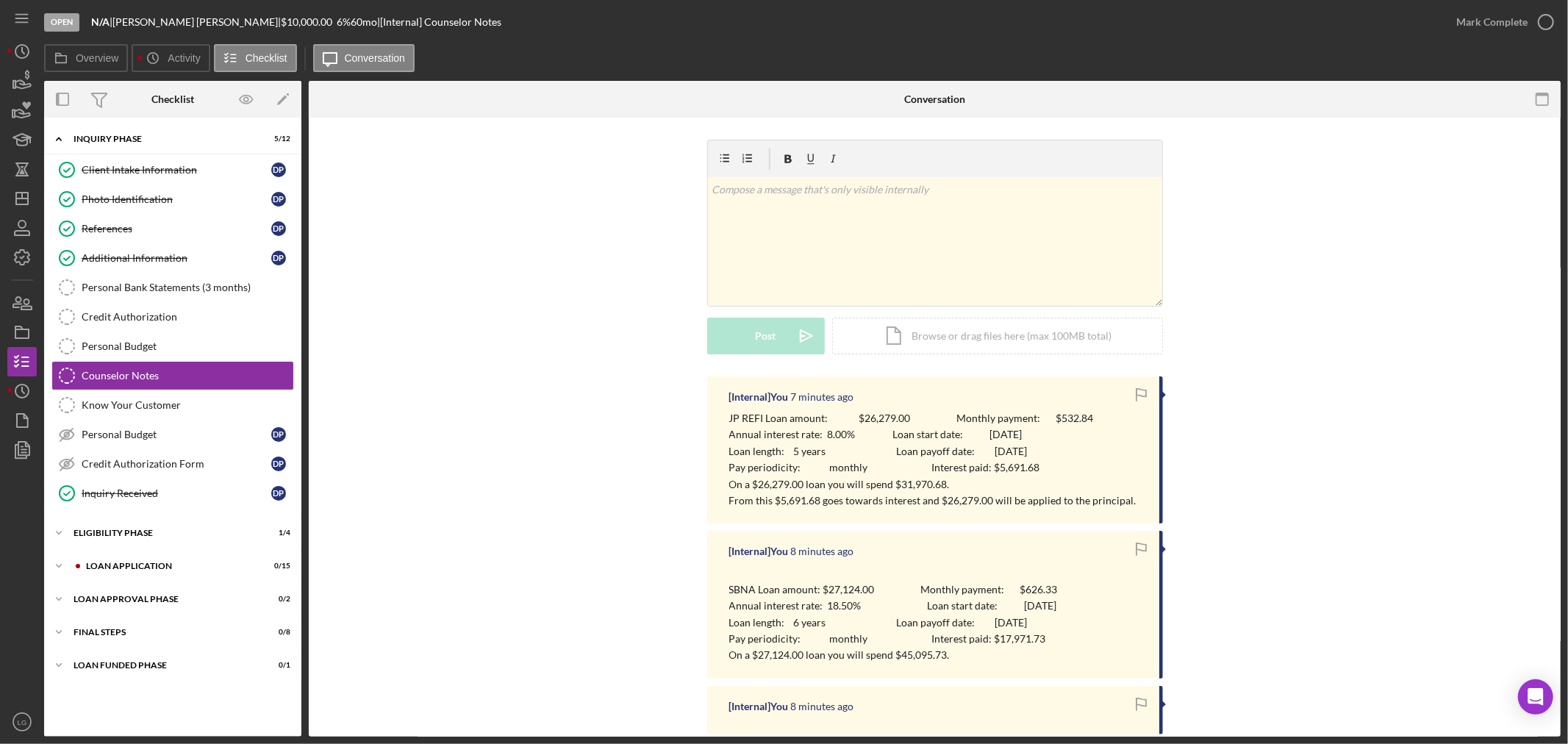
click at [493, 37] on div "Open N/A | Danielle Ptasienski | $10,000.00 6 % 60 mo | [Internal] Counselor No…" at bounding box center [743, 21] width 1398 height 44
